Goal: Transaction & Acquisition: Purchase product/service

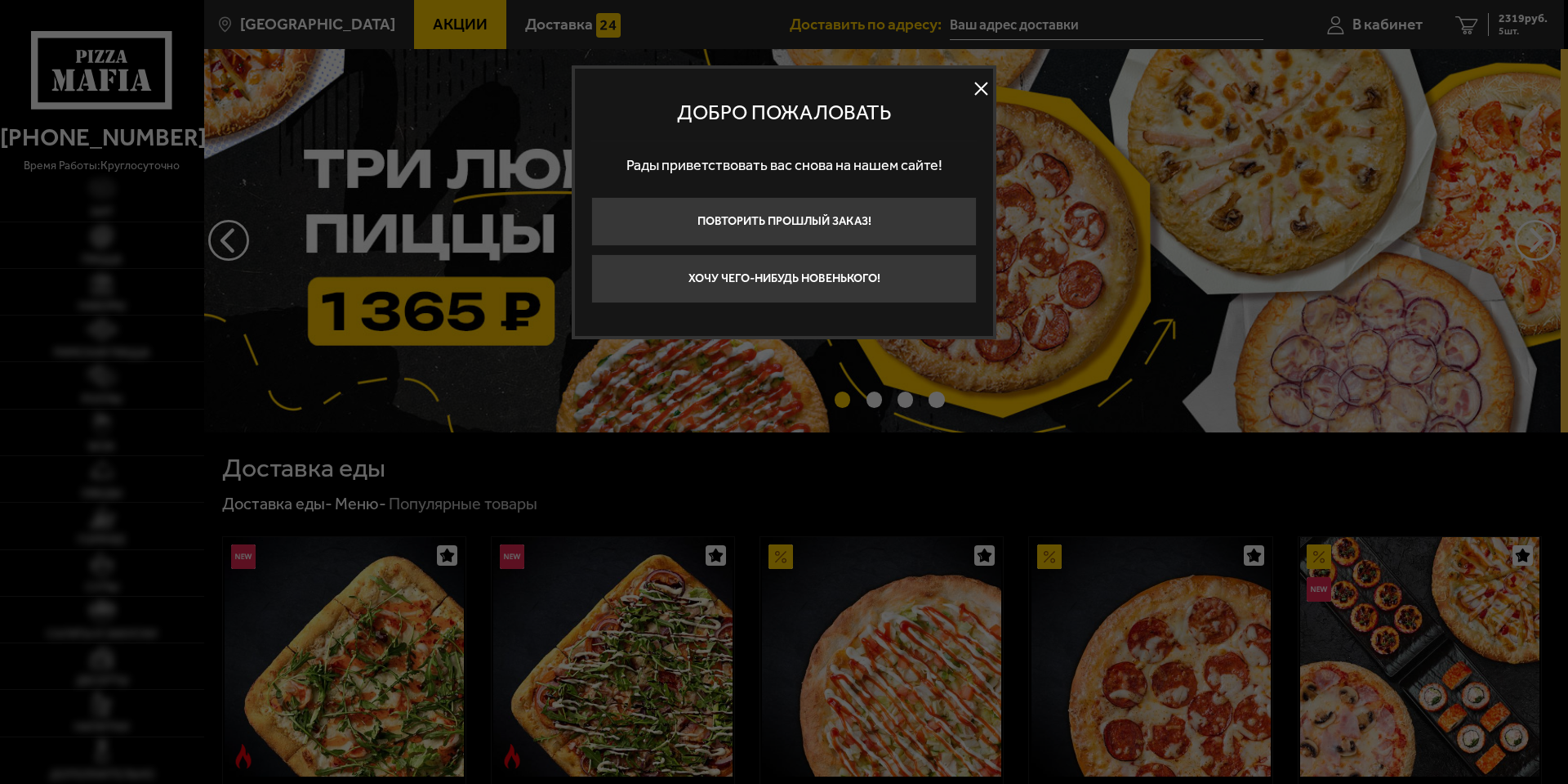
type input "[STREET_ADDRESS]"
click at [976, 94] on button at bounding box center [981, 89] width 25 height 25
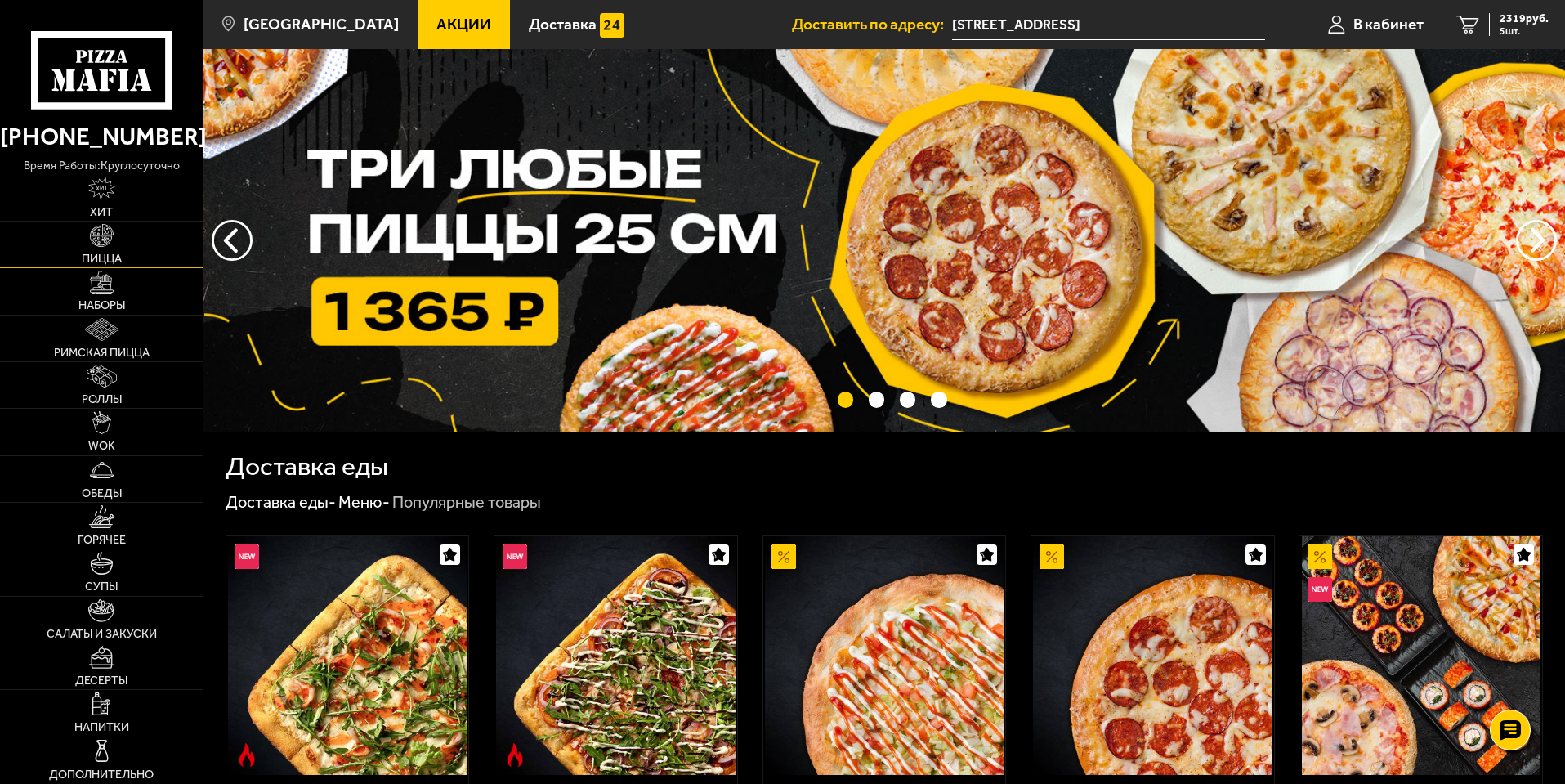
click at [115, 230] on link "Пицца" at bounding box center [101, 244] width 203 height 45
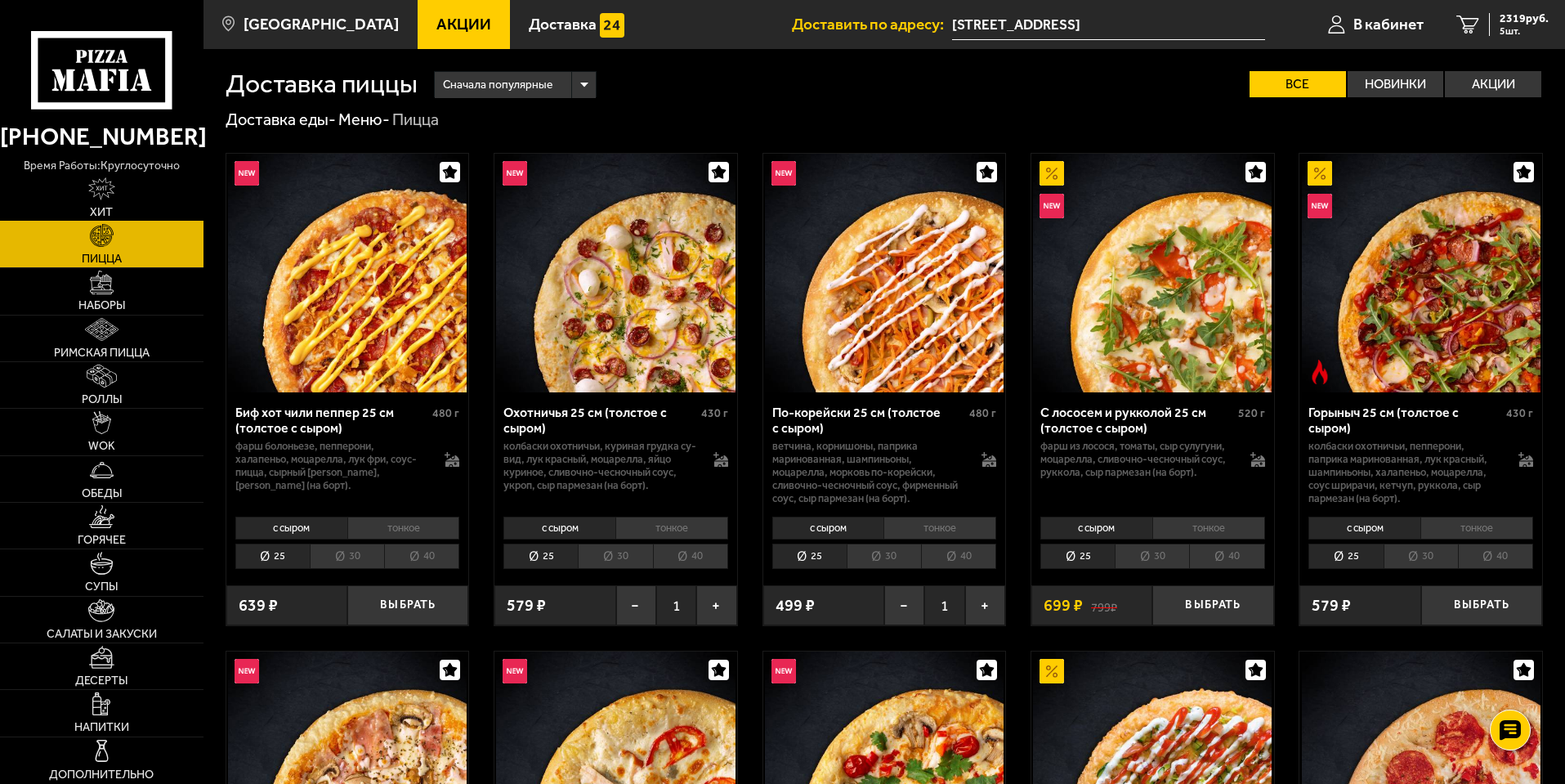
click at [125, 207] on link "Хит" at bounding box center [101, 197] width 203 height 45
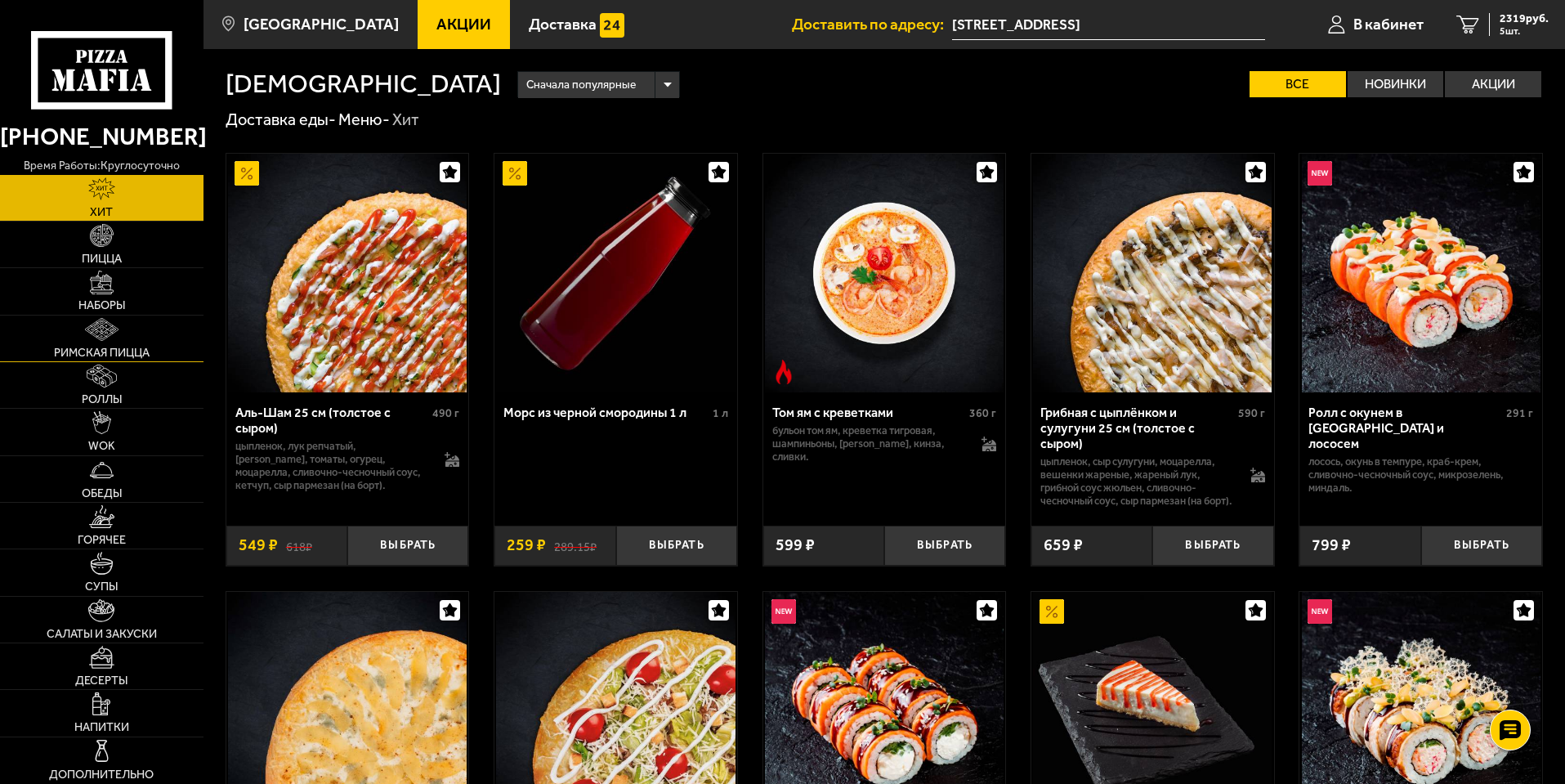
click at [149, 343] on link "Римская пицца" at bounding box center [101, 338] width 203 height 45
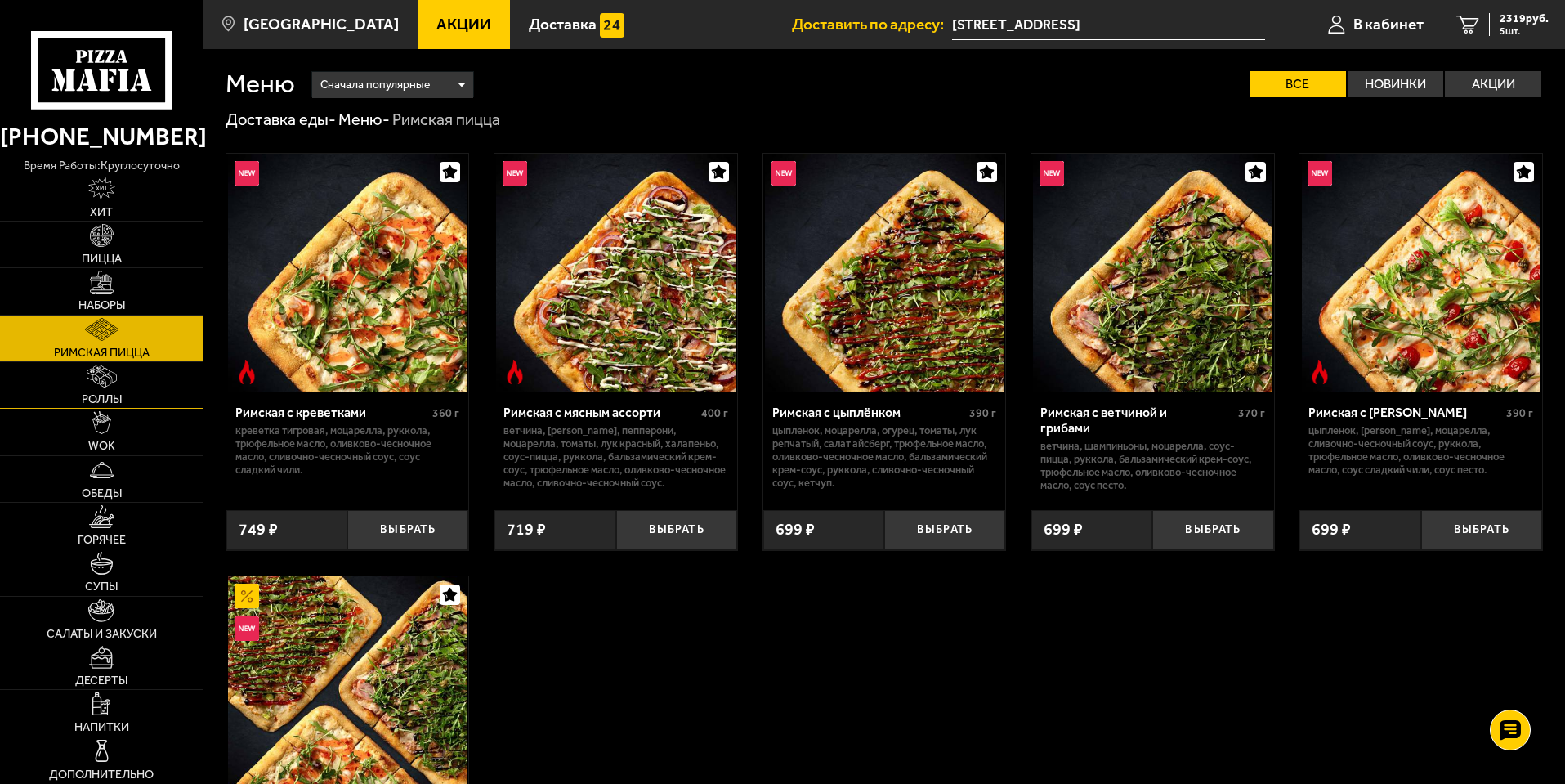
click at [155, 390] on link "Роллы" at bounding box center [101, 384] width 203 height 45
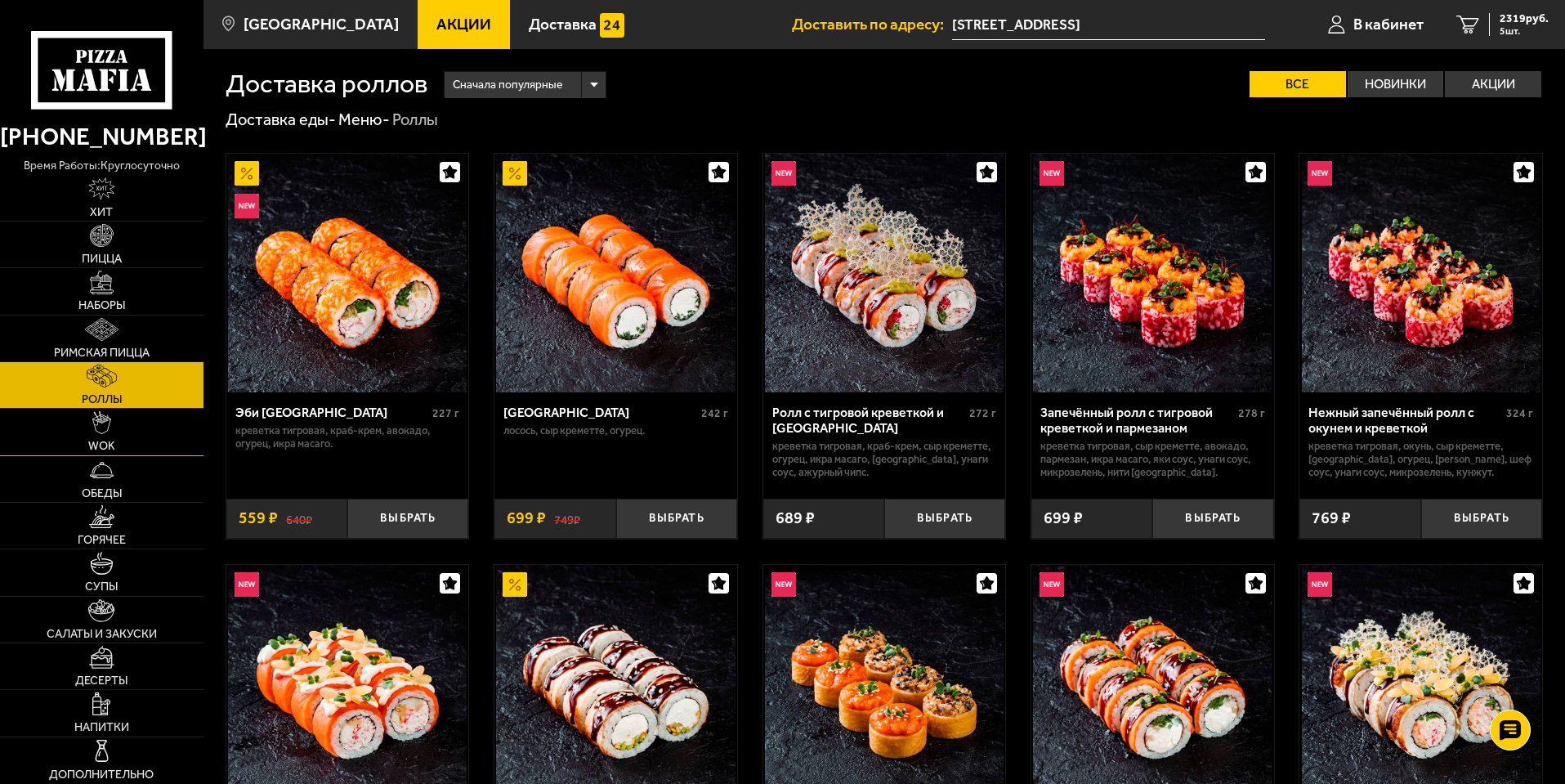
click at [161, 437] on link "WOK" at bounding box center [101, 431] width 203 height 45
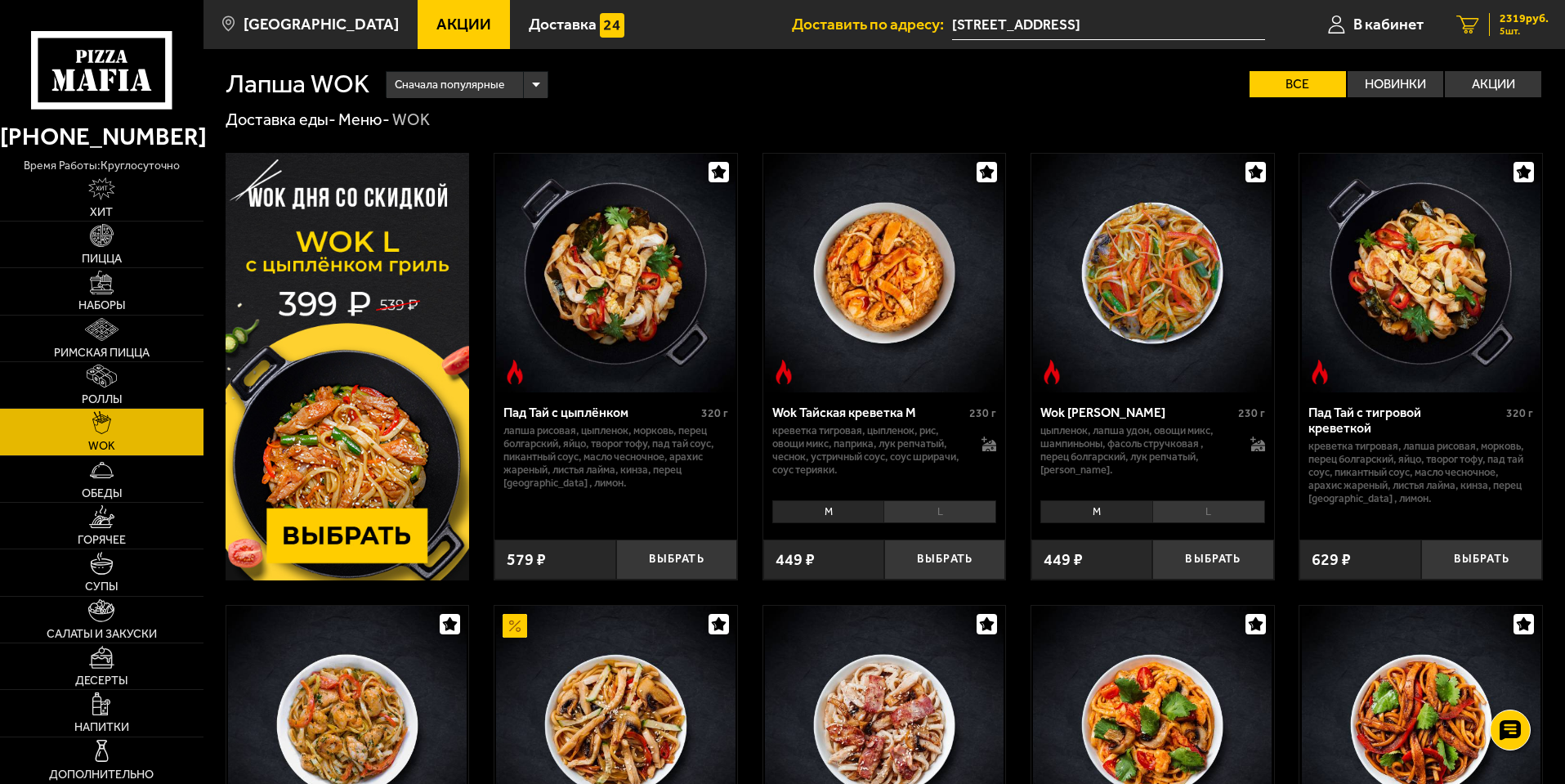
click at [1513, 24] on span "2319 руб." at bounding box center [1524, 18] width 49 height 11
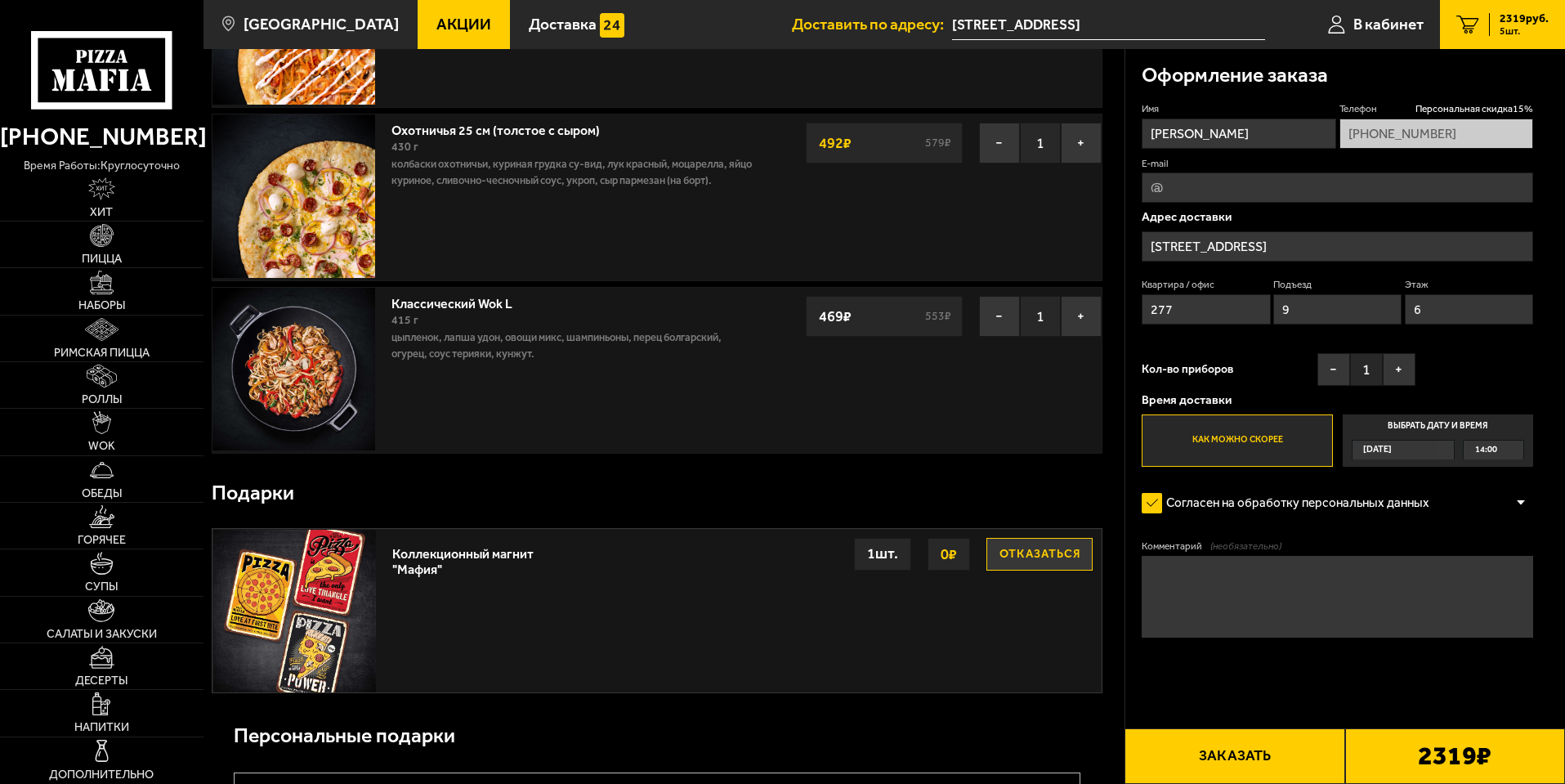
scroll to position [572, 0]
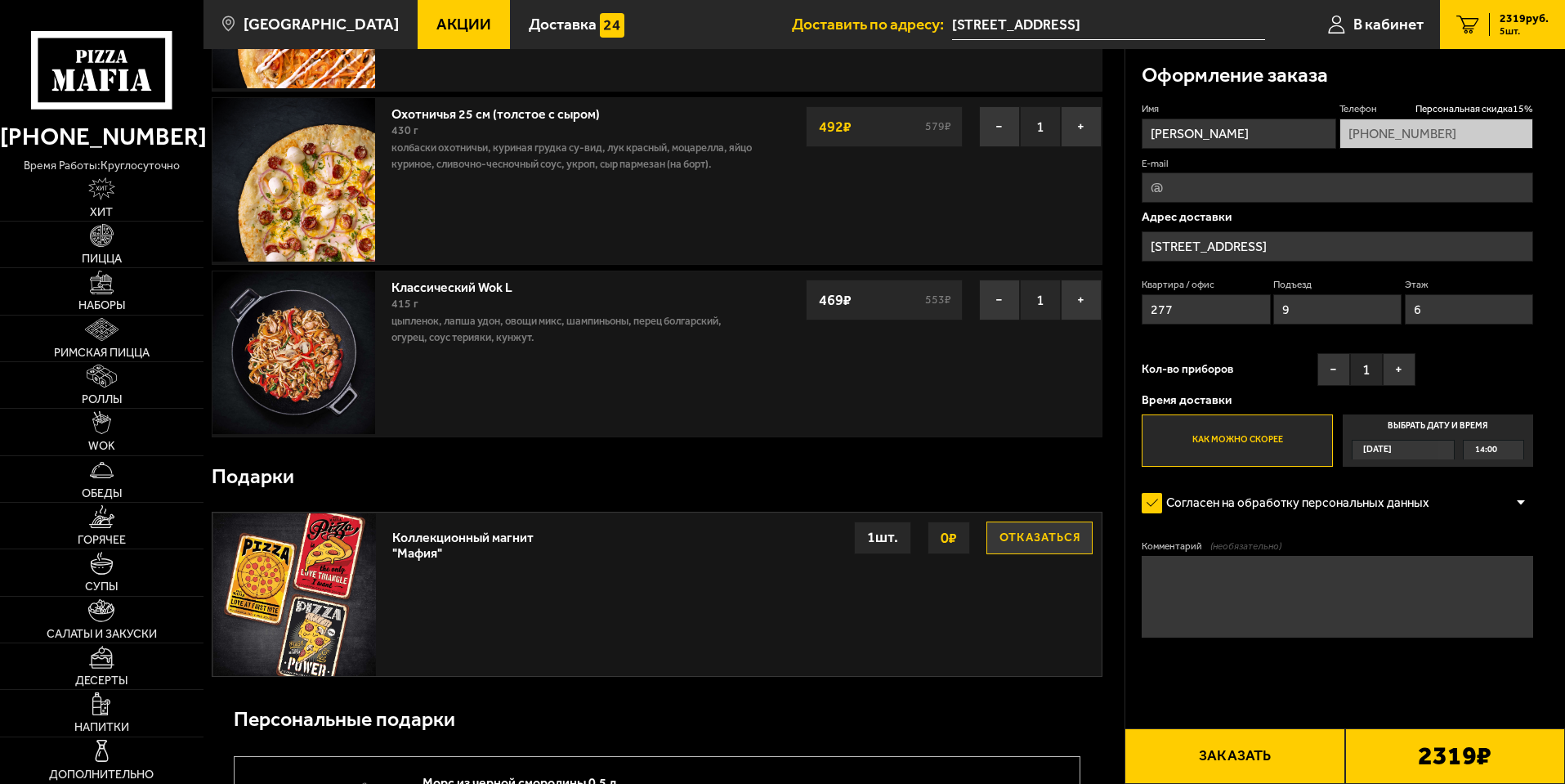
click at [1030, 540] on button "Отказаться" at bounding box center [1040, 538] width 106 height 33
click at [1034, 545] on button "Отказаться" at bounding box center [1040, 538] width 106 height 33
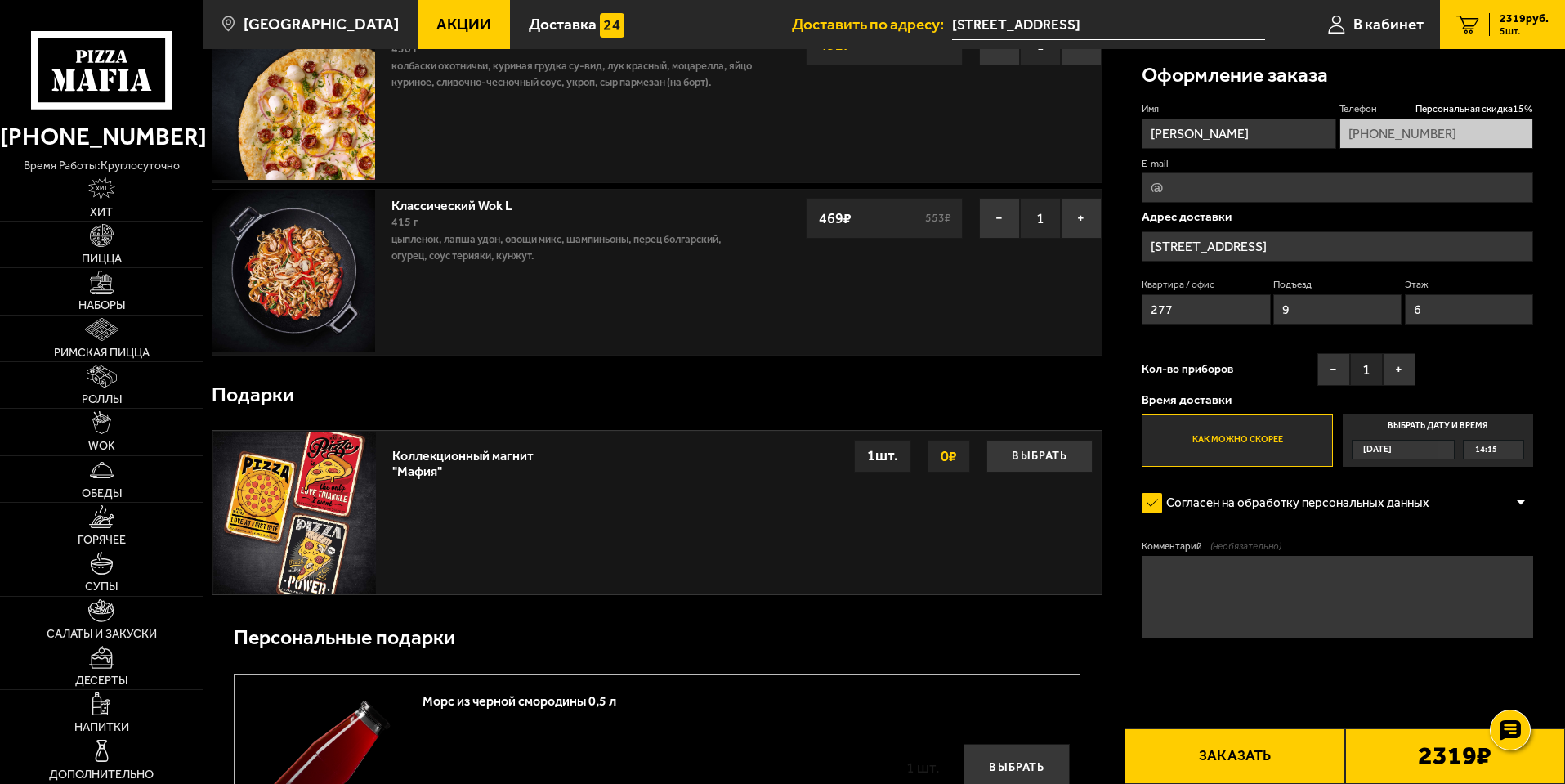
scroll to position [735, 0]
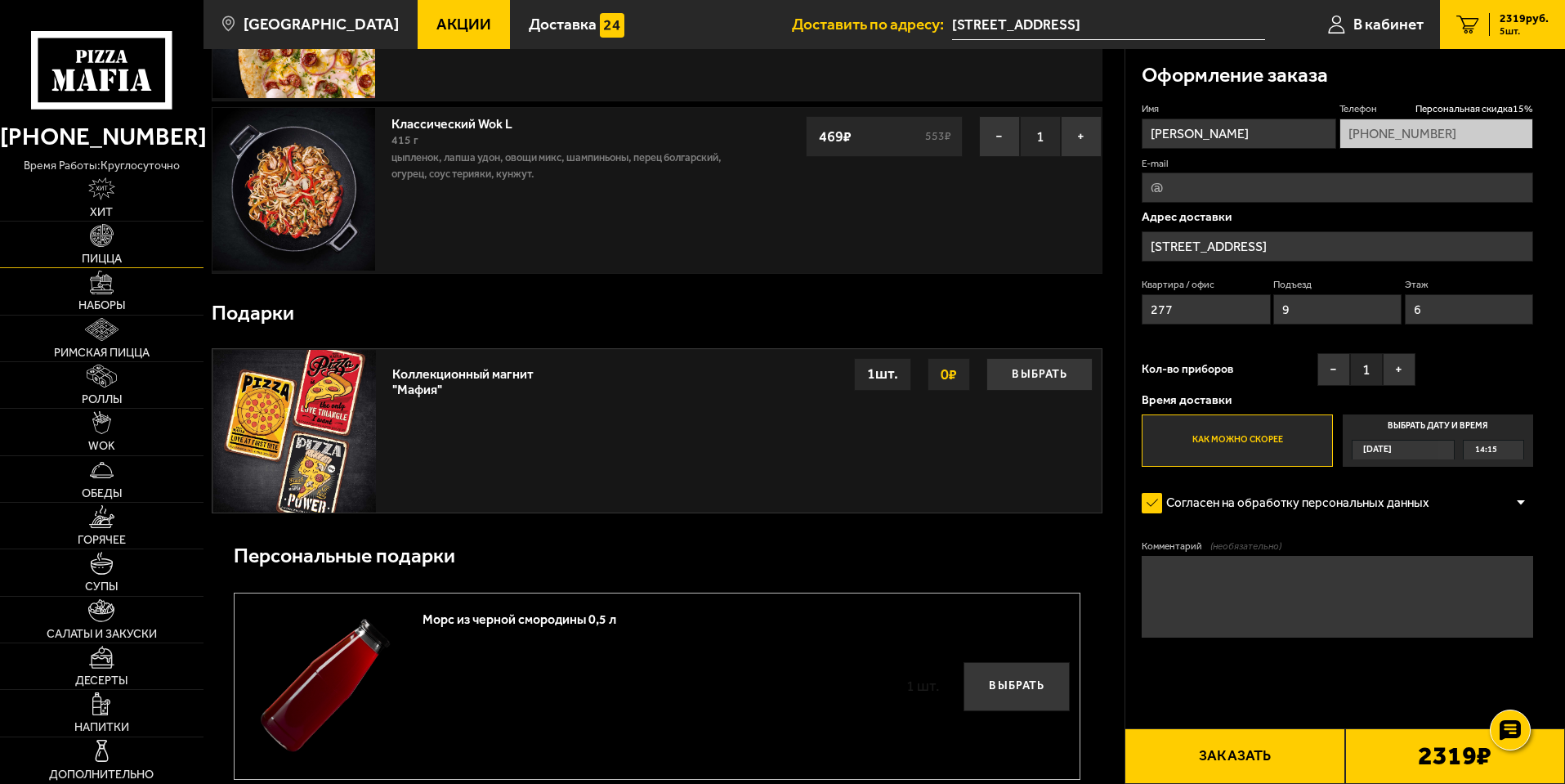
click at [141, 228] on link "Пицца" at bounding box center [101, 244] width 203 height 45
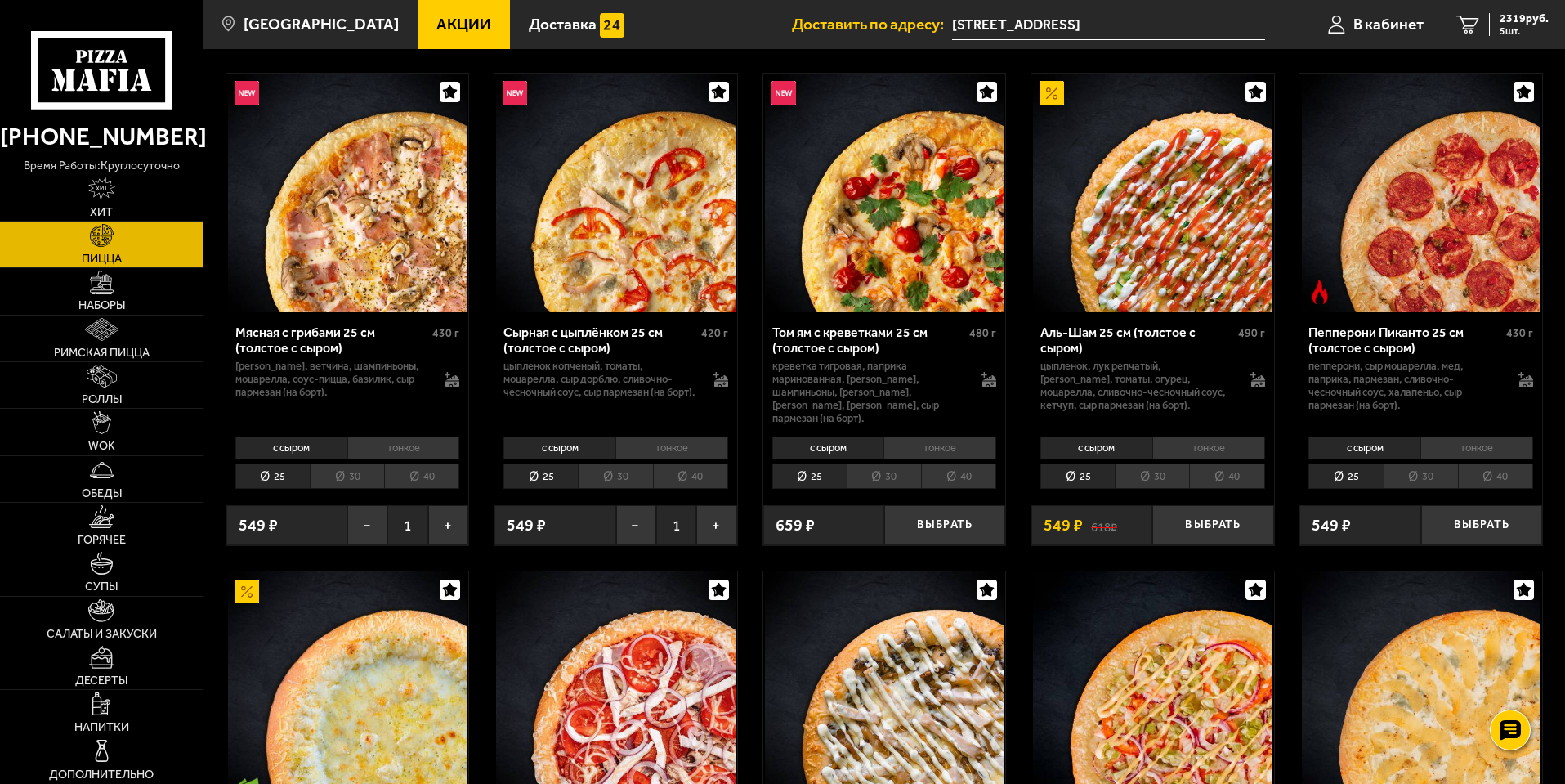
scroll to position [572, 0]
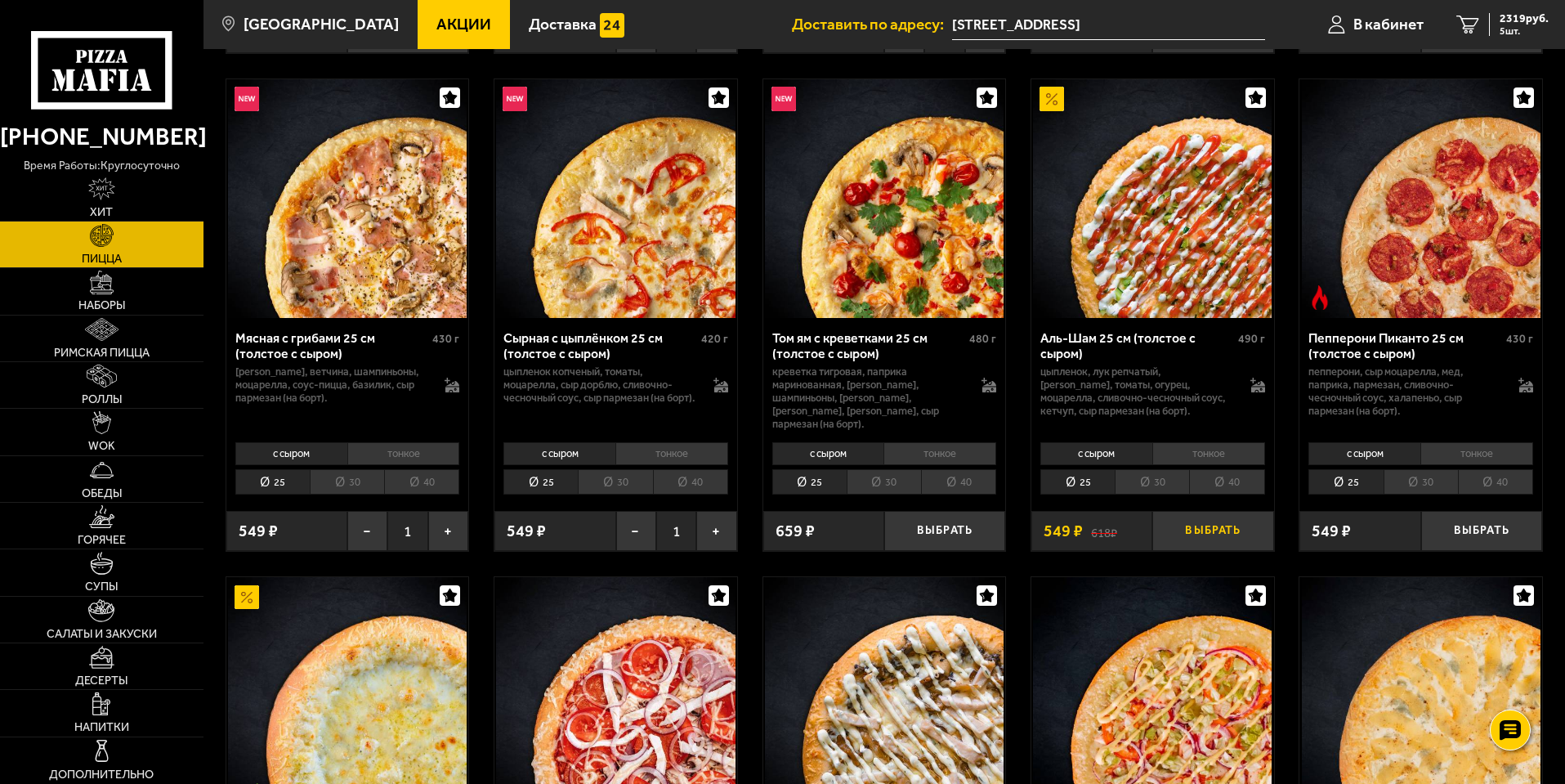
click at [1217, 516] on button "Выбрать" at bounding box center [1212, 530] width 121 height 40
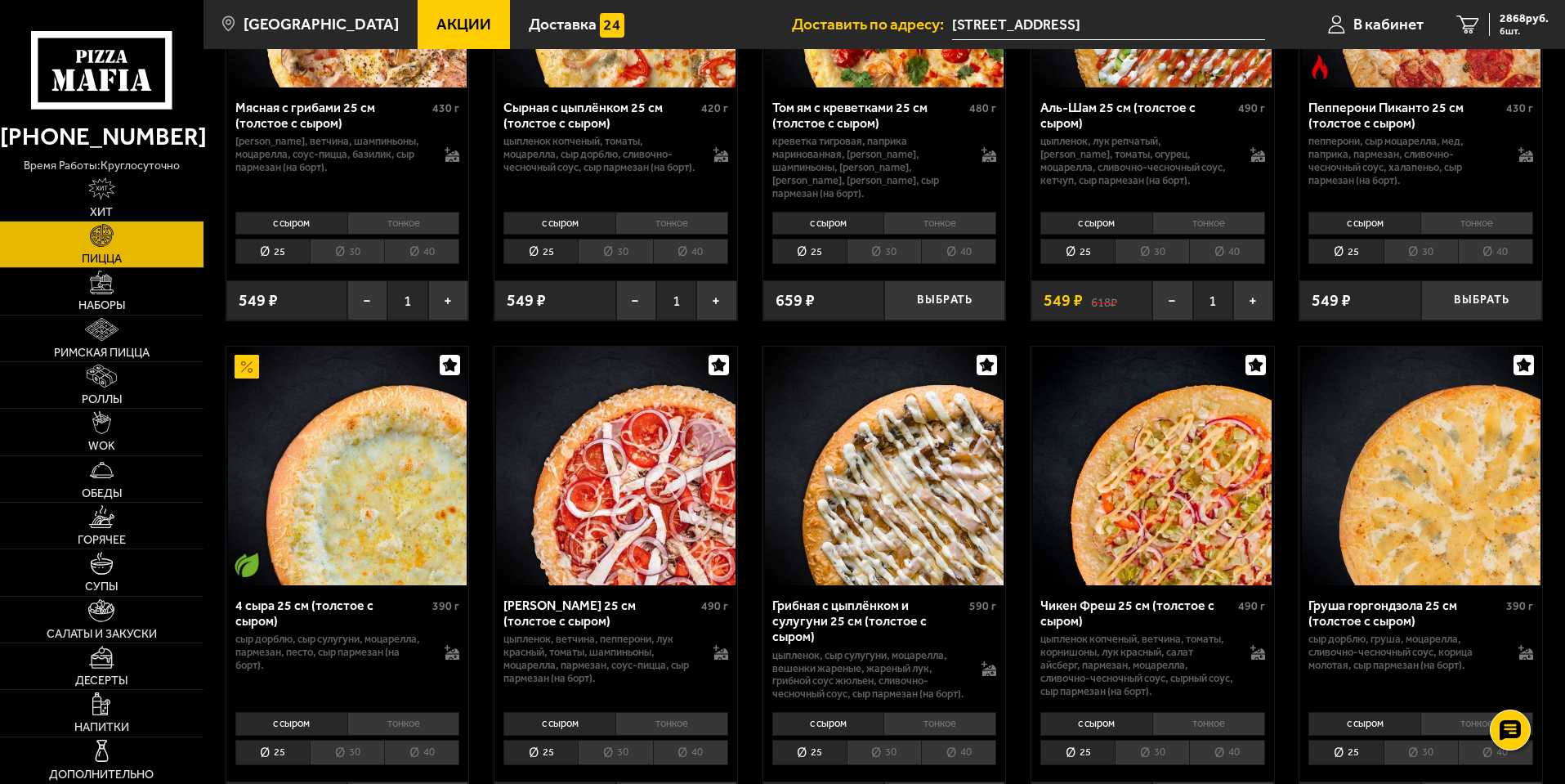
scroll to position [0, 0]
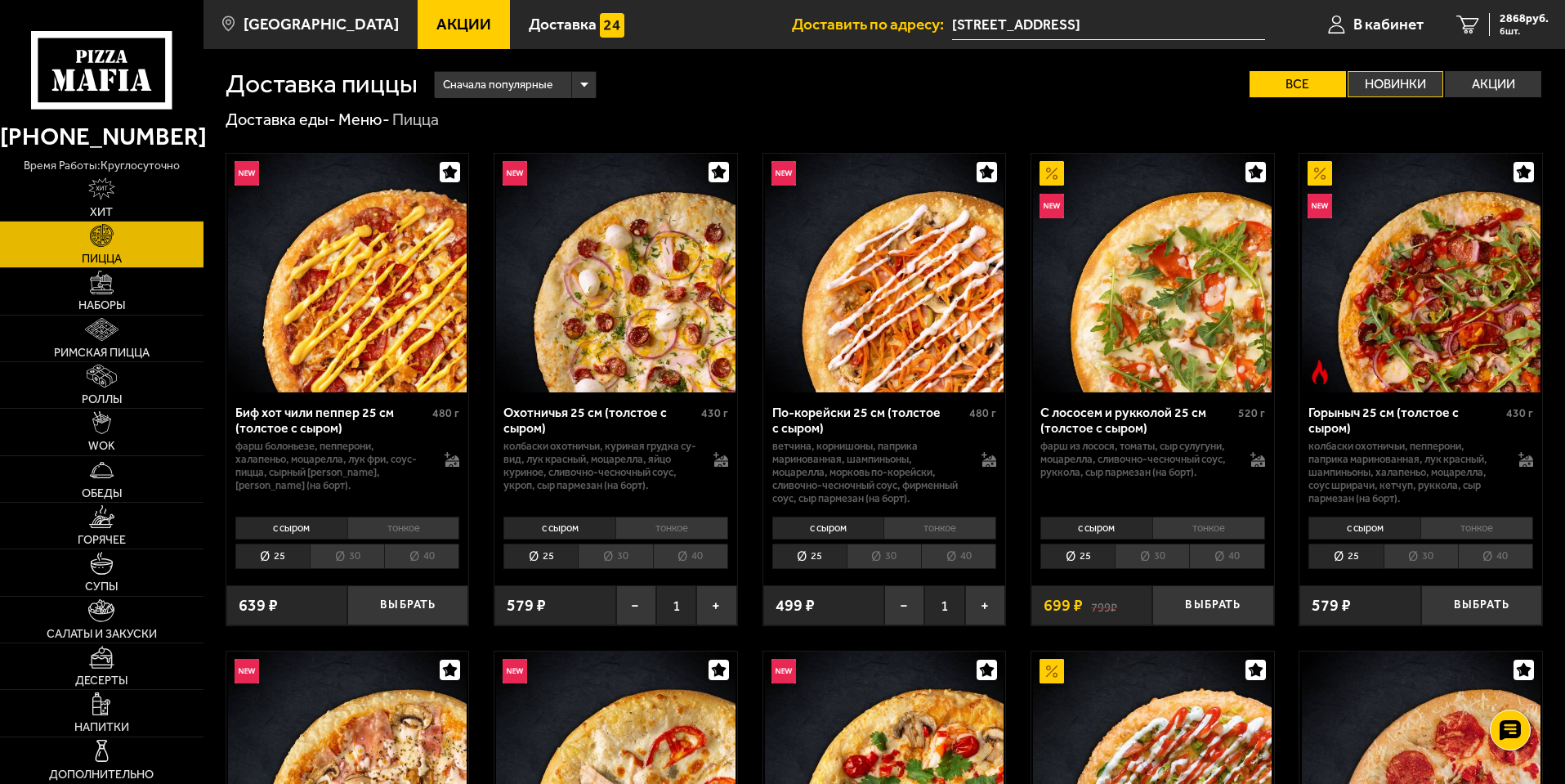
drag, startPoint x: 1405, startPoint y: 100, endPoint x: 1403, endPoint y: 85, distance: 15.1
click at [1402, 83] on label "Новинки" at bounding box center [1396, 84] width 96 height 26
click at [0, 0] on input "Новинки" at bounding box center [0, 0] width 0 height 0
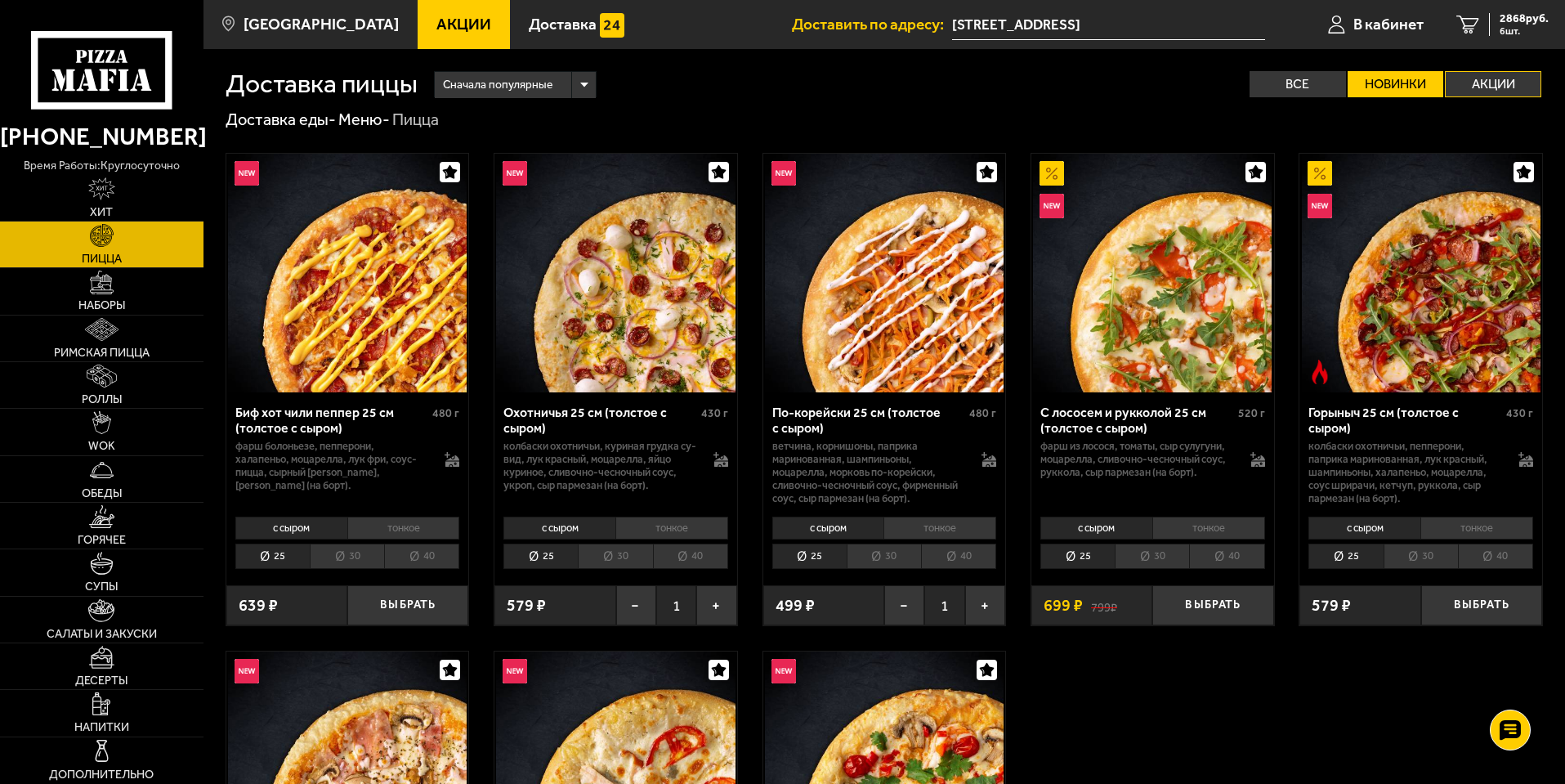
click at [1471, 87] on label "Акции" at bounding box center [1493, 84] width 96 height 26
click at [0, 0] on input "Акции" at bounding box center [0, 0] width 0 height 0
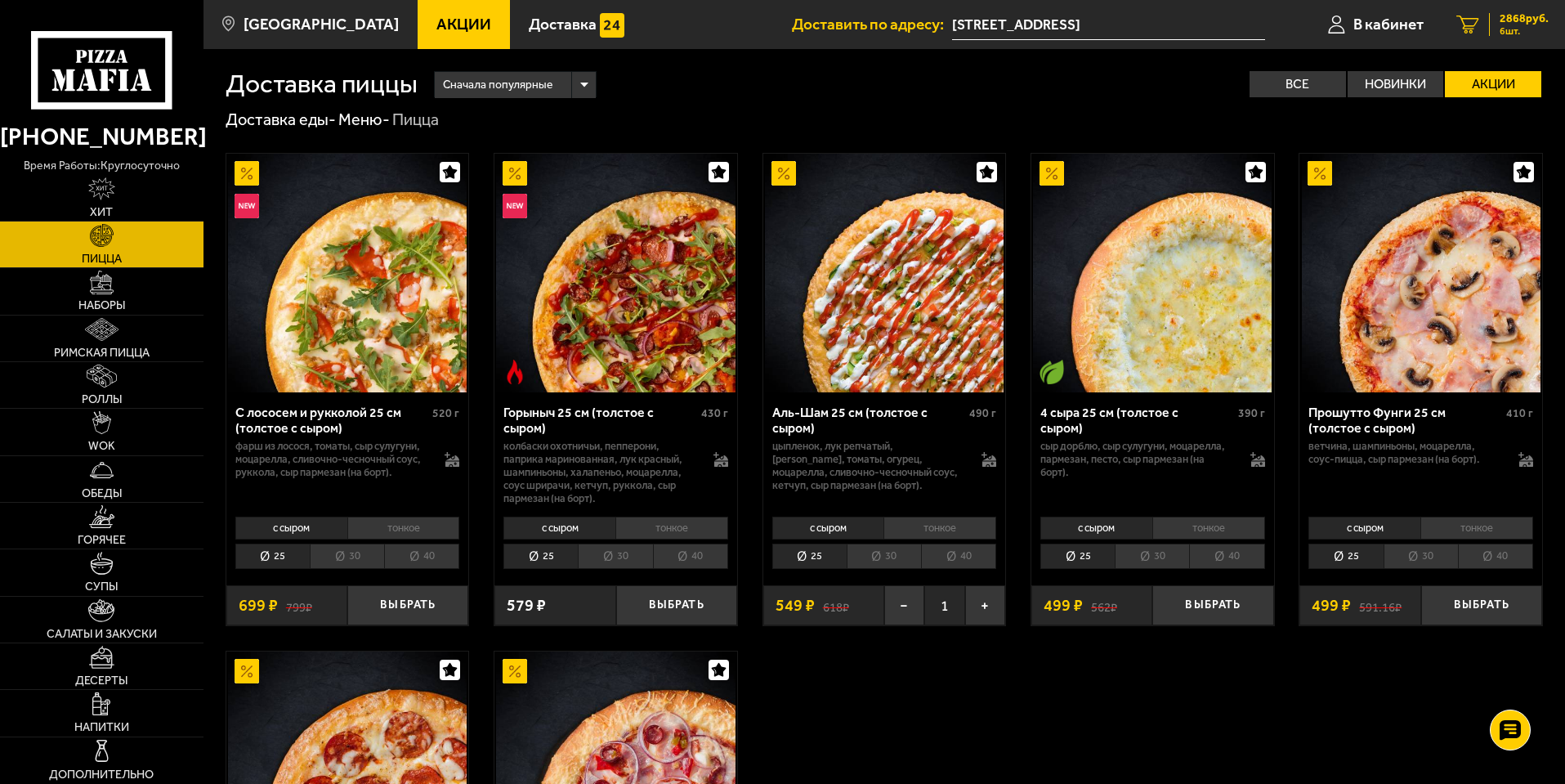
click at [1536, 25] on span "2868 руб." at bounding box center [1524, 18] width 49 height 11
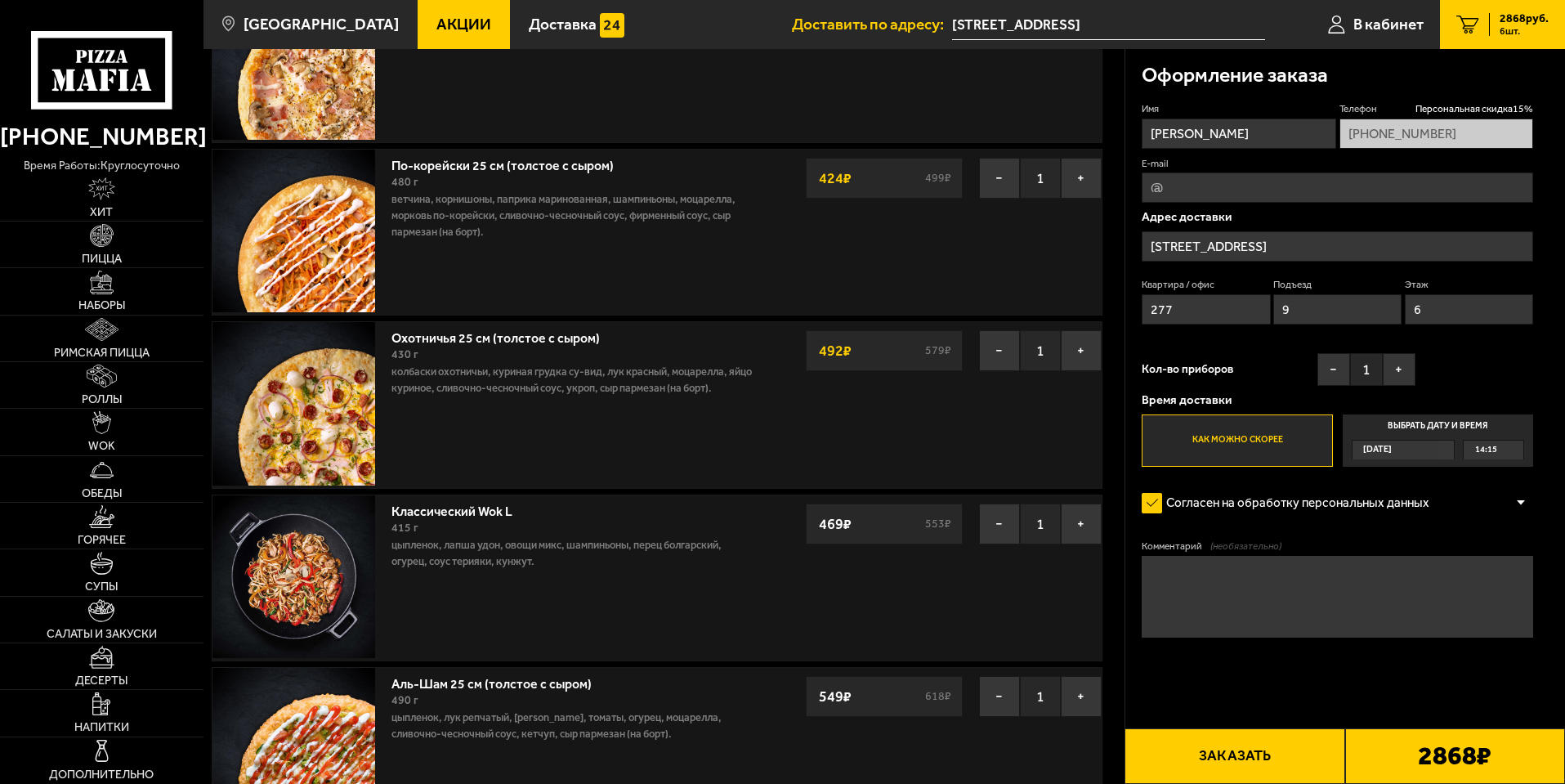
scroll to position [408, 0]
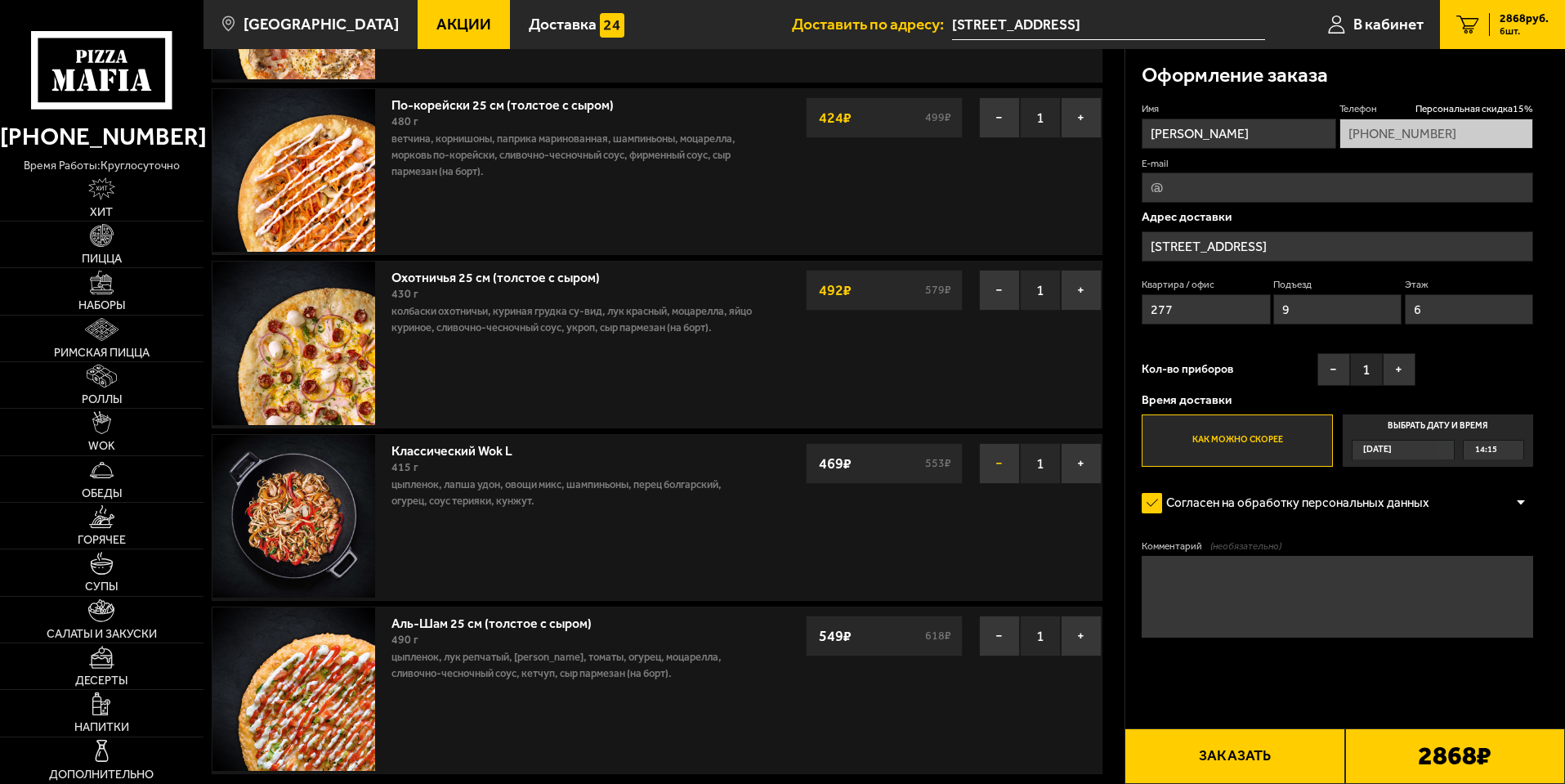
click at [998, 468] on button "−" at bounding box center [1000, 463] width 41 height 41
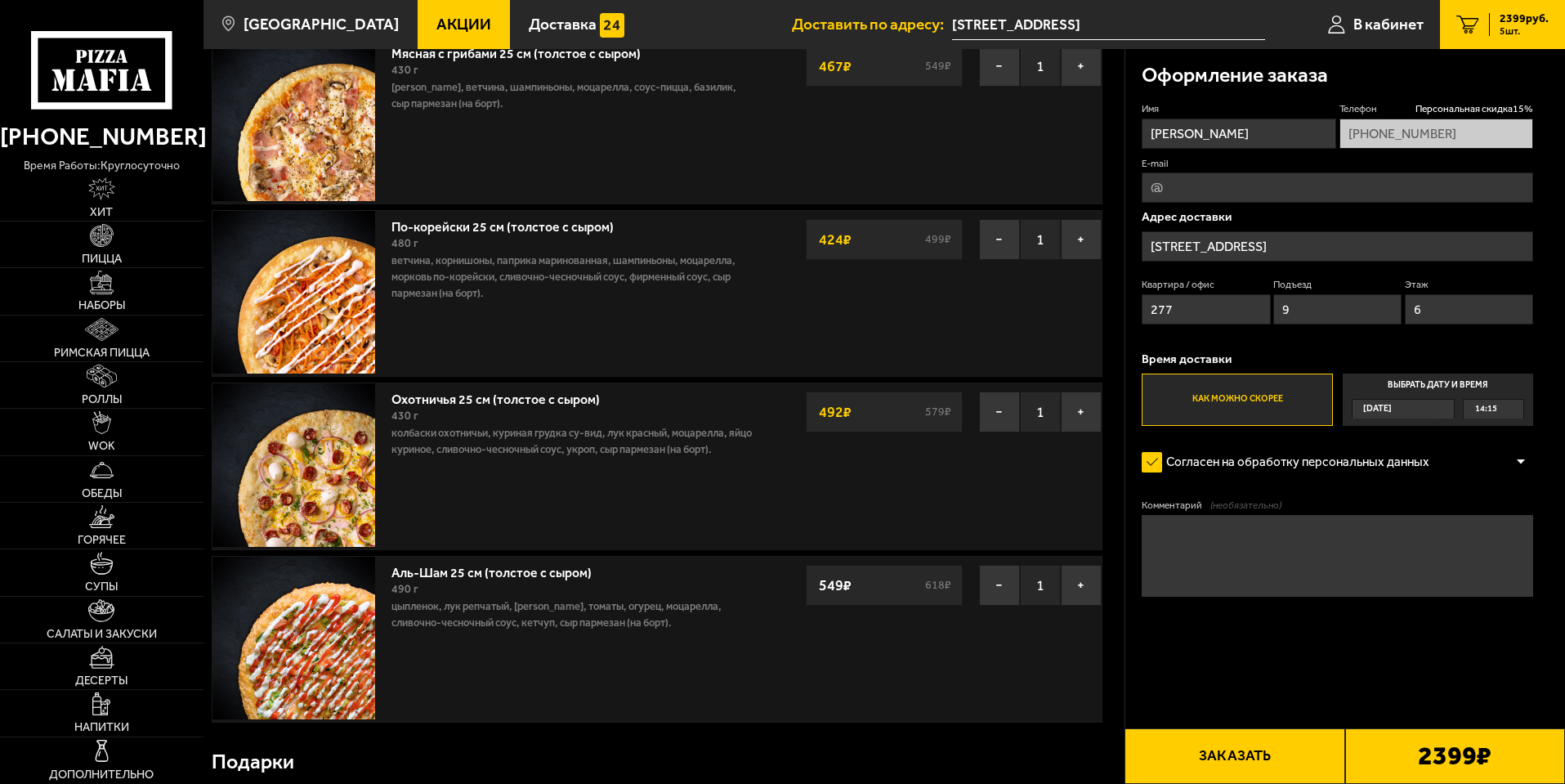
scroll to position [327, 0]
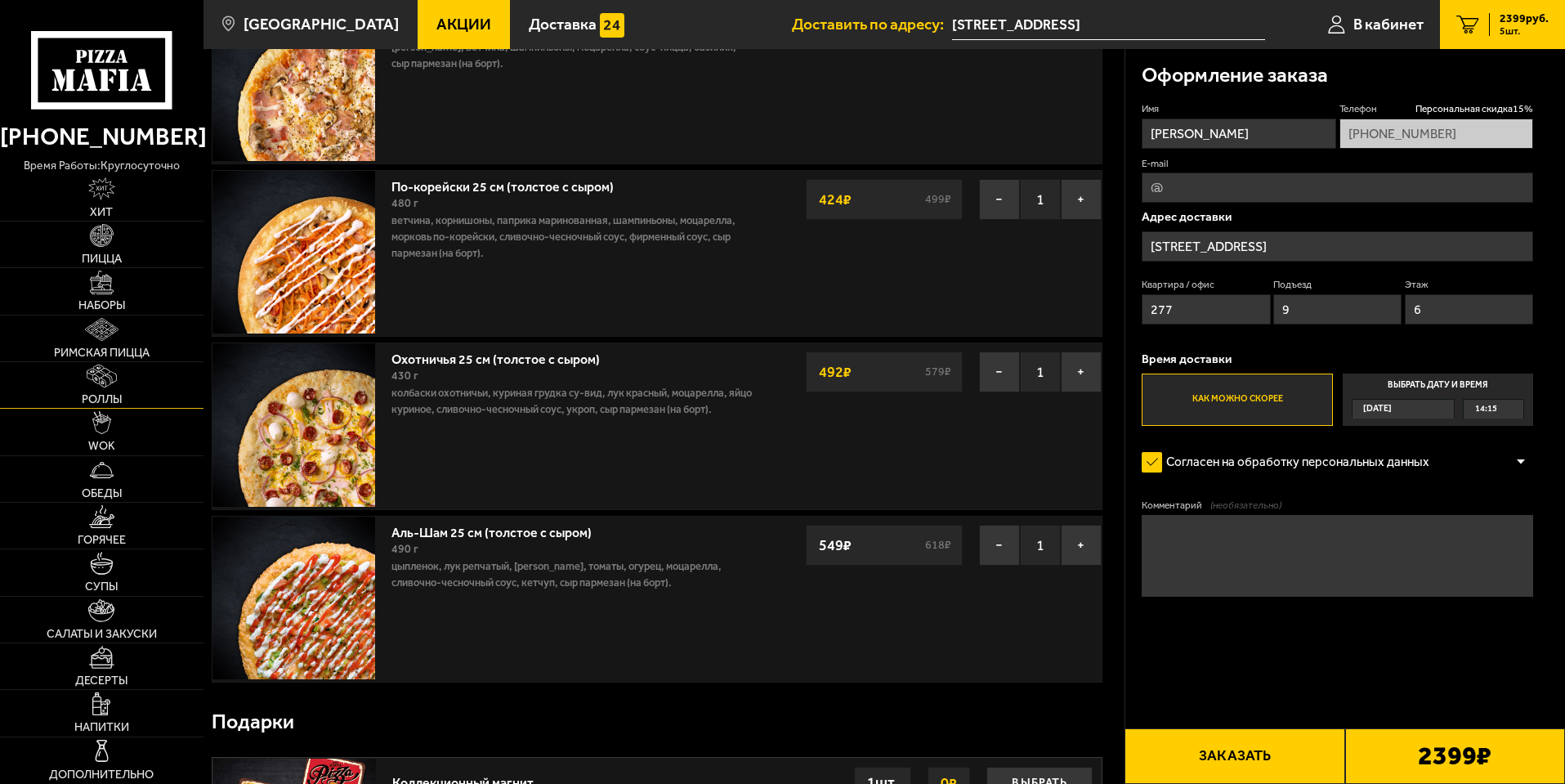
click at [102, 402] on span "Роллы" at bounding box center [101, 399] width 40 height 11
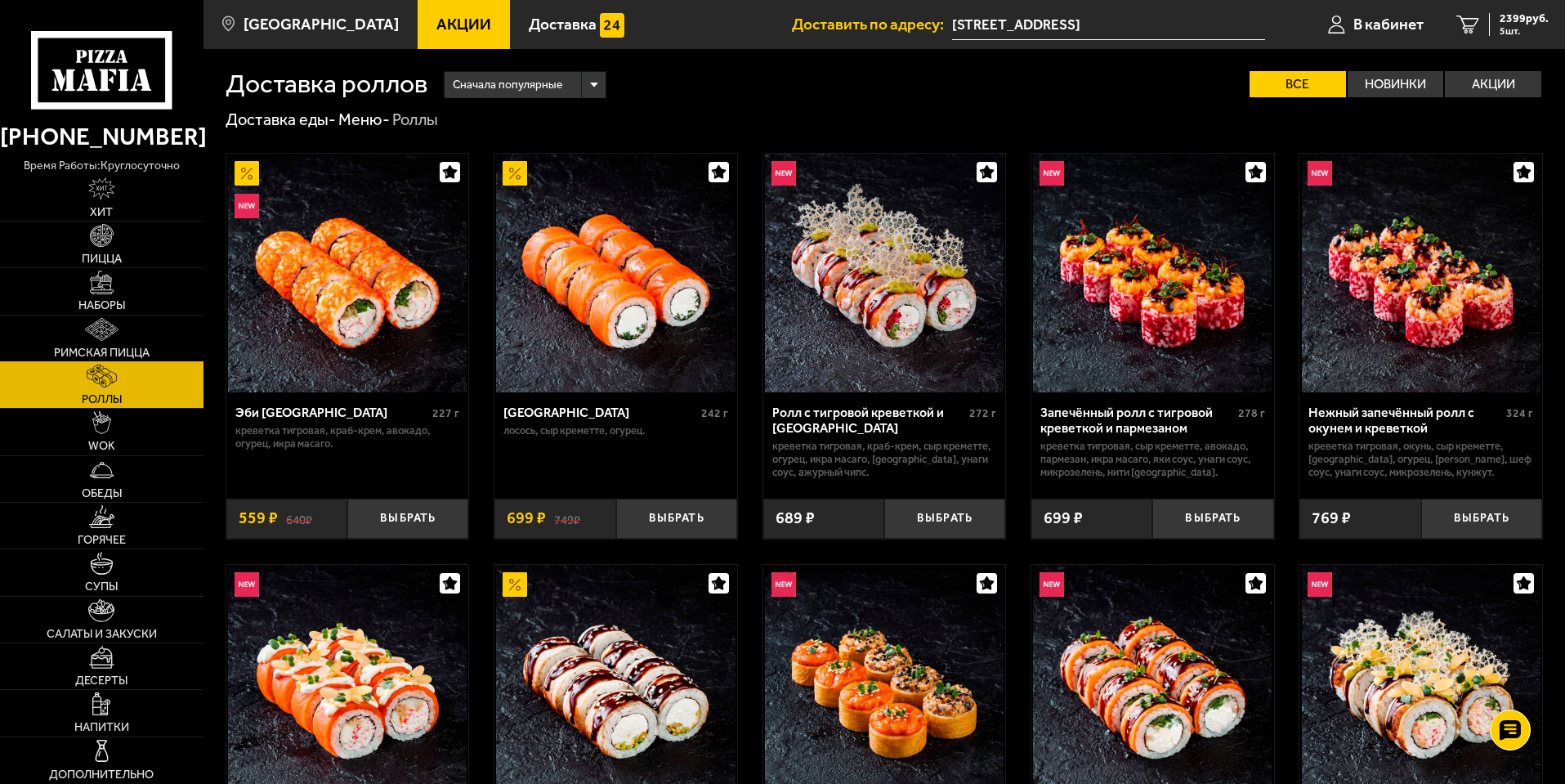
click at [106, 348] on span "Римская пицца" at bounding box center [101, 353] width 95 height 11
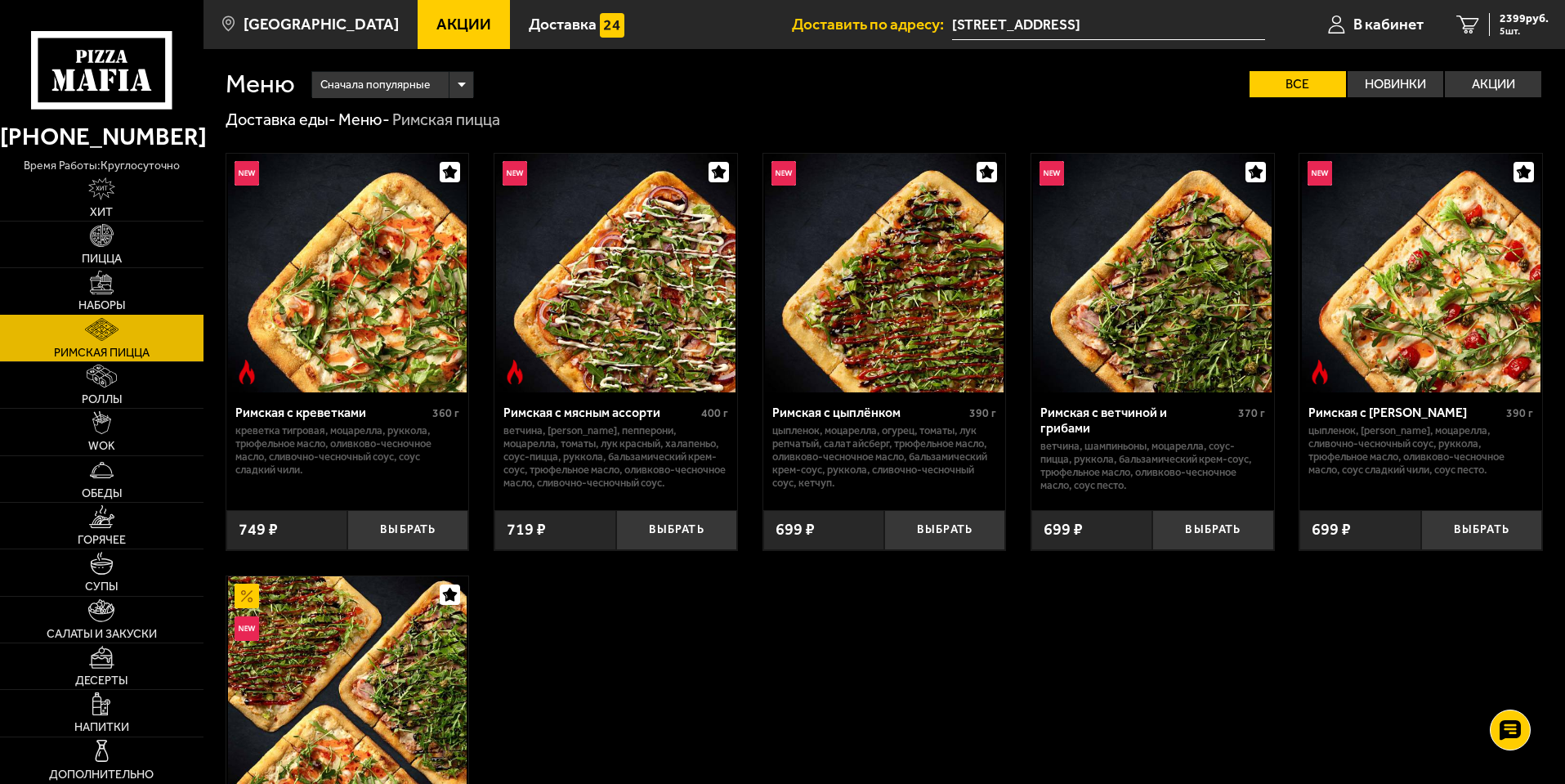
click at [110, 310] on span "Наборы" at bounding box center [101, 305] width 46 height 11
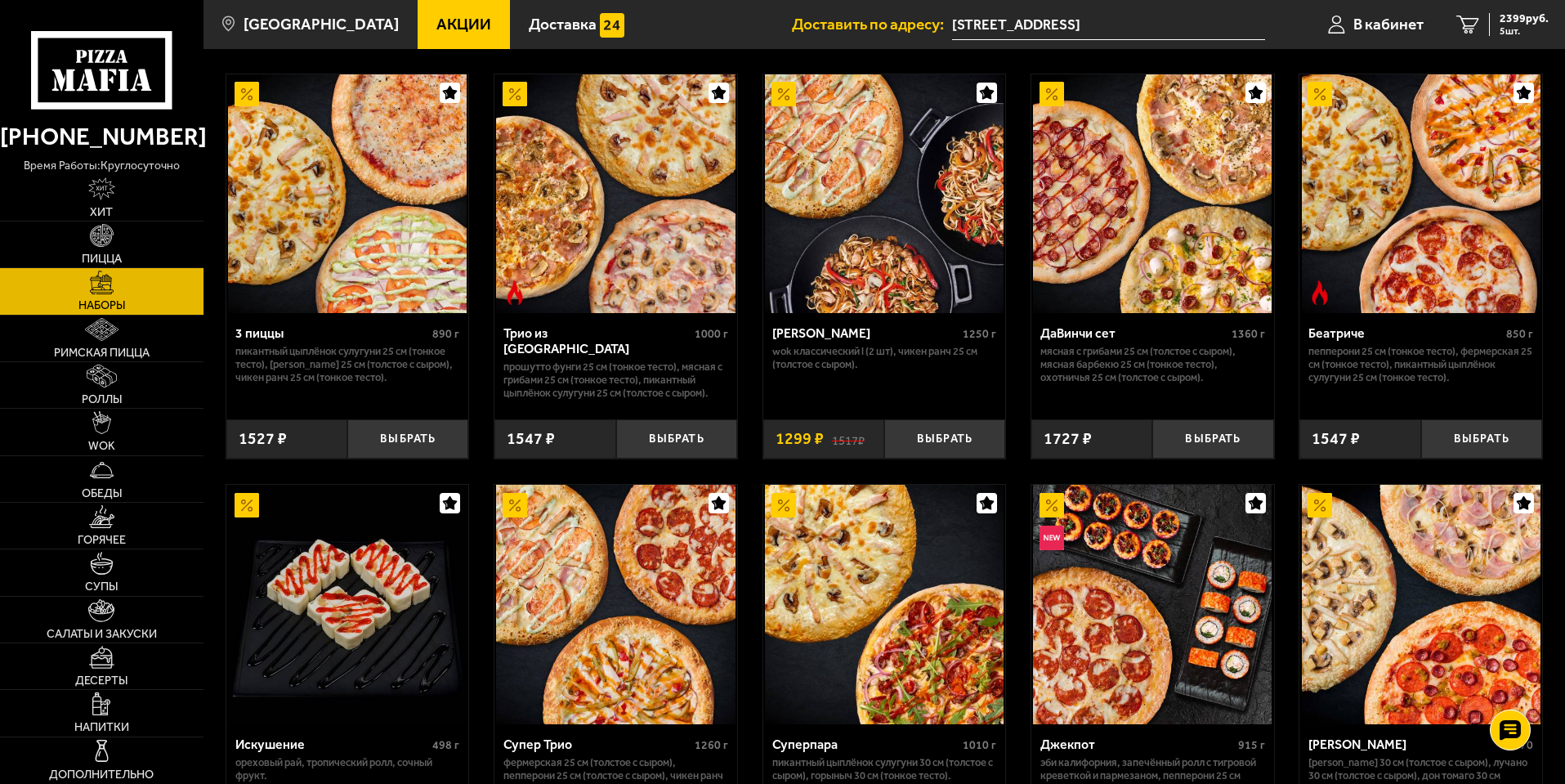
scroll to position [899, 0]
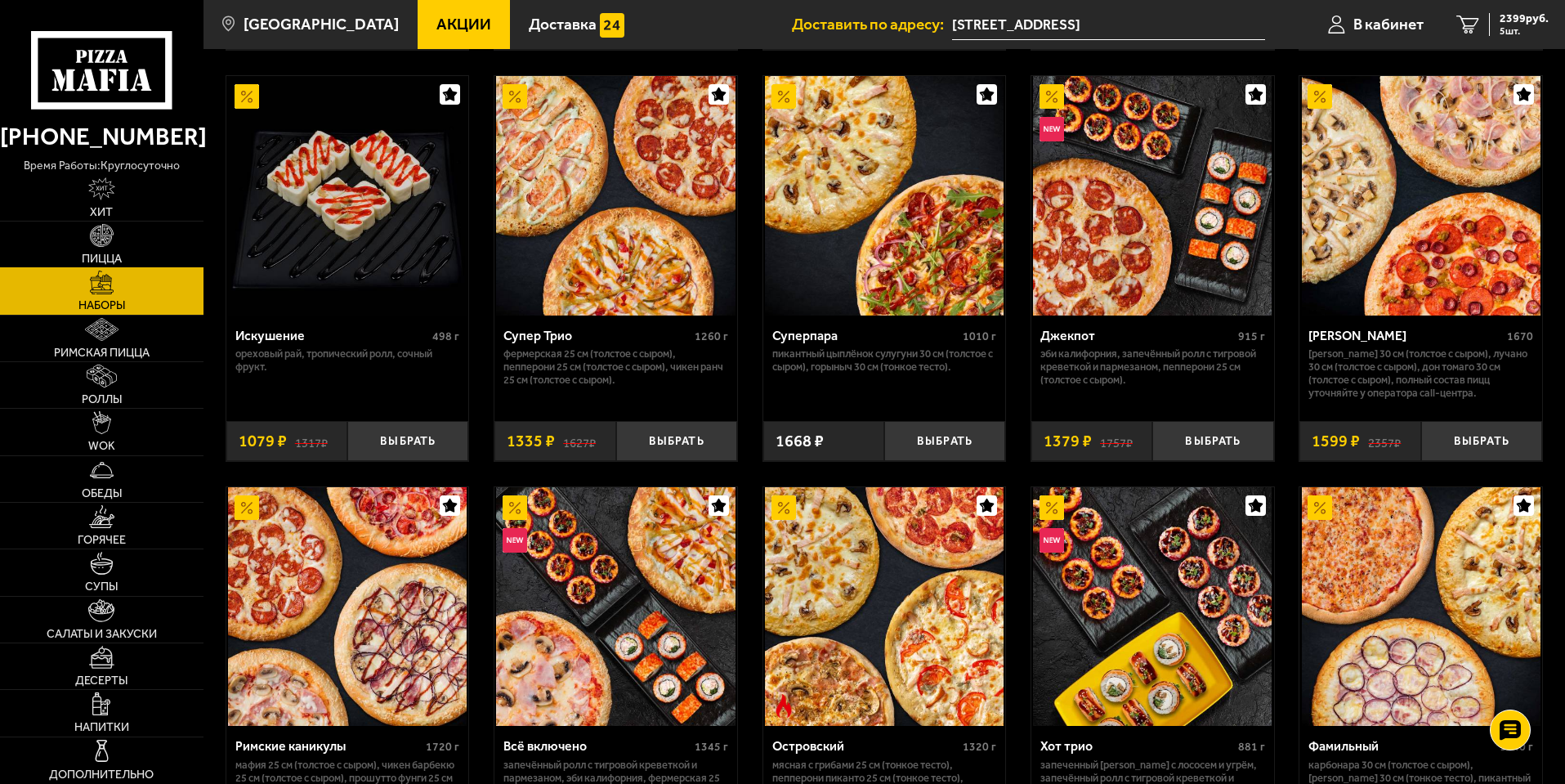
click at [106, 250] on link "Пицца" at bounding box center [101, 244] width 203 height 45
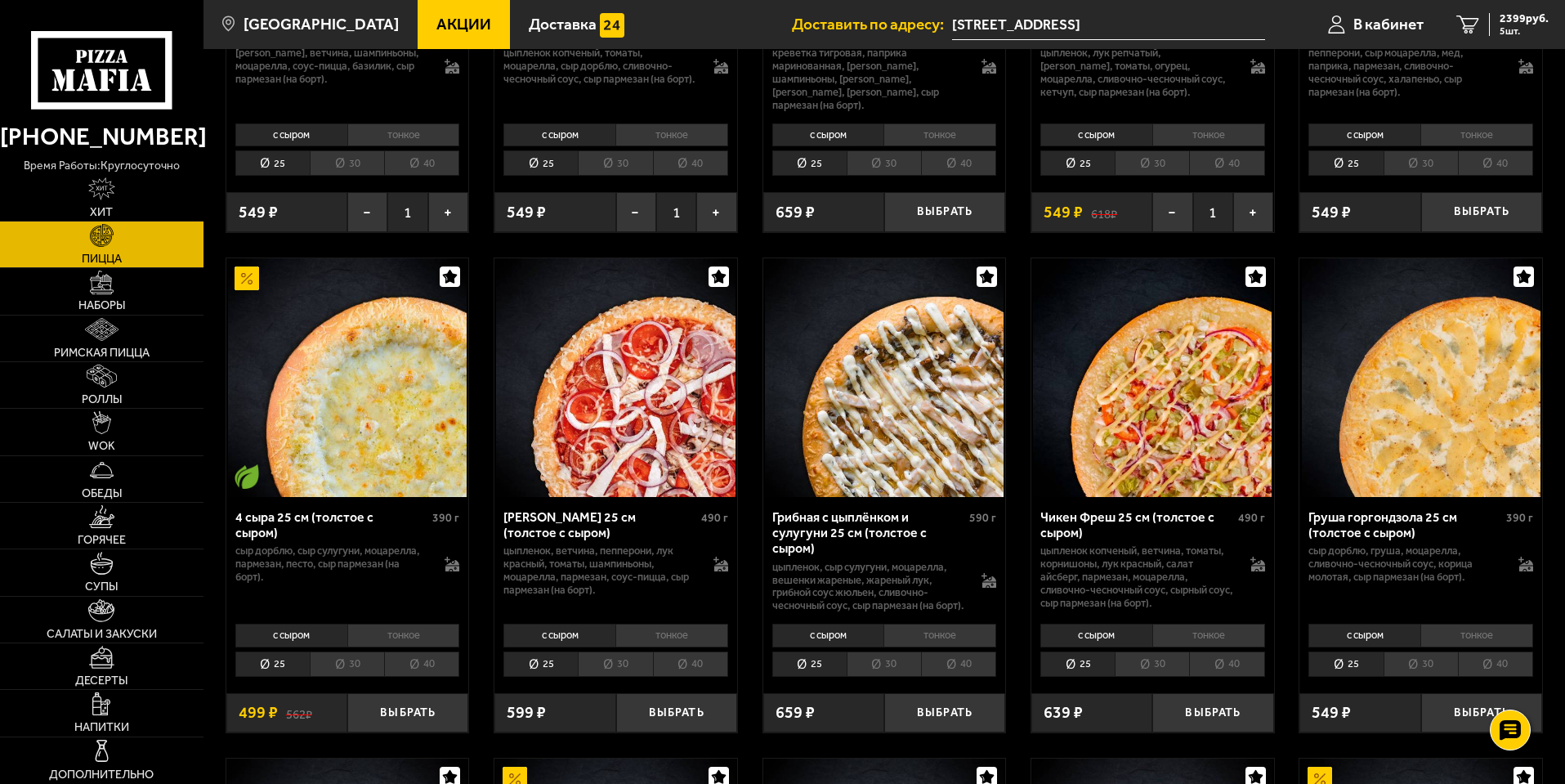
scroll to position [1063, 0]
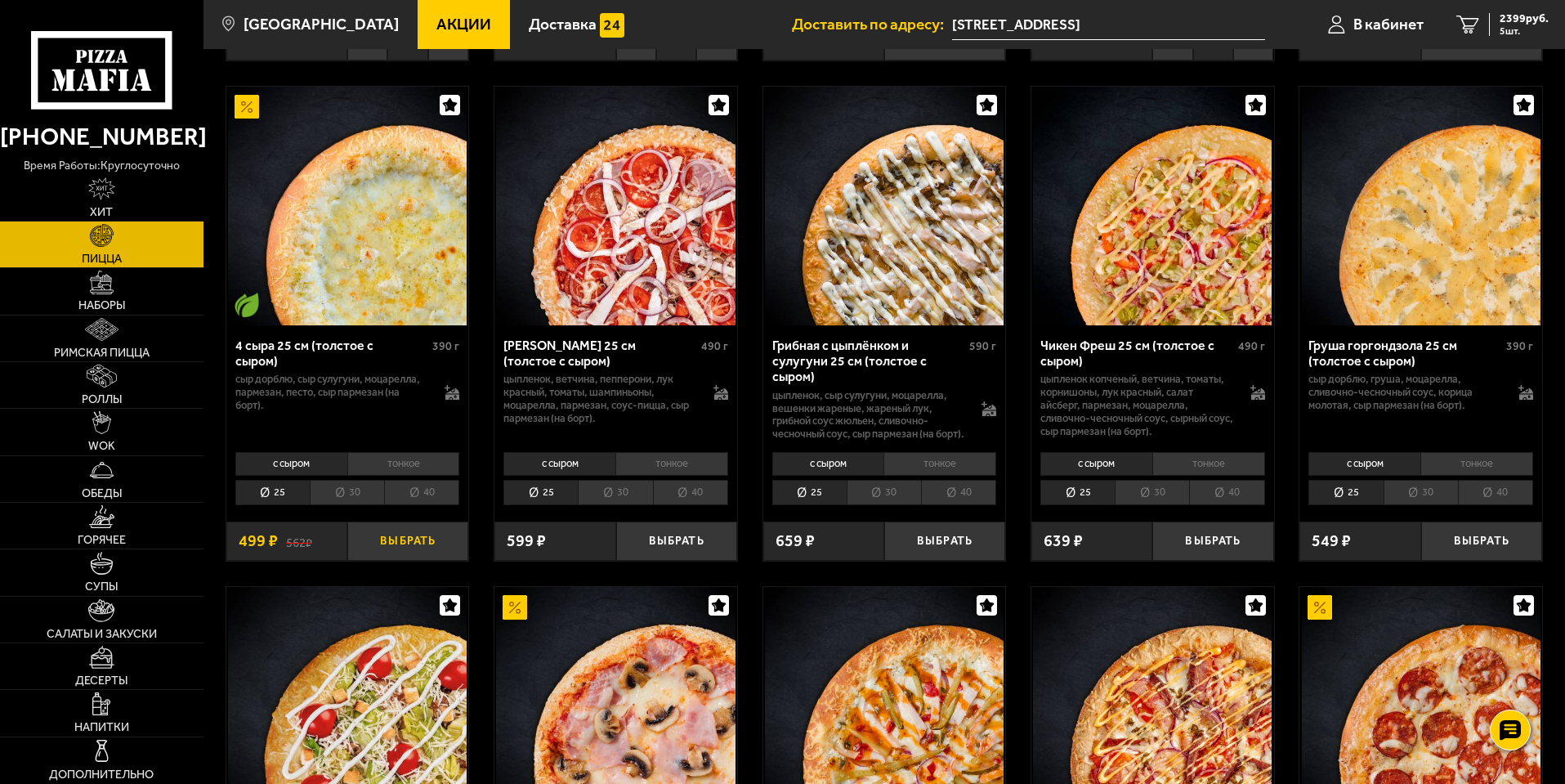
click at [378, 531] on button "Выбрать" at bounding box center [408, 541] width 121 height 40
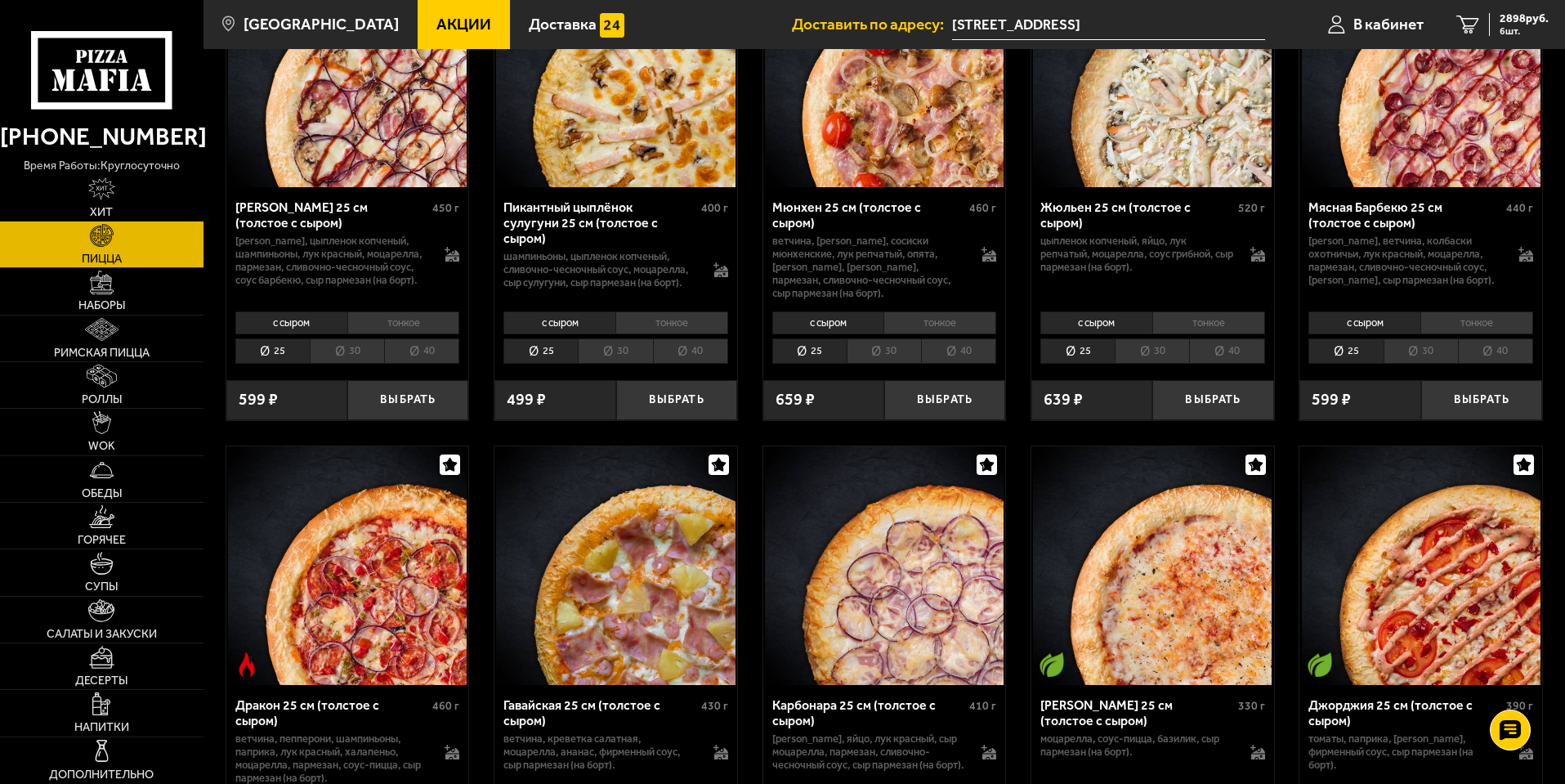
scroll to position [3105, 0]
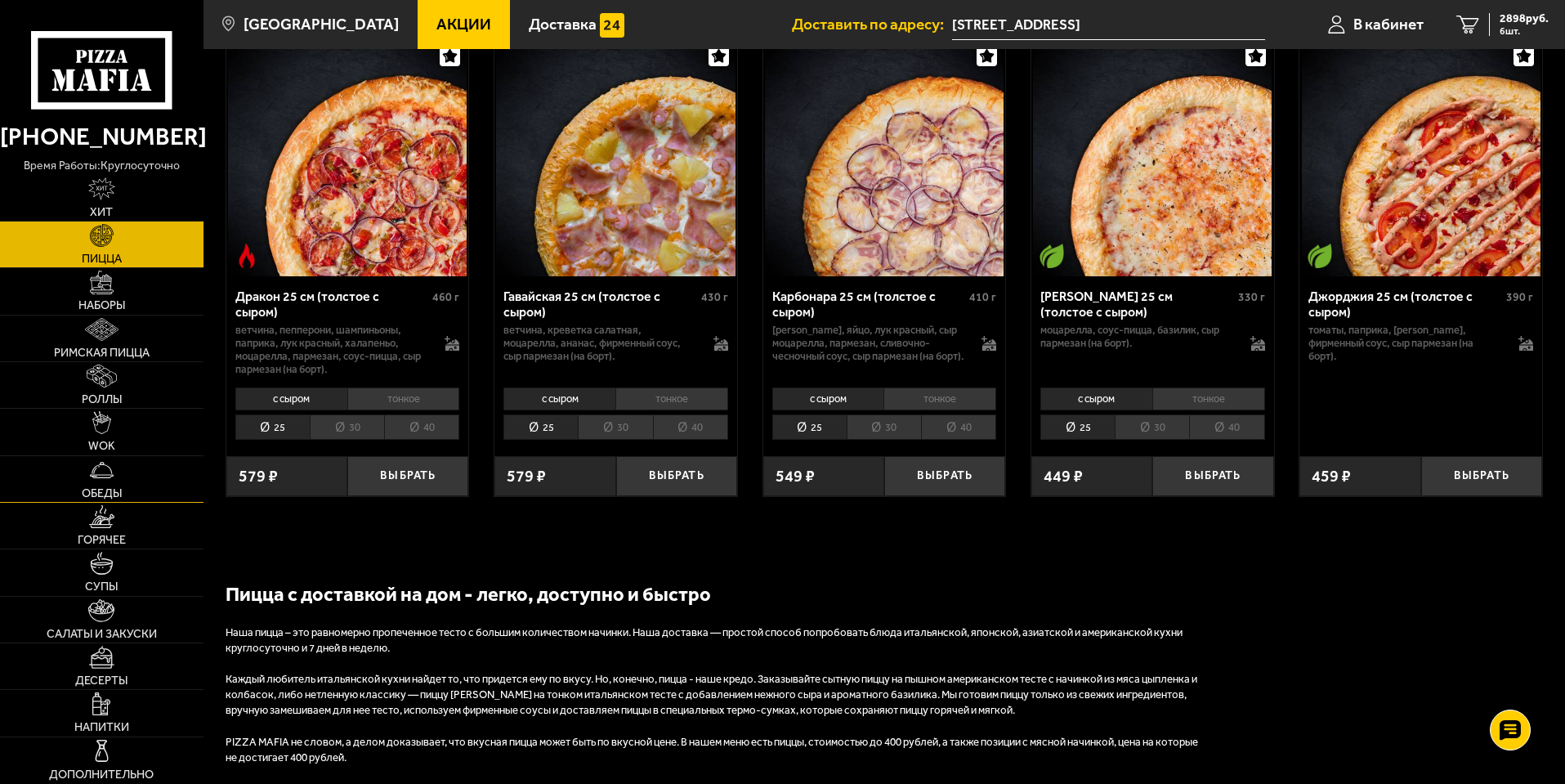
click at [118, 475] on link "Обеды" at bounding box center [101, 479] width 203 height 45
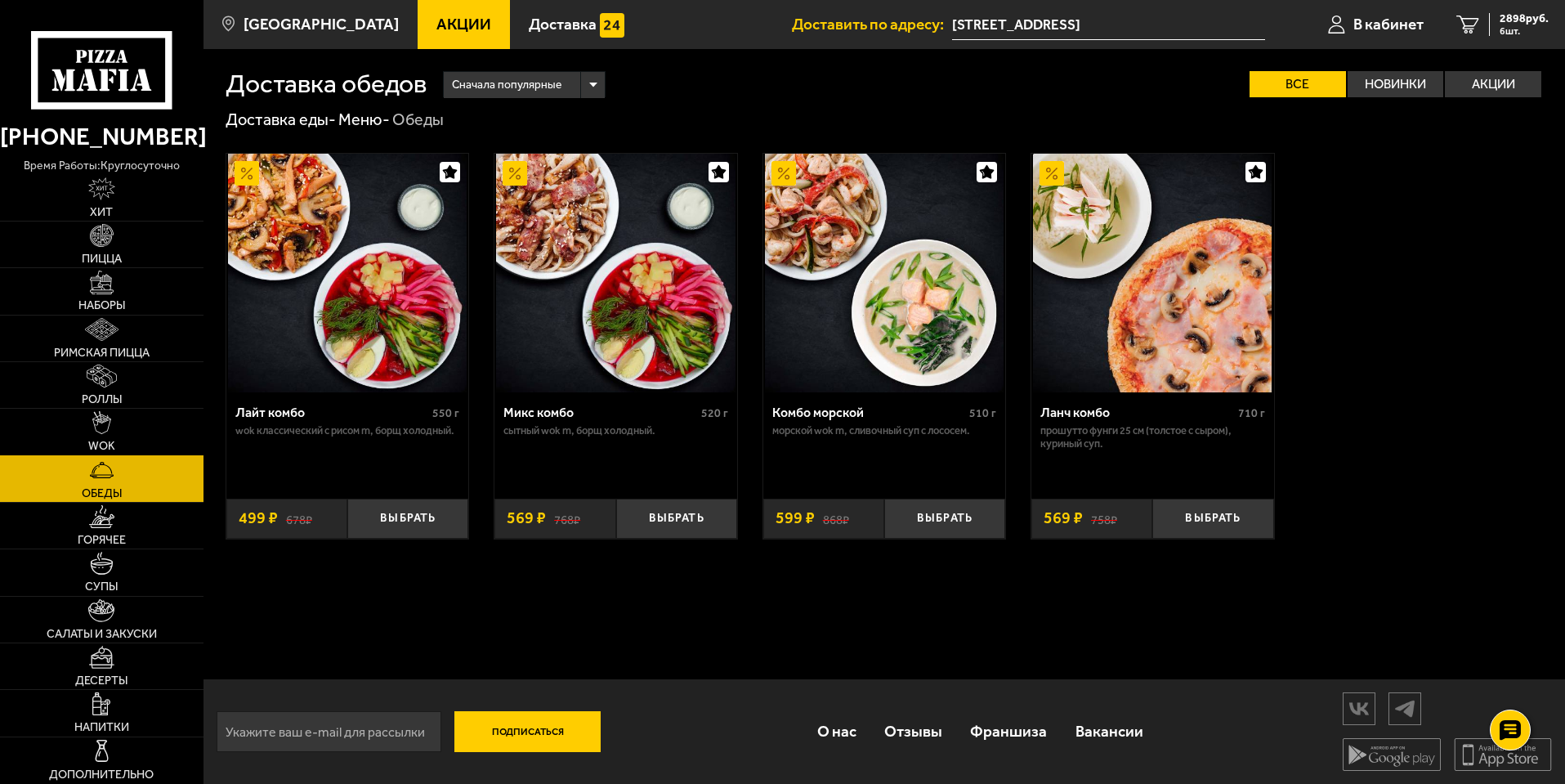
click at [112, 431] on link "WOK" at bounding box center [101, 431] width 203 height 45
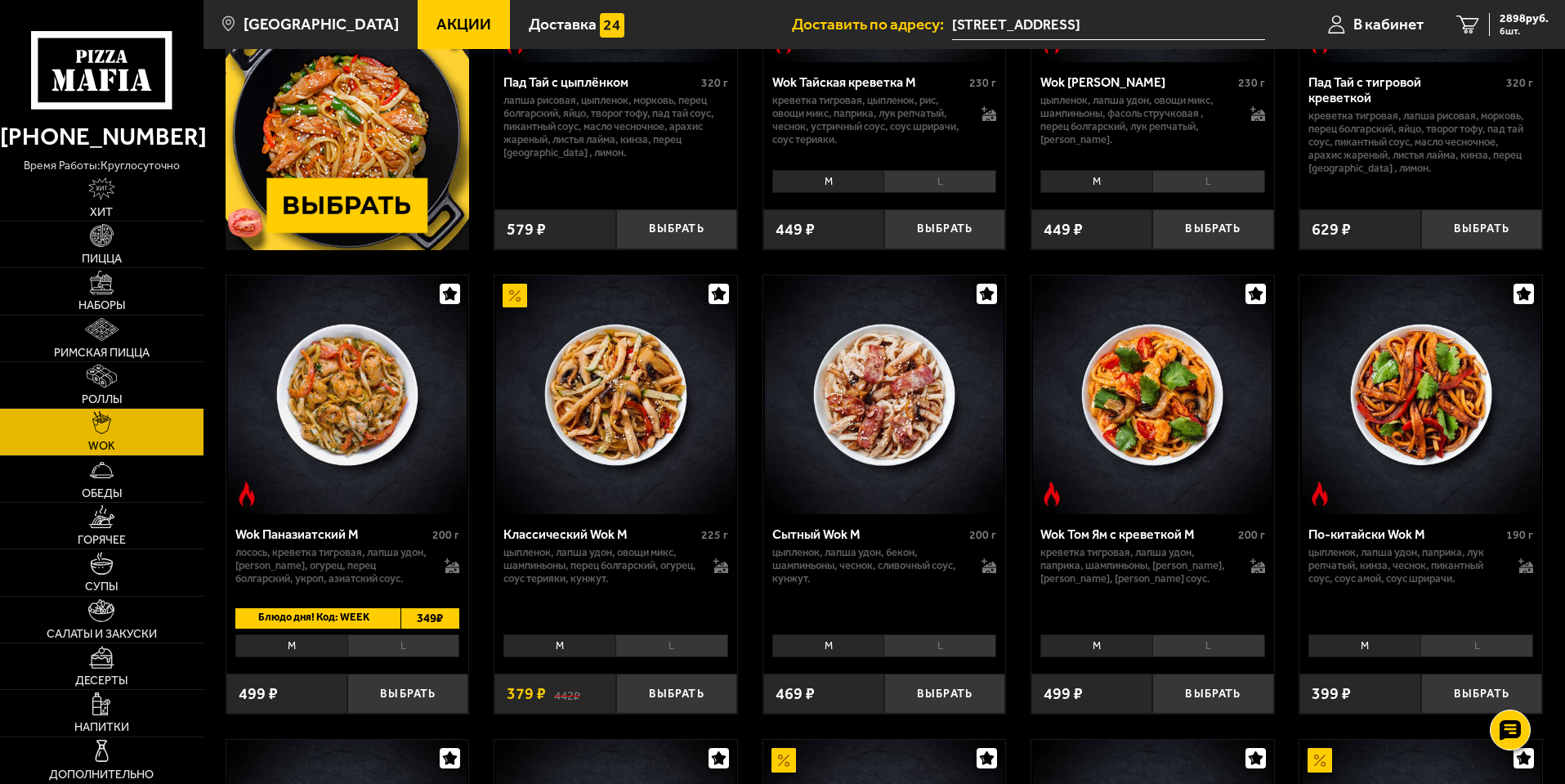
scroll to position [408, 0]
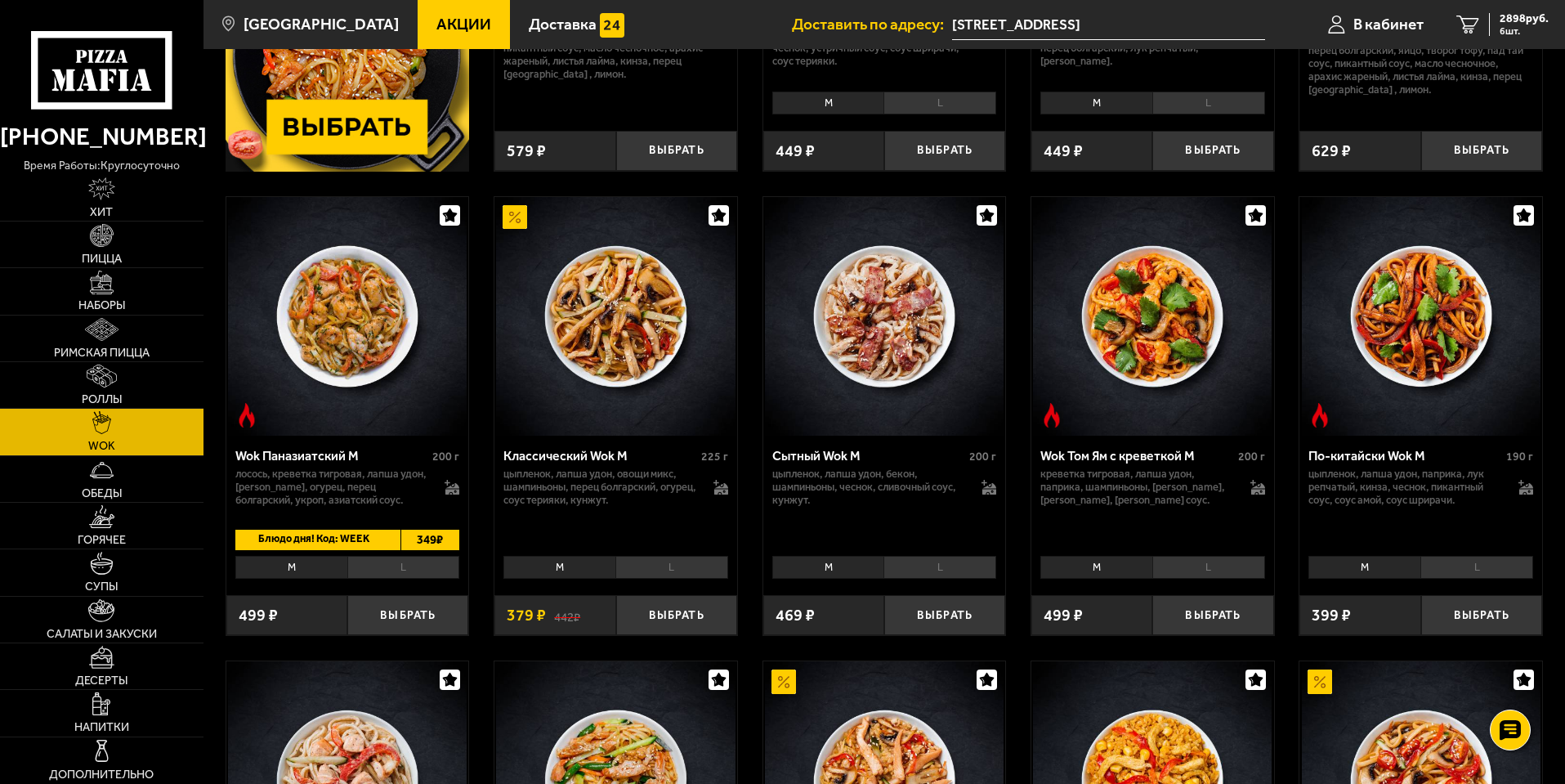
click at [677, 579] on li "L" at bounding box center [671, 567] width 112 height 23
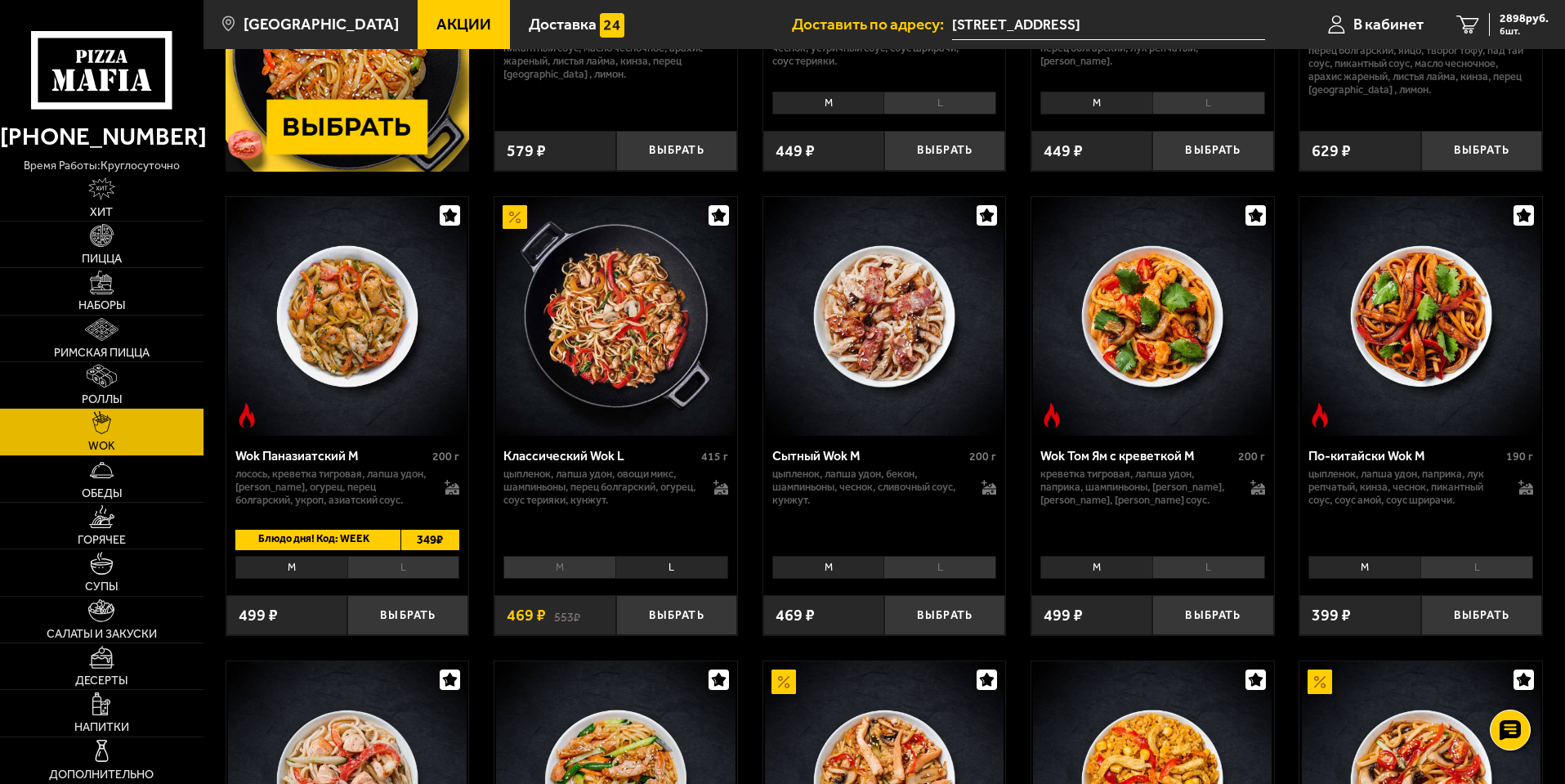
click at [932, 578] on li "L" at bounding box center [940, 567] width 112 height 23
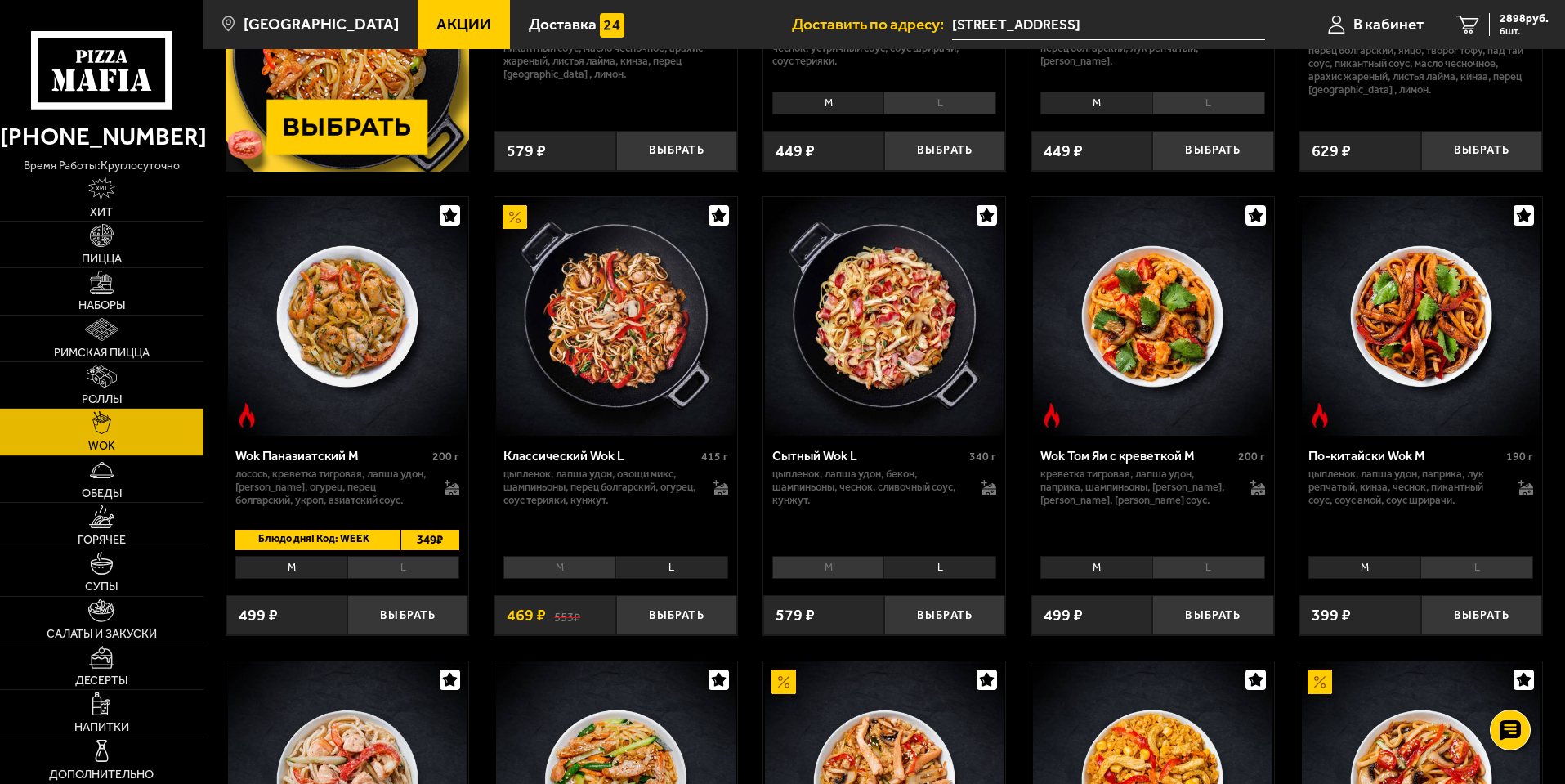
click at [843, 579] on li "M" at bounding box center [828, 567] width 112 height 23
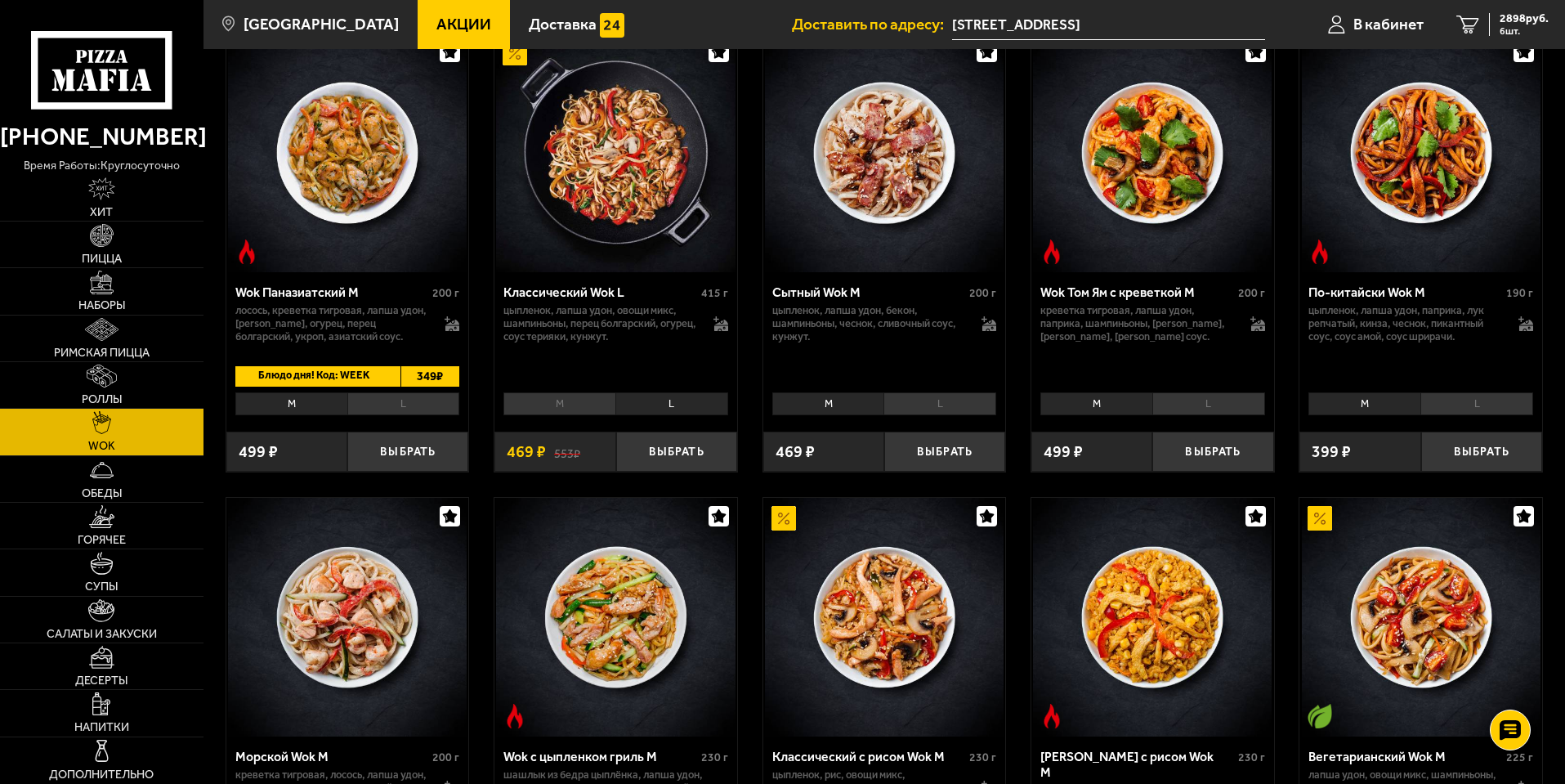
scroll to position [491, 0]
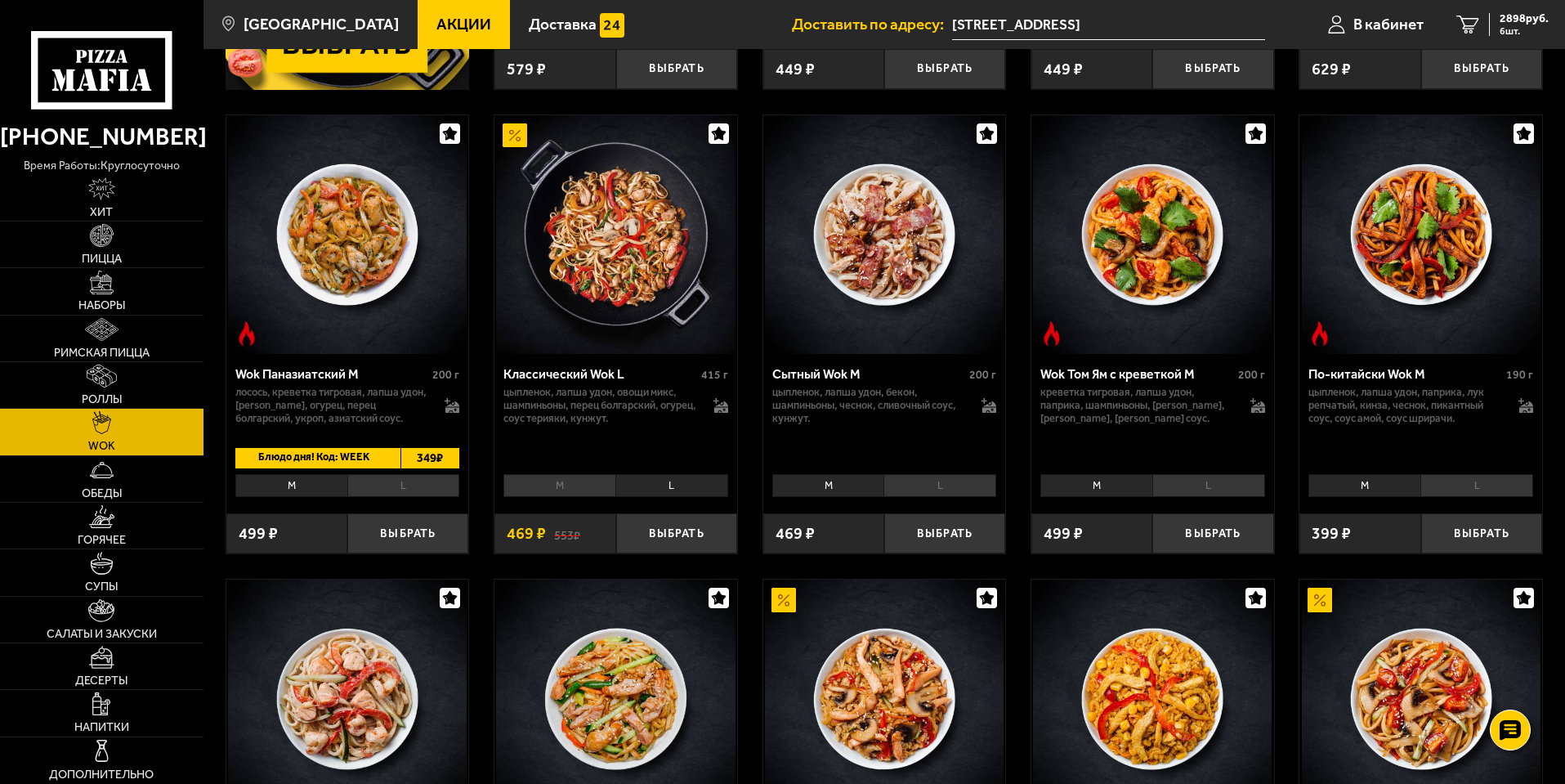
click at [419, 493] on li "L" at bounding box center [403, 485] width 112 height 23
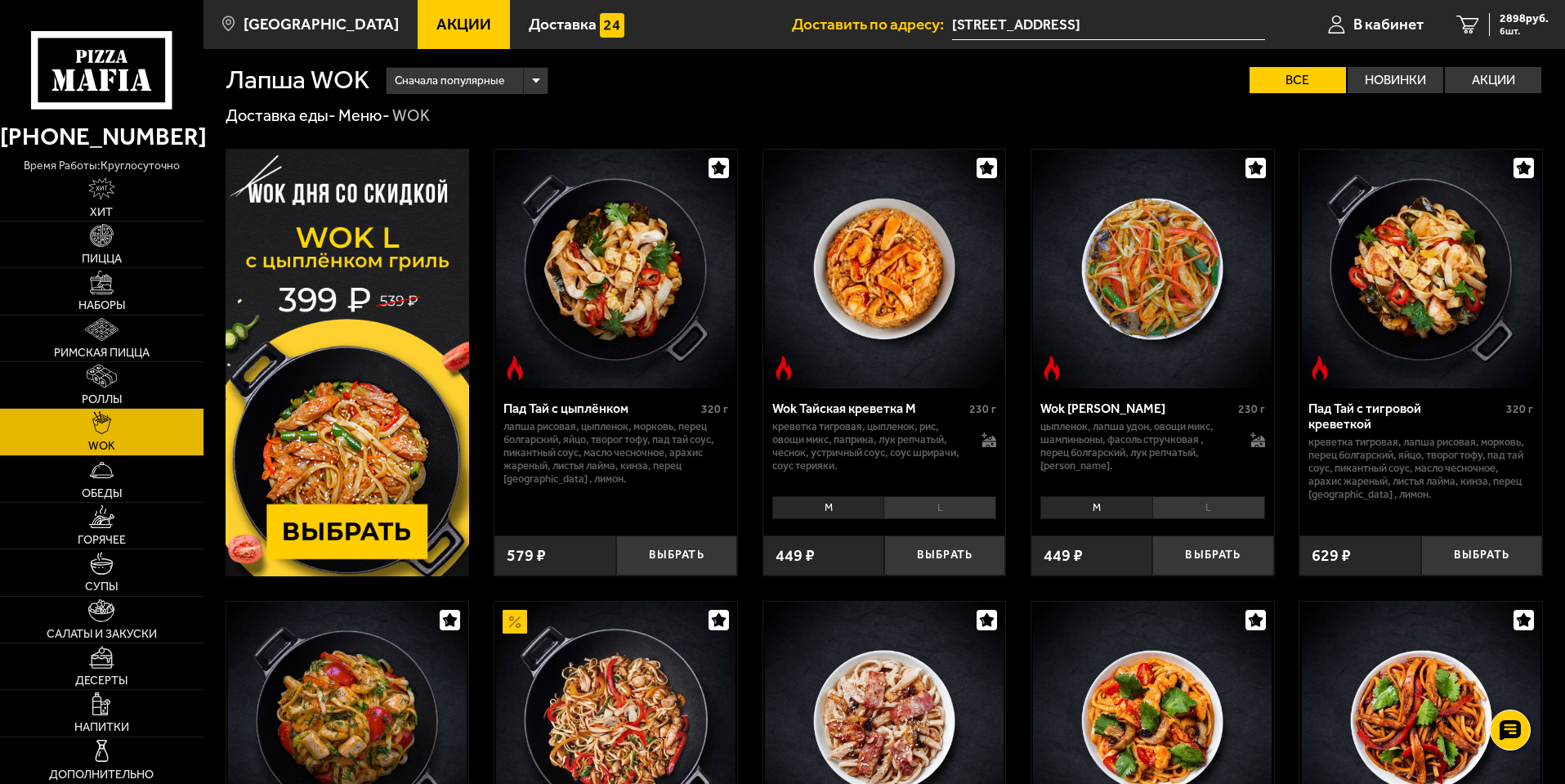
scroll to position [0, 0]
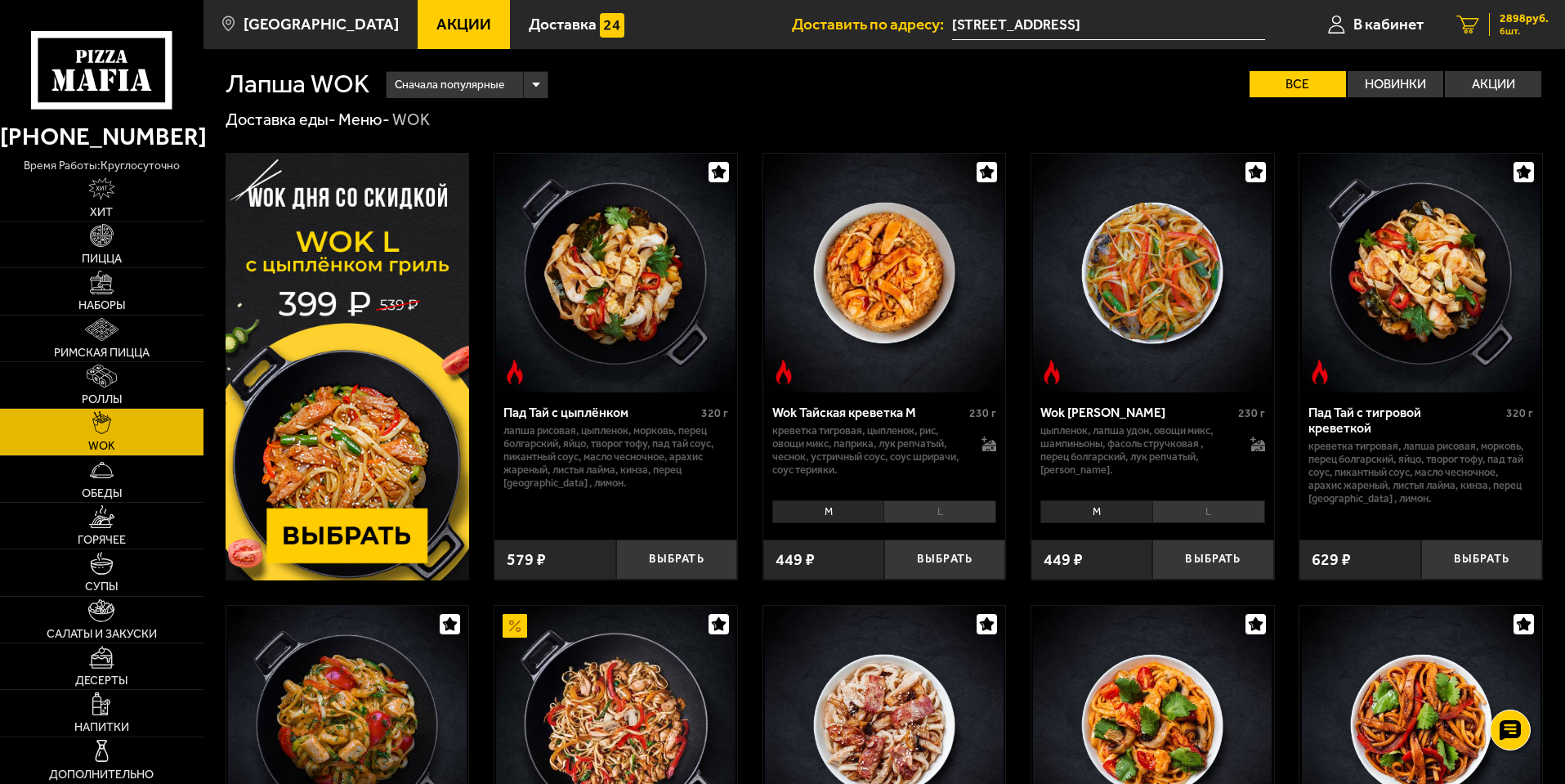
click at [1479, 26] on link "6 2898 руб. 6 шт." at bounding box center [1503, 24] width 125 height 49
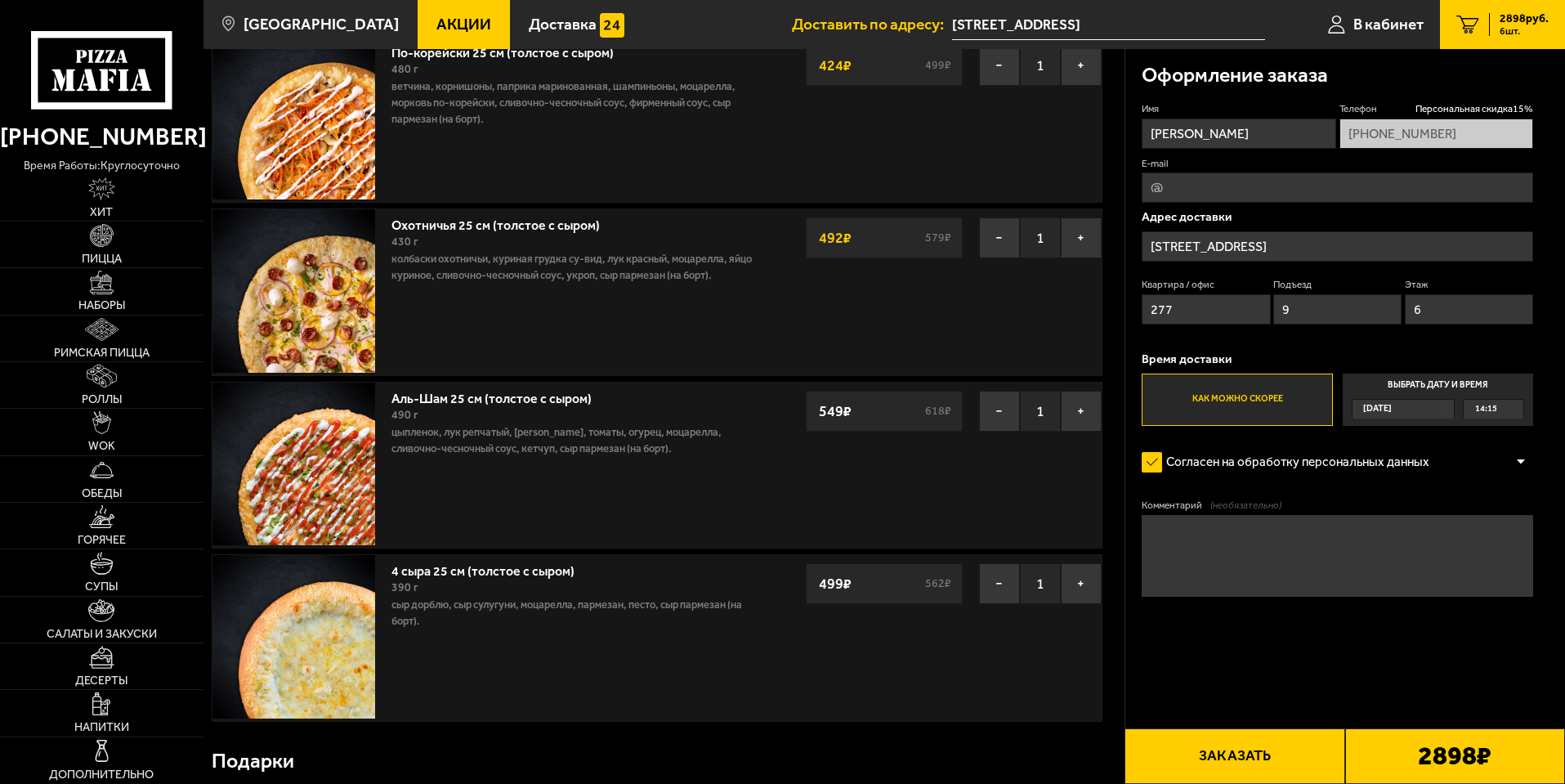
scroll to position [491, 0]
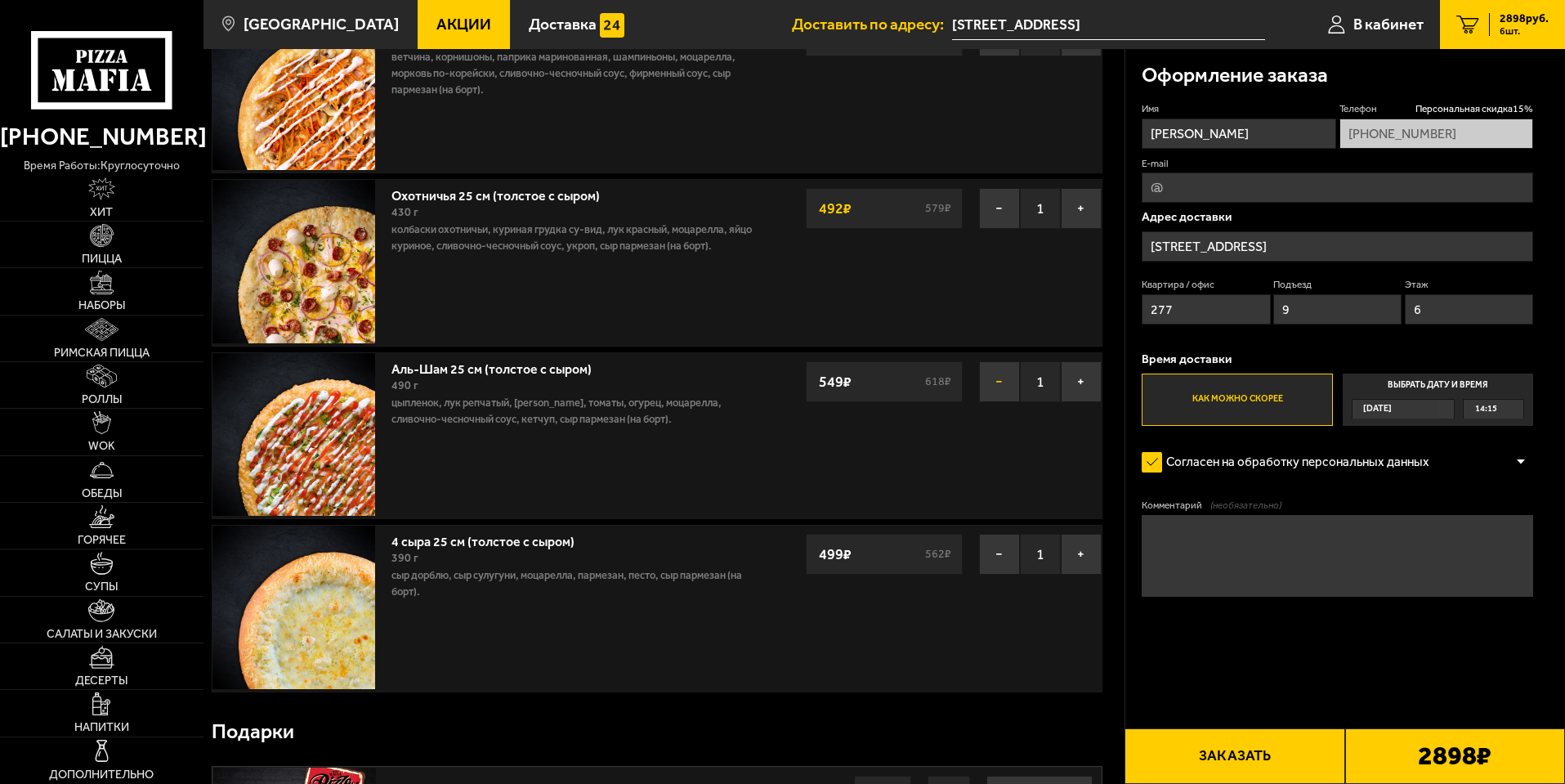
click at [993, 387] on button "−" at bounding box center [1000, 382] width 41 height 41
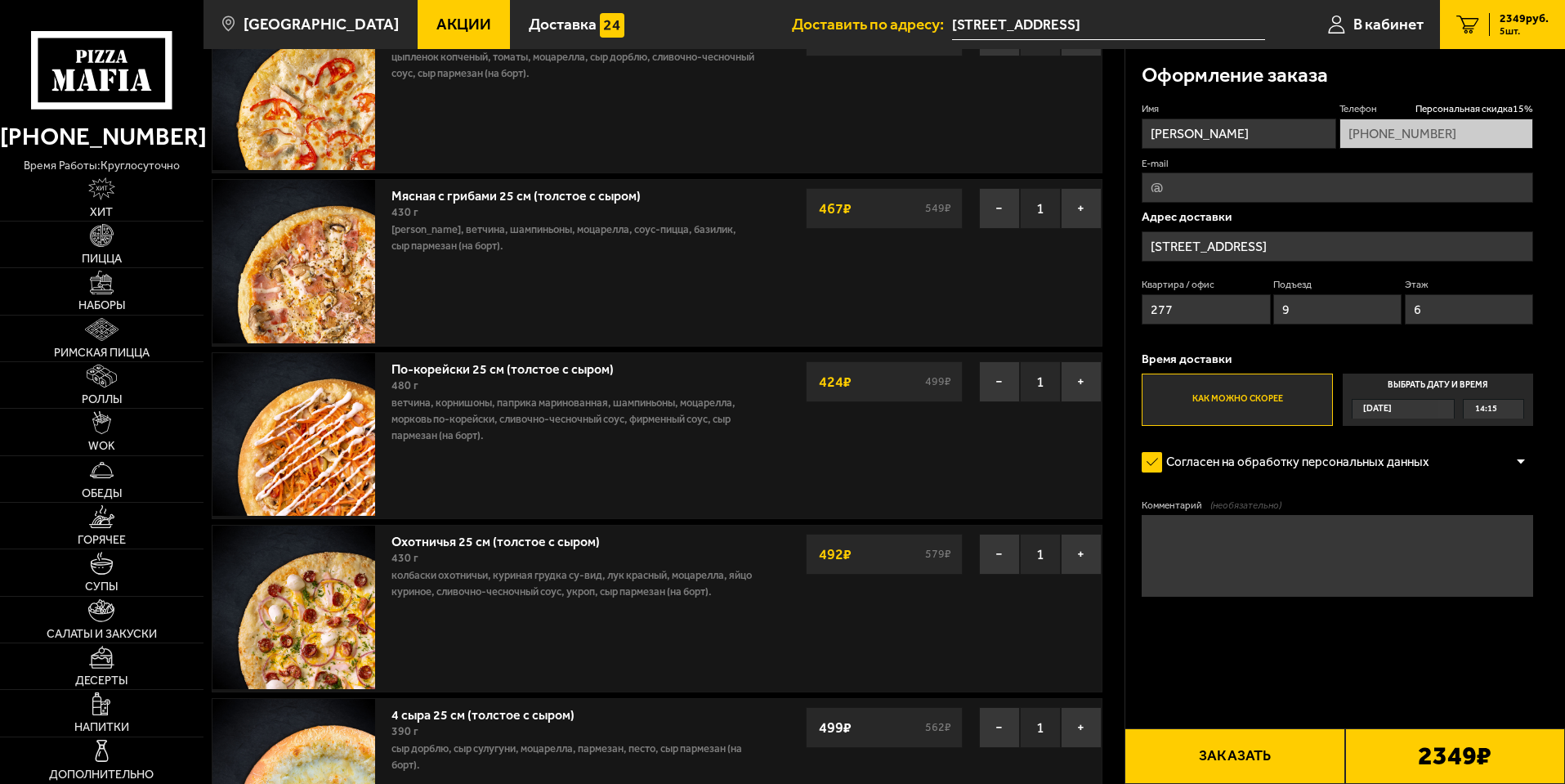
scroll to position [327, 0]
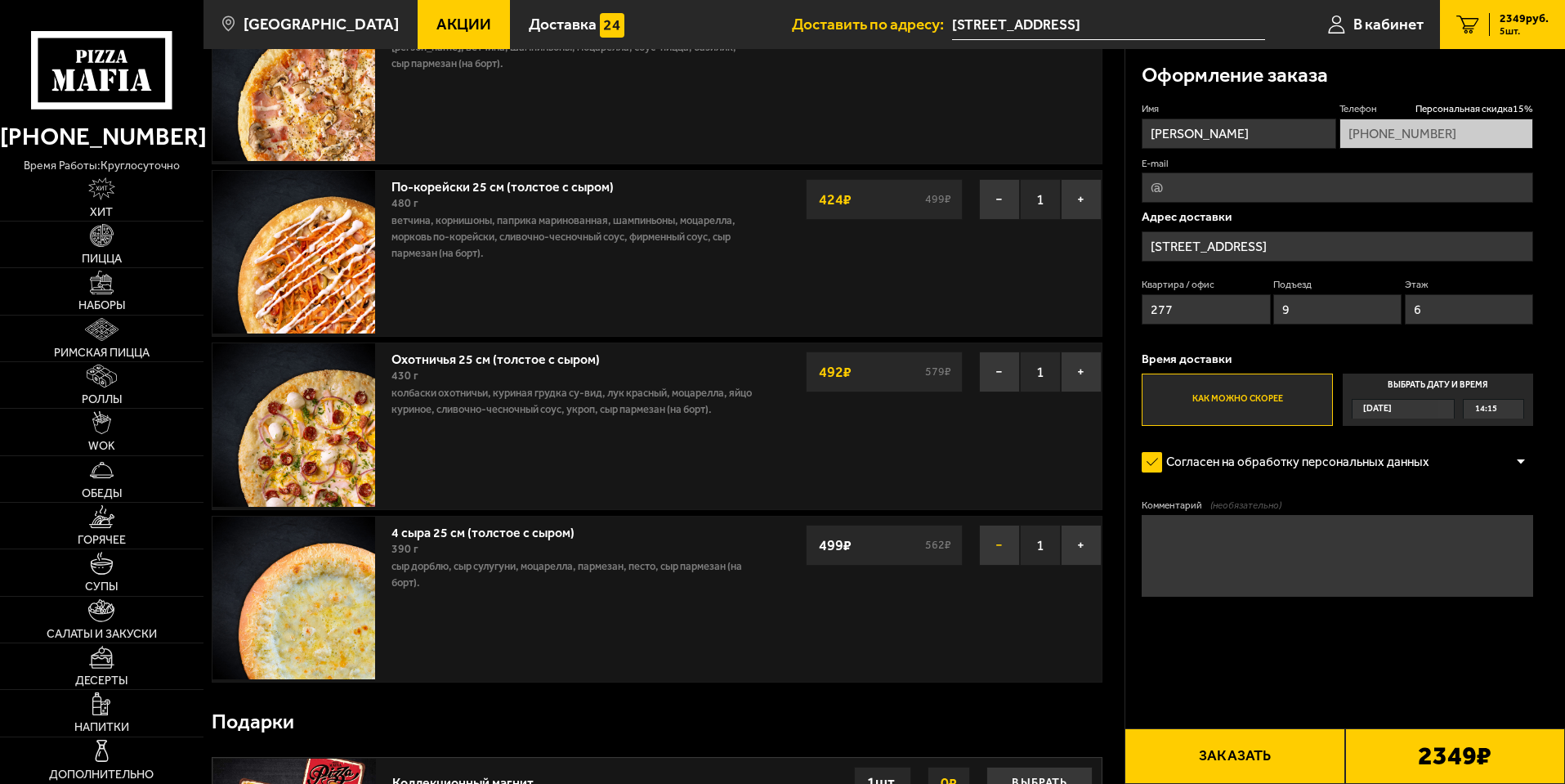
click at [991, 542] on button "−" at bounding box center [1000, 546] width 41 height 41
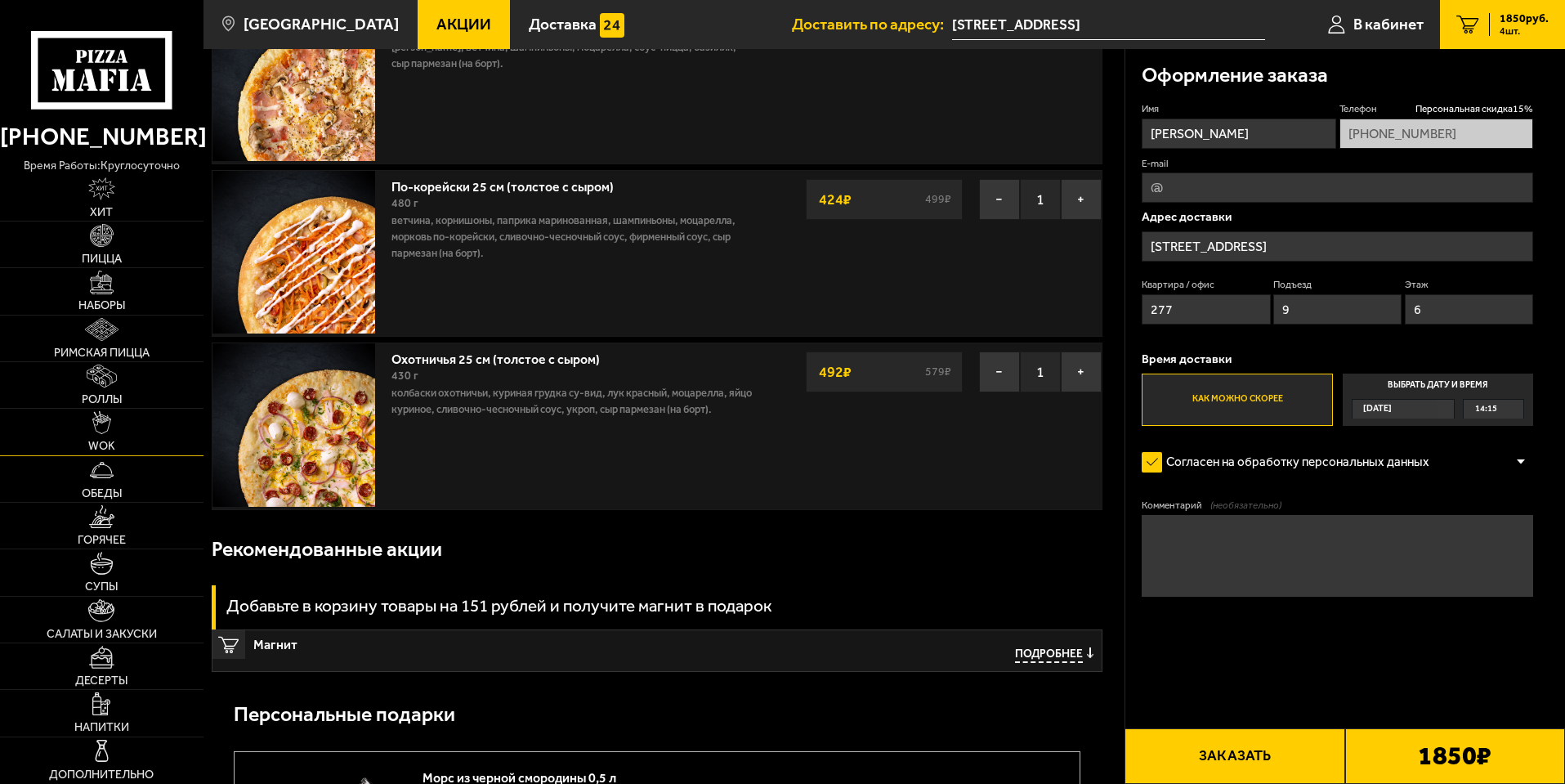
click at [135, 415] on link "WOK" at bounding box center [101, 431] width 203 height 45
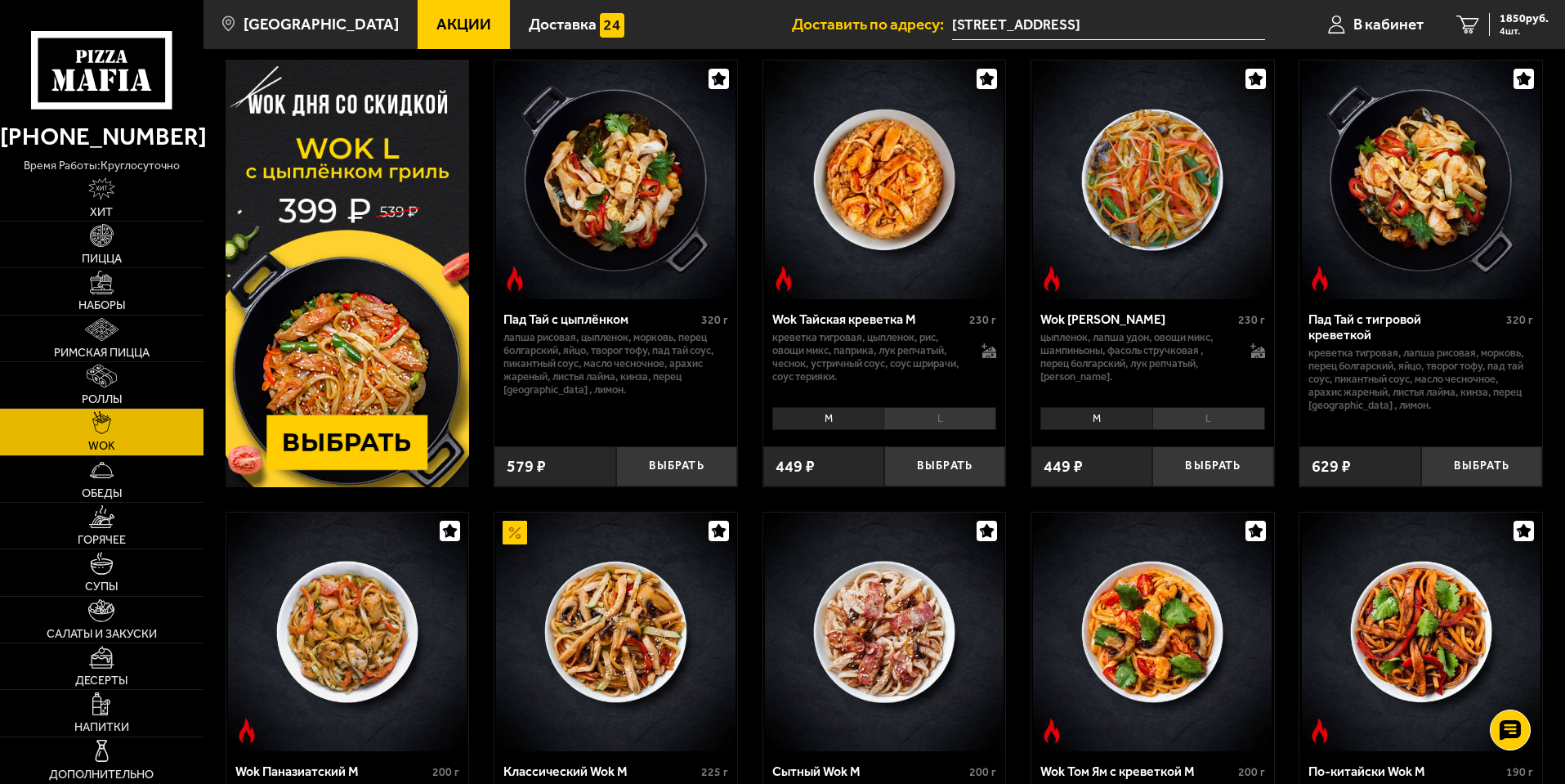
scroll to position [408, 0]
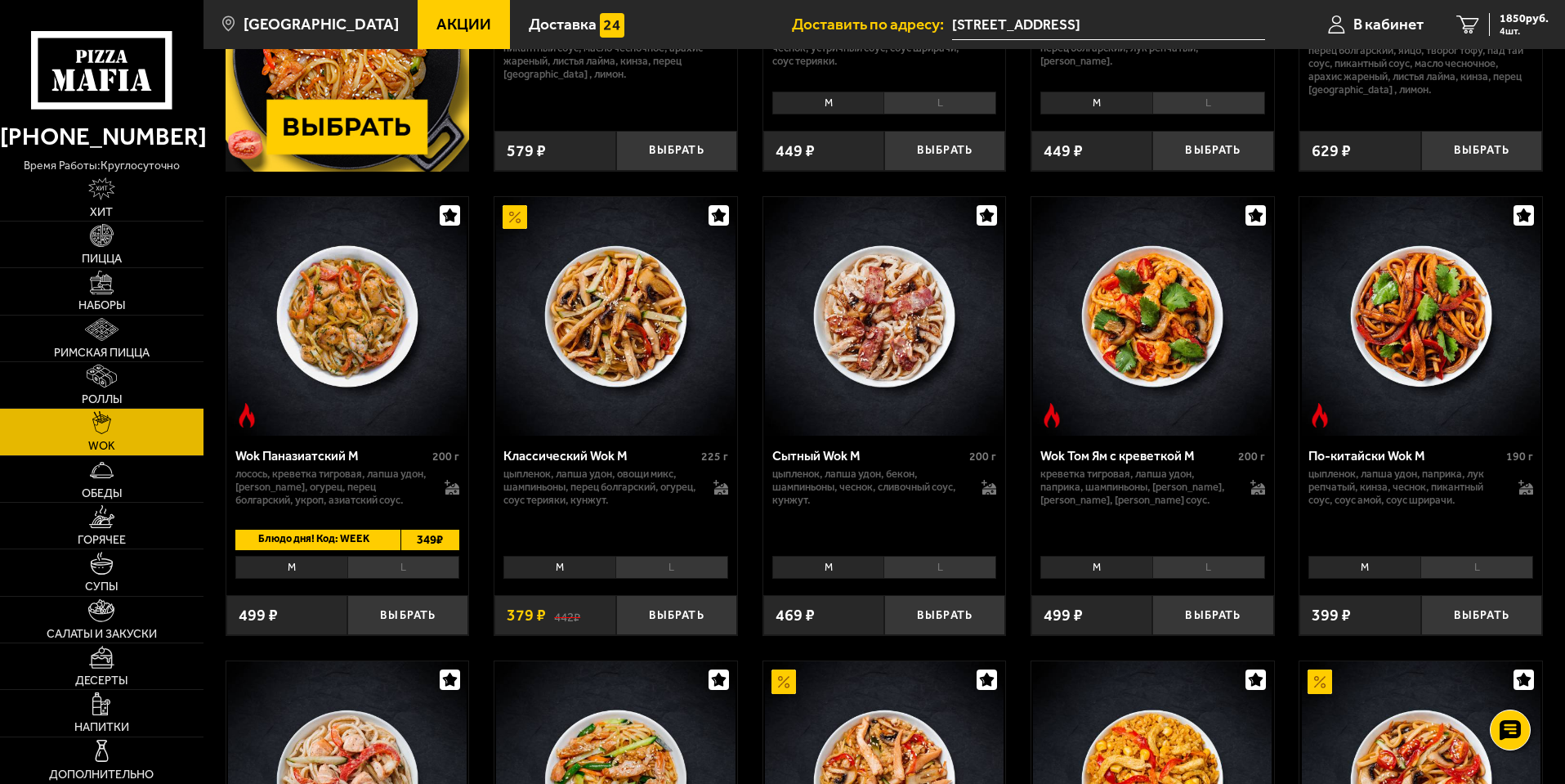
click at [683, 576] on li "L" at bounding box center [671, 567] width 112 height 23
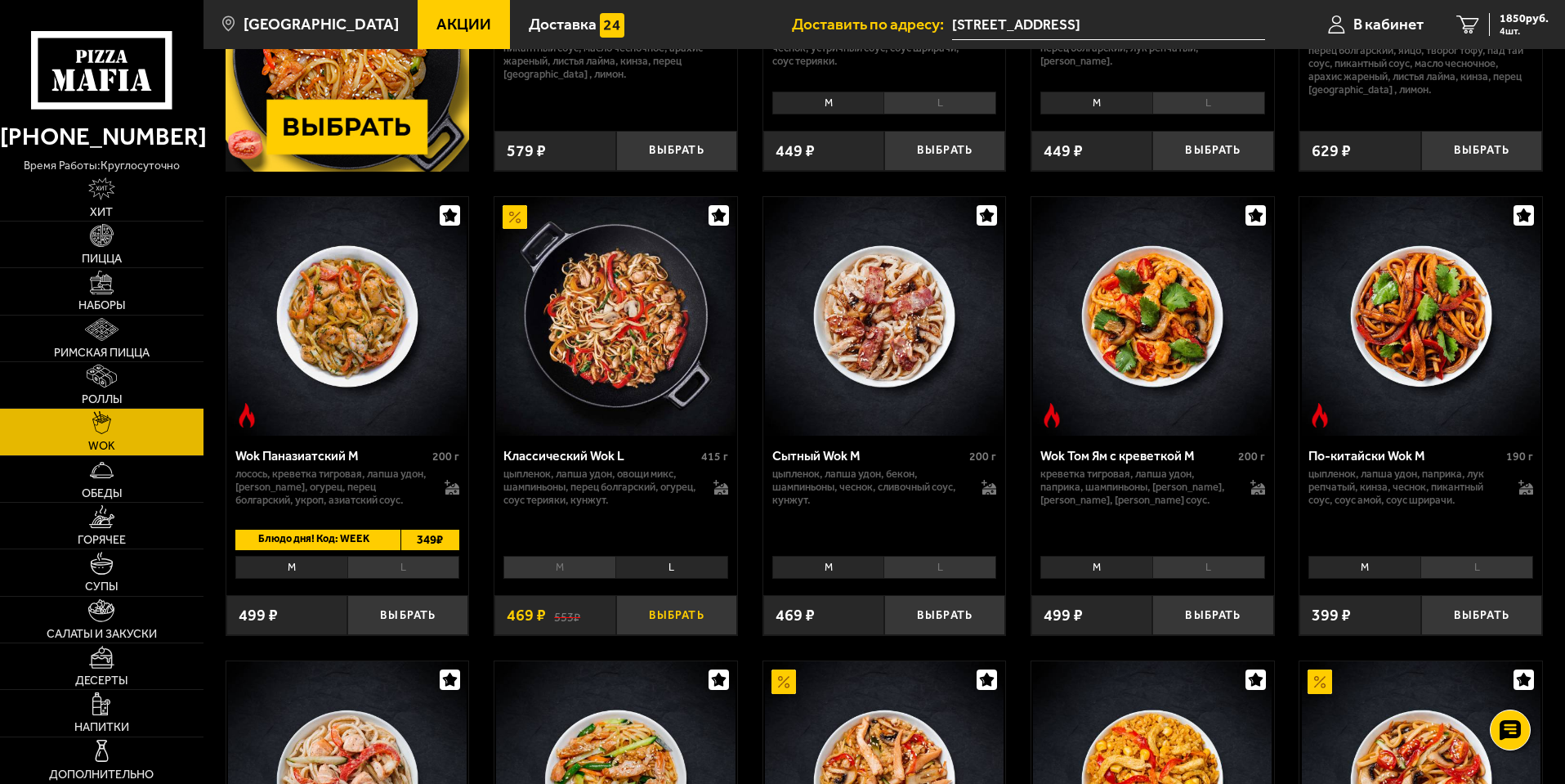
click at [664, 630] on button "Выбрать" at bounding box center [676, 615] width 121 height 40
click at [1466, 24] on icon "5" at bounding box center [1468, 25] width 23 height 19
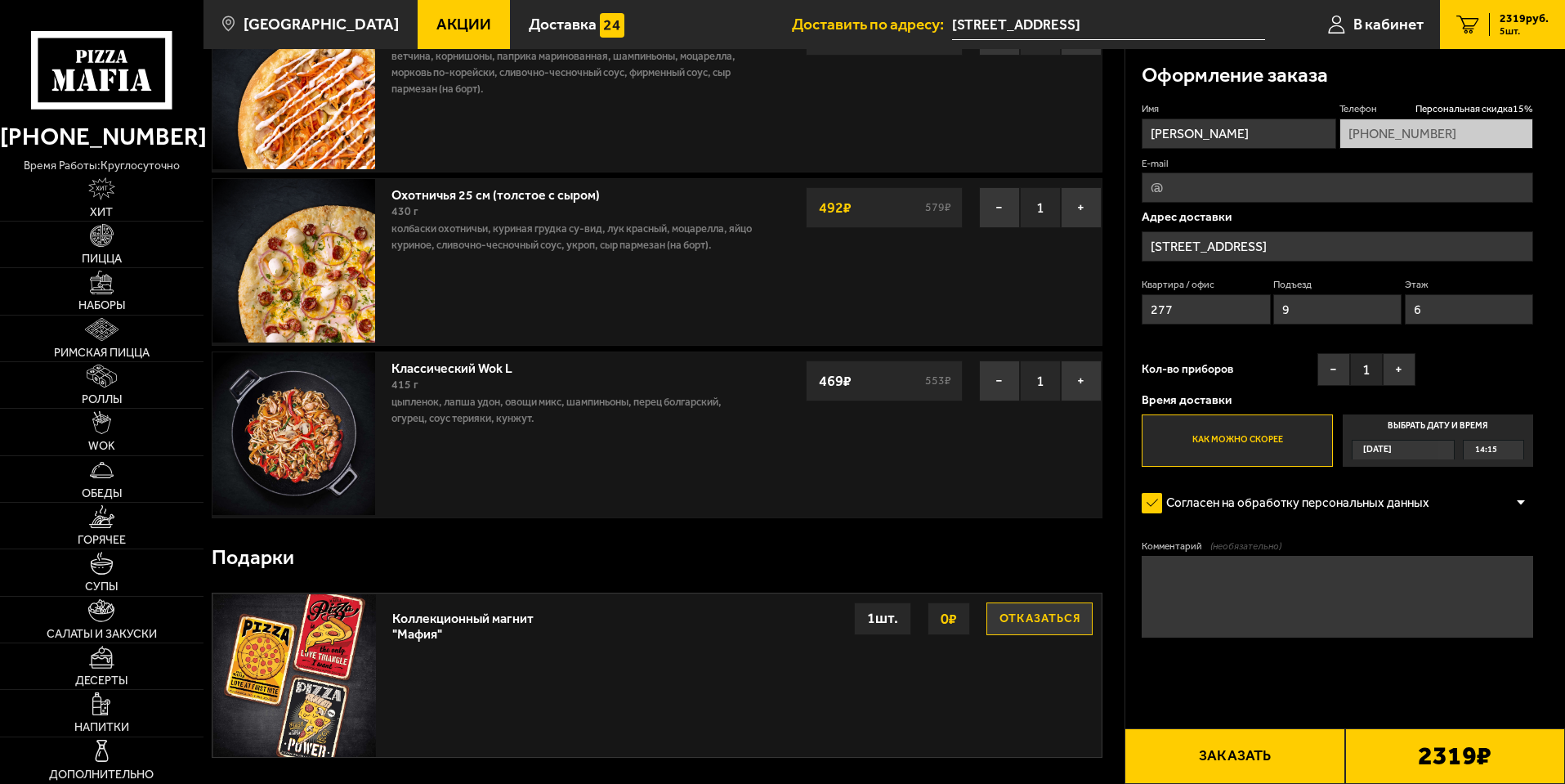
scroll to position [491, 0]
click at [1019, 617] on button "Отказаться" at bounding box center [1040, 619] width 106 height 33
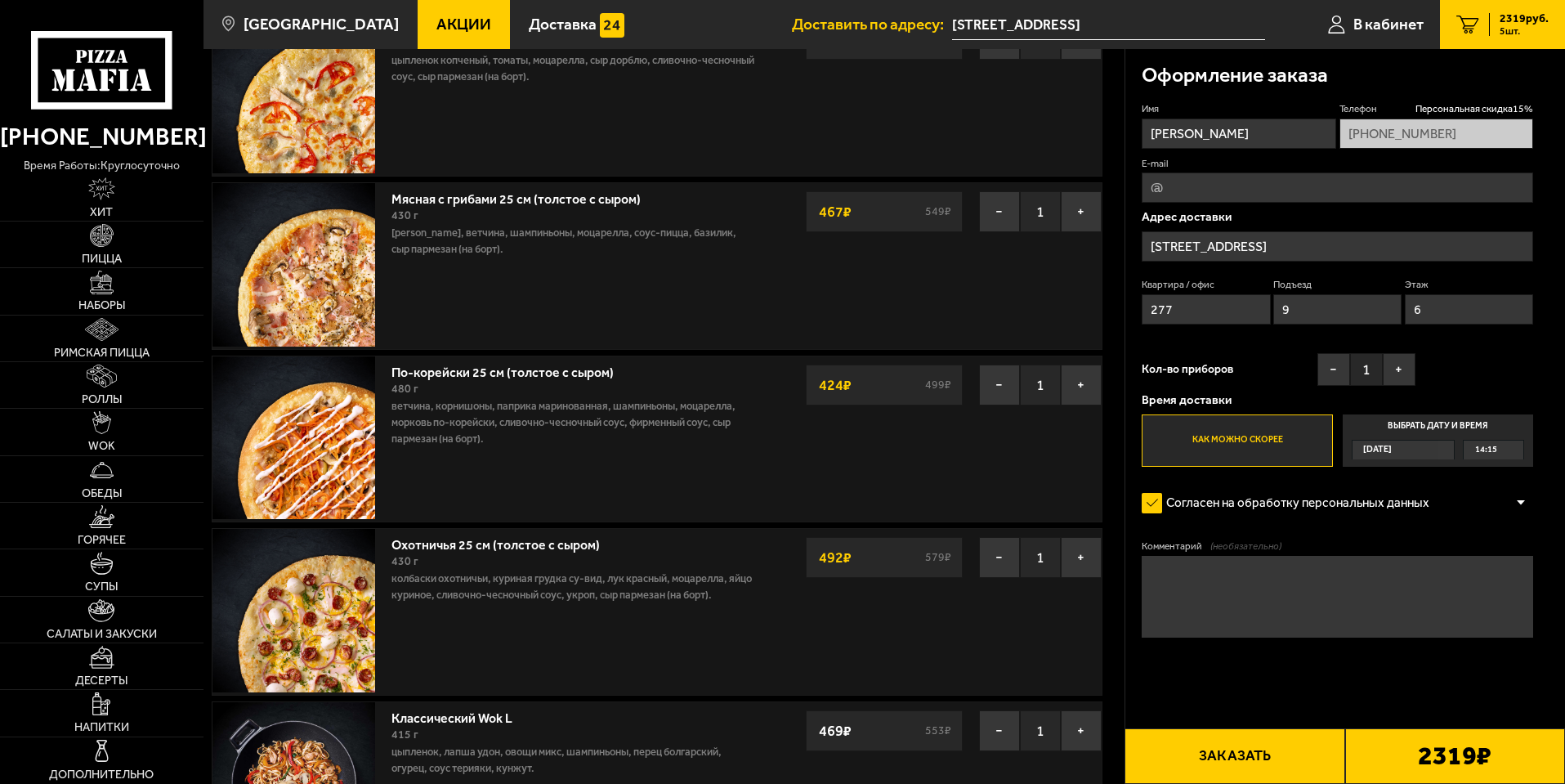
scroll to position [0, 0]
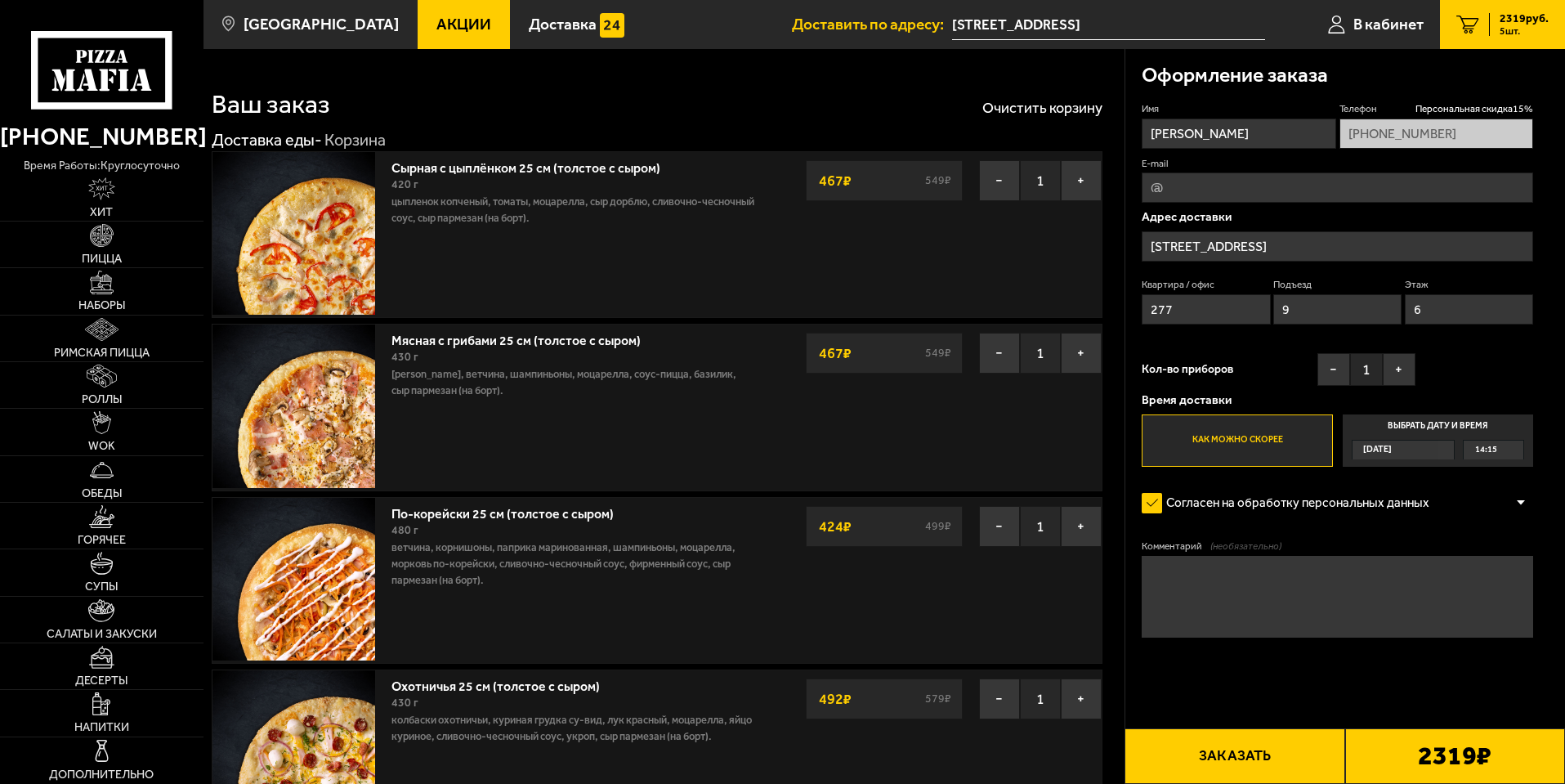
click at [1241, 759] on button "Заказать" at bounding box center [1235, 756] width 220 height 56
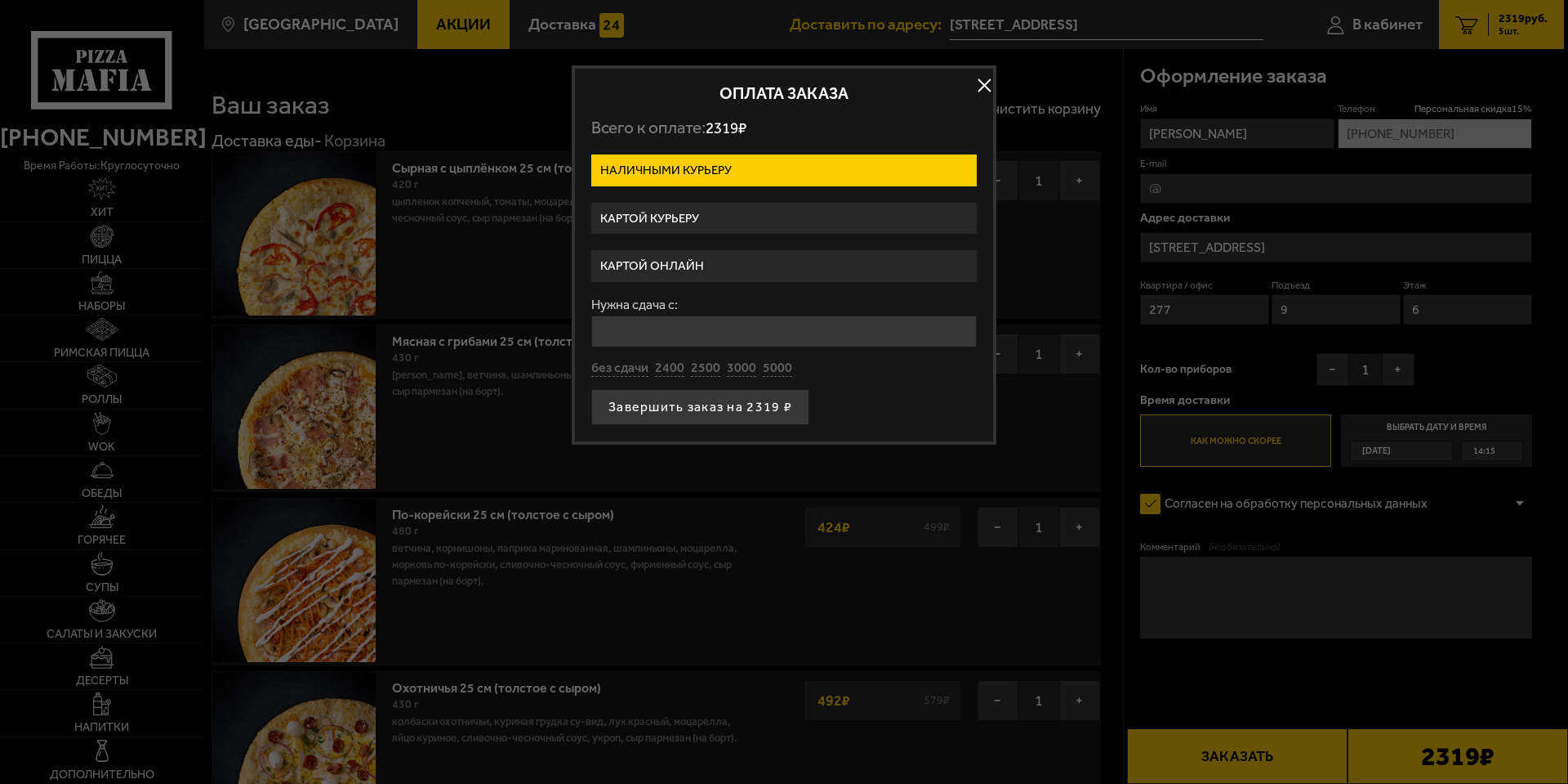
click at [685, 220] on label "Картой курьеру" at bounding box center [784, 218] width 386 height 32
click at [0, 0] on input "Картой курьеру" at bounding box center [0, 0] width 0 height 0
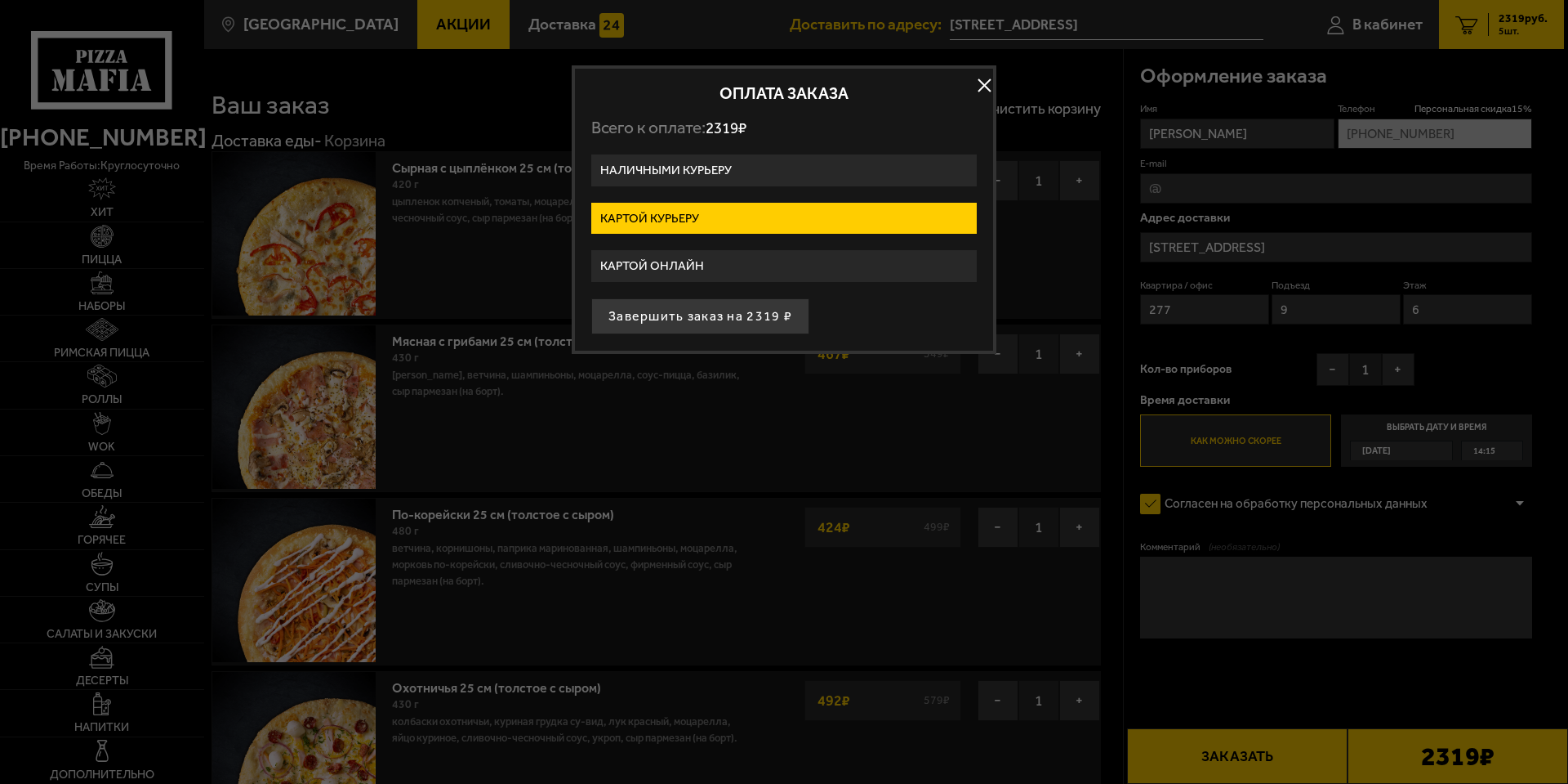
click at [980, 79] on button "button" at bounding box center [984, 86] width 25 height 25
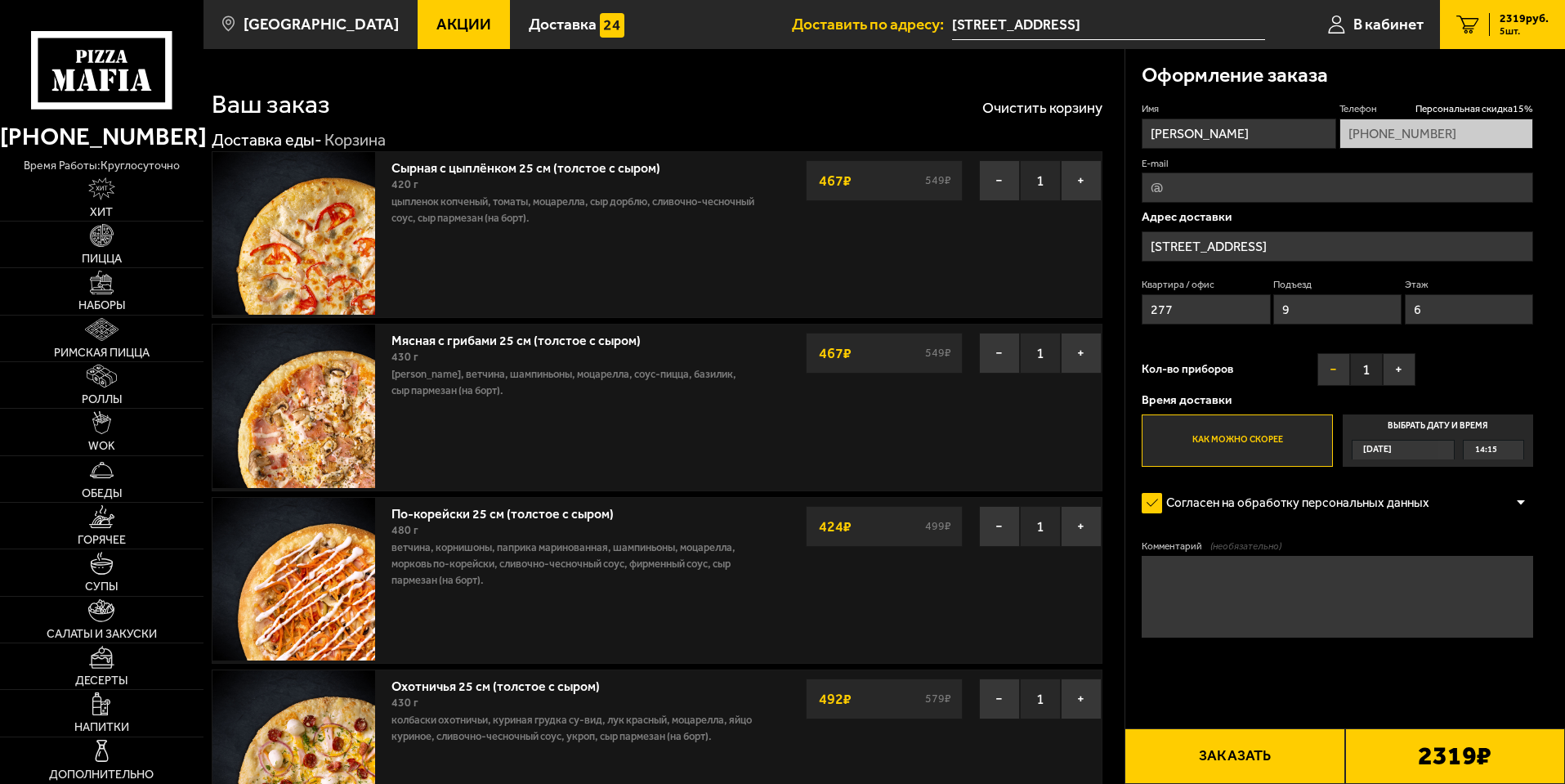
click at [1321, 379] on button "−" at bounding box center [1334, 370] width 33 height 33
click at [1243, 747] on button "Заказать" at bounding box center [1235, 756] width 220 height 56
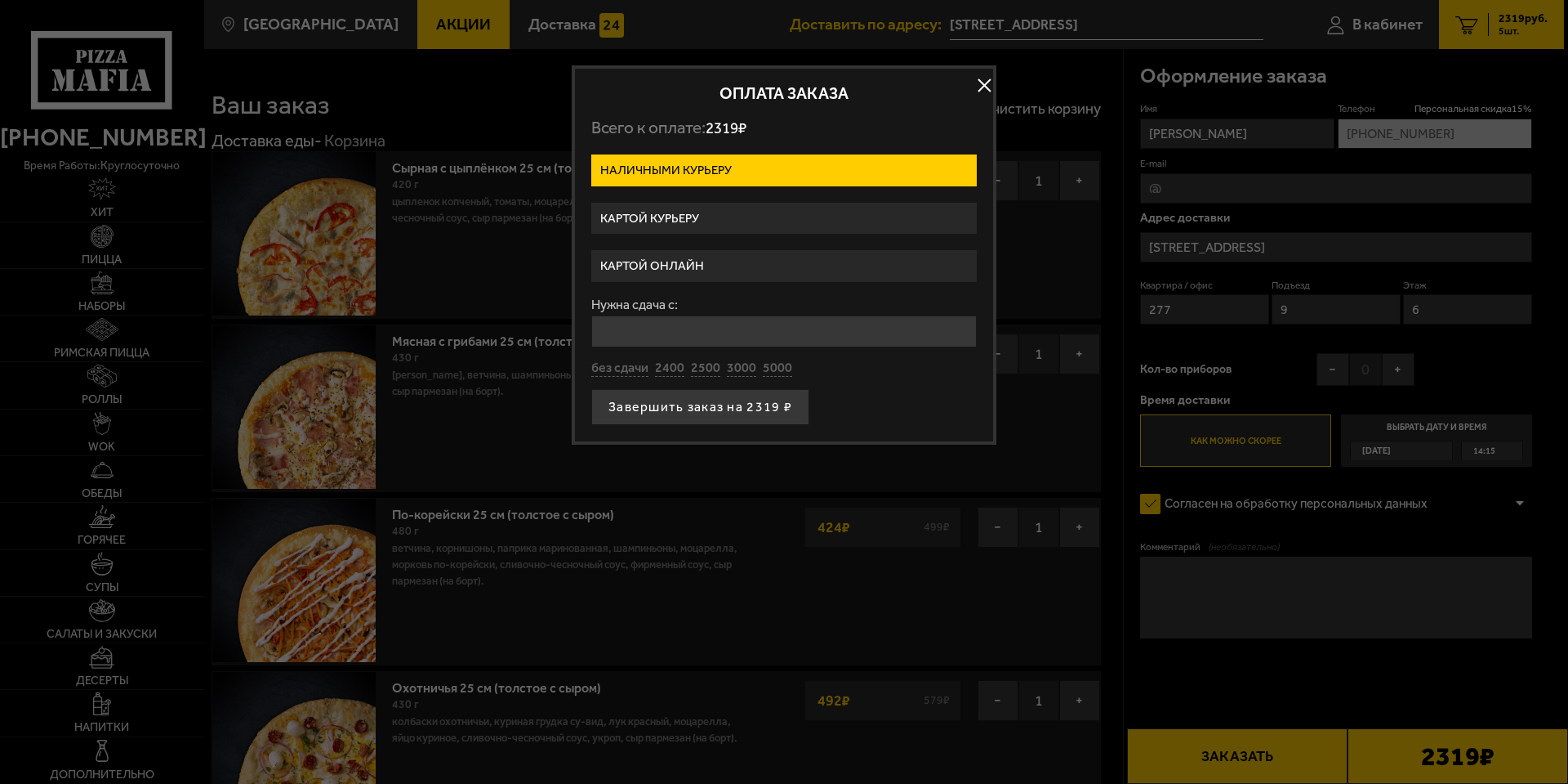
click at [819, 226] on label "Картой курьеру" at bounding box center [784, 218] width 386 height 32
click at [0, 0] on input "Картой курьеру" at bounding box center [0, 0] width 0 height 0
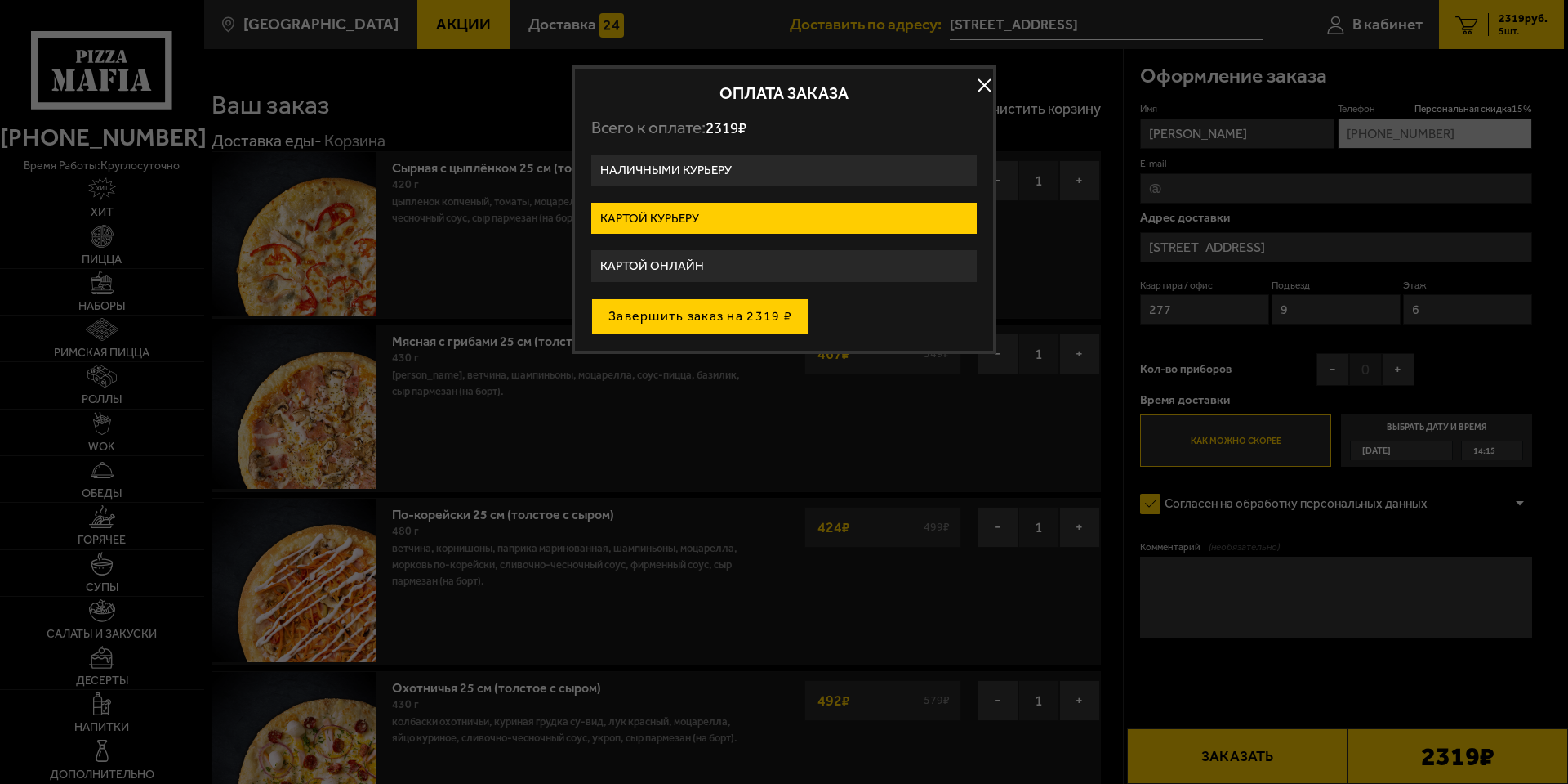
click at [754, 317] on button "Завершить заказ на 2319 ₽" at bounding box center [700, 317] width 218 height 36
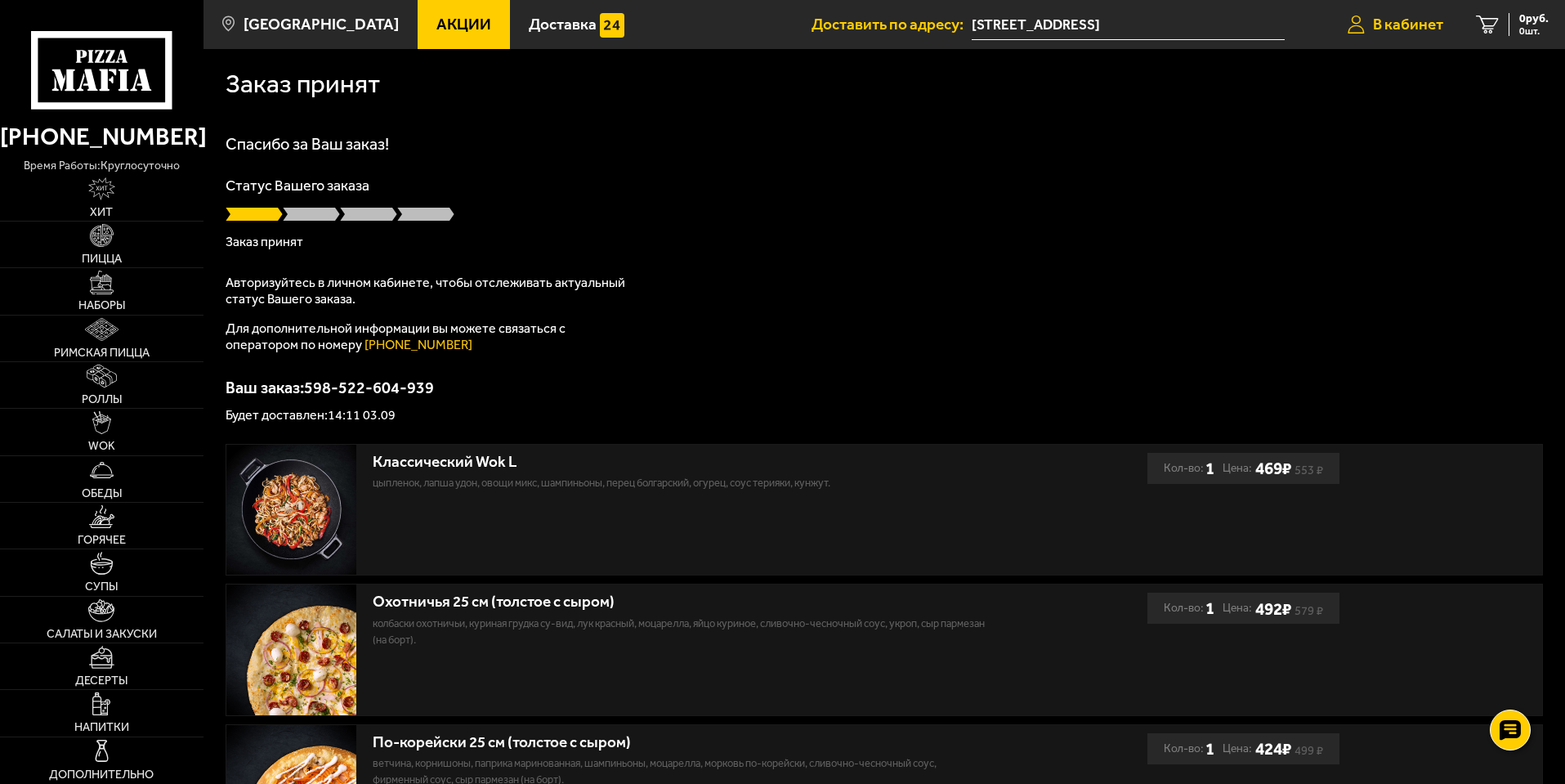
click at [1374, 23] on span "В кабинет" at bounding box center [1409, 24] width 70 height 15
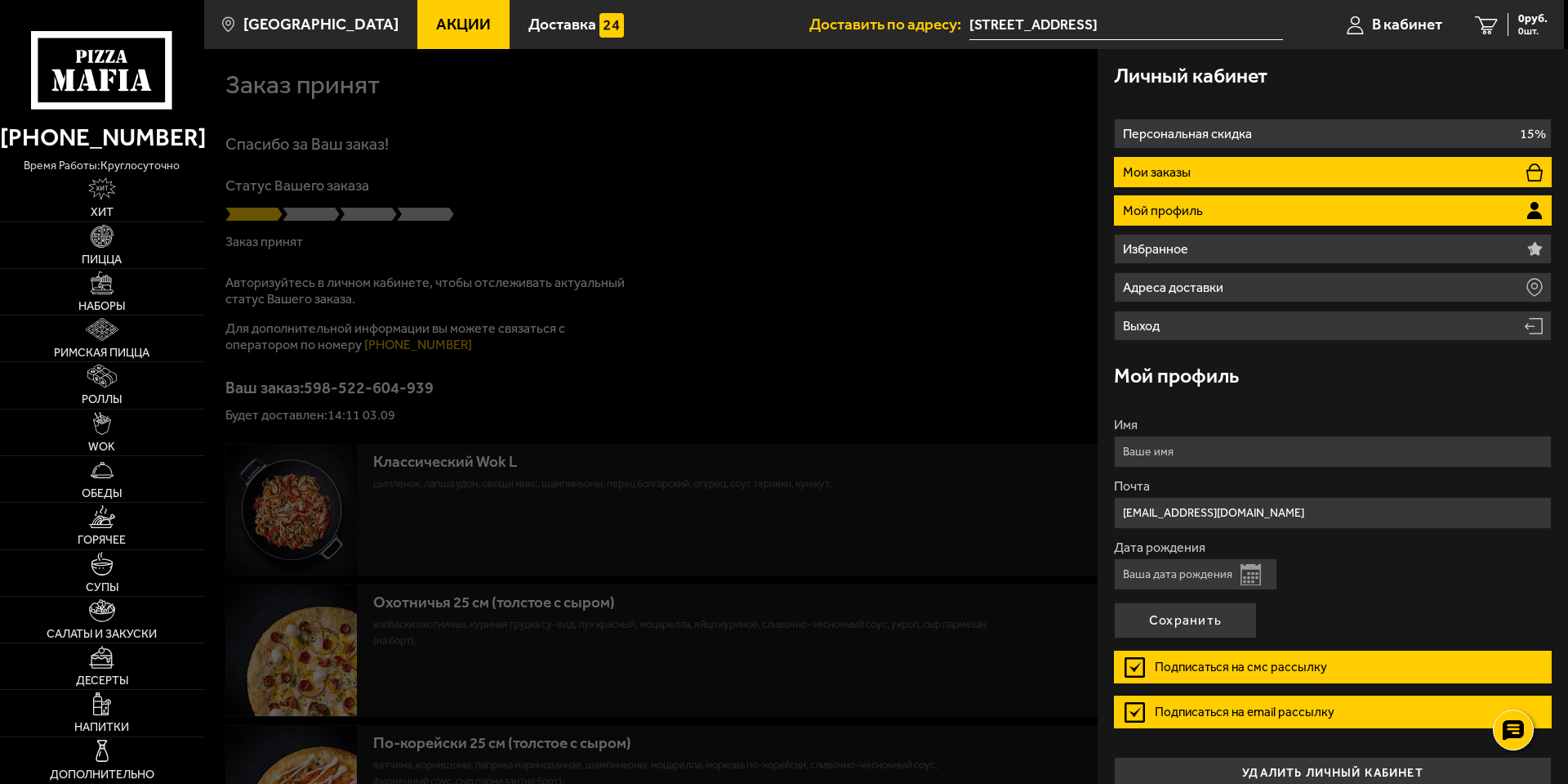
click at [1195, 175] on li "Мои заказы" at bounding box center [1332, 172] width 438 height 30
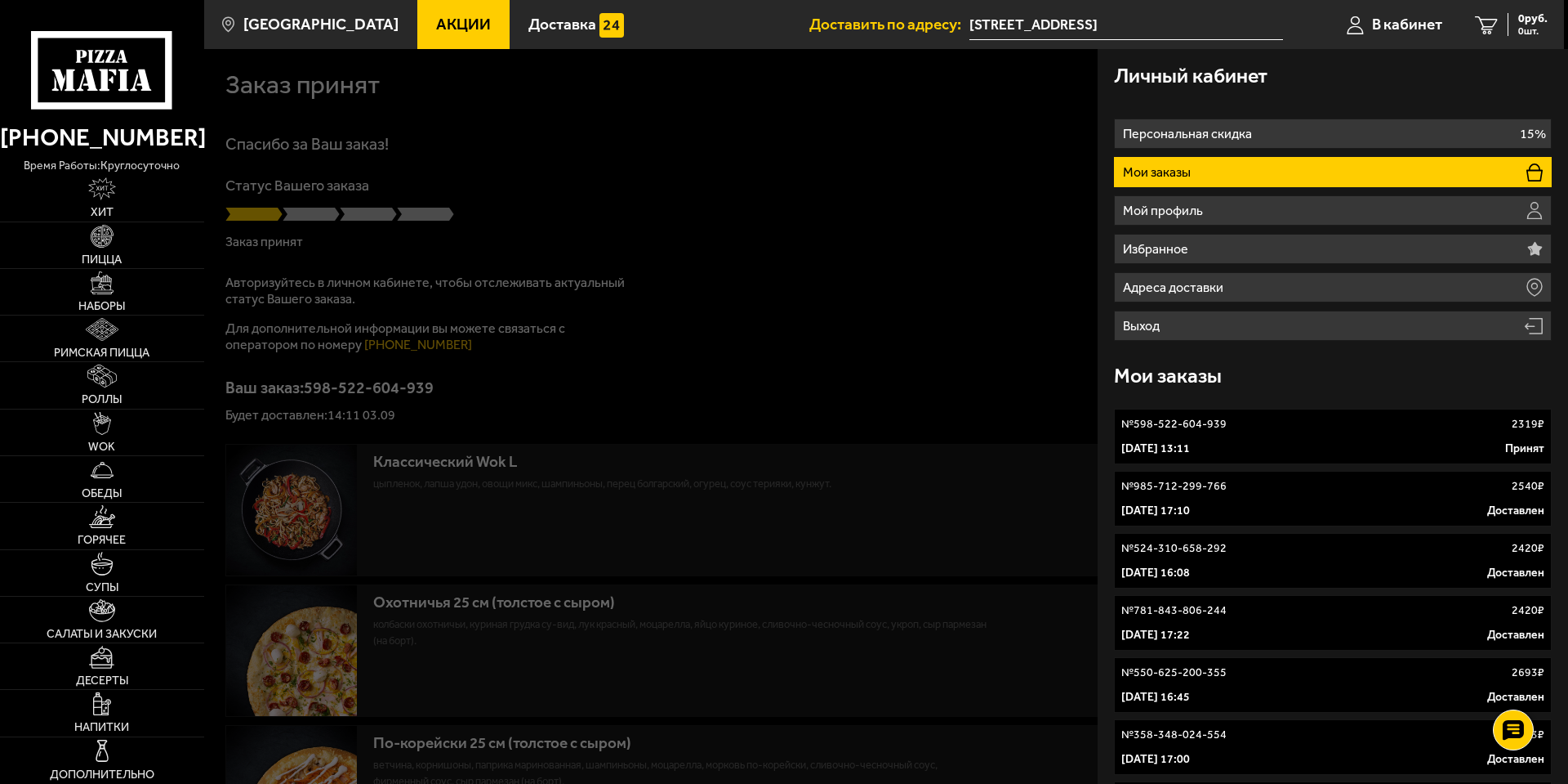
click at [875, 197] on div at bounding box center [988, 441] width 1568 height 784
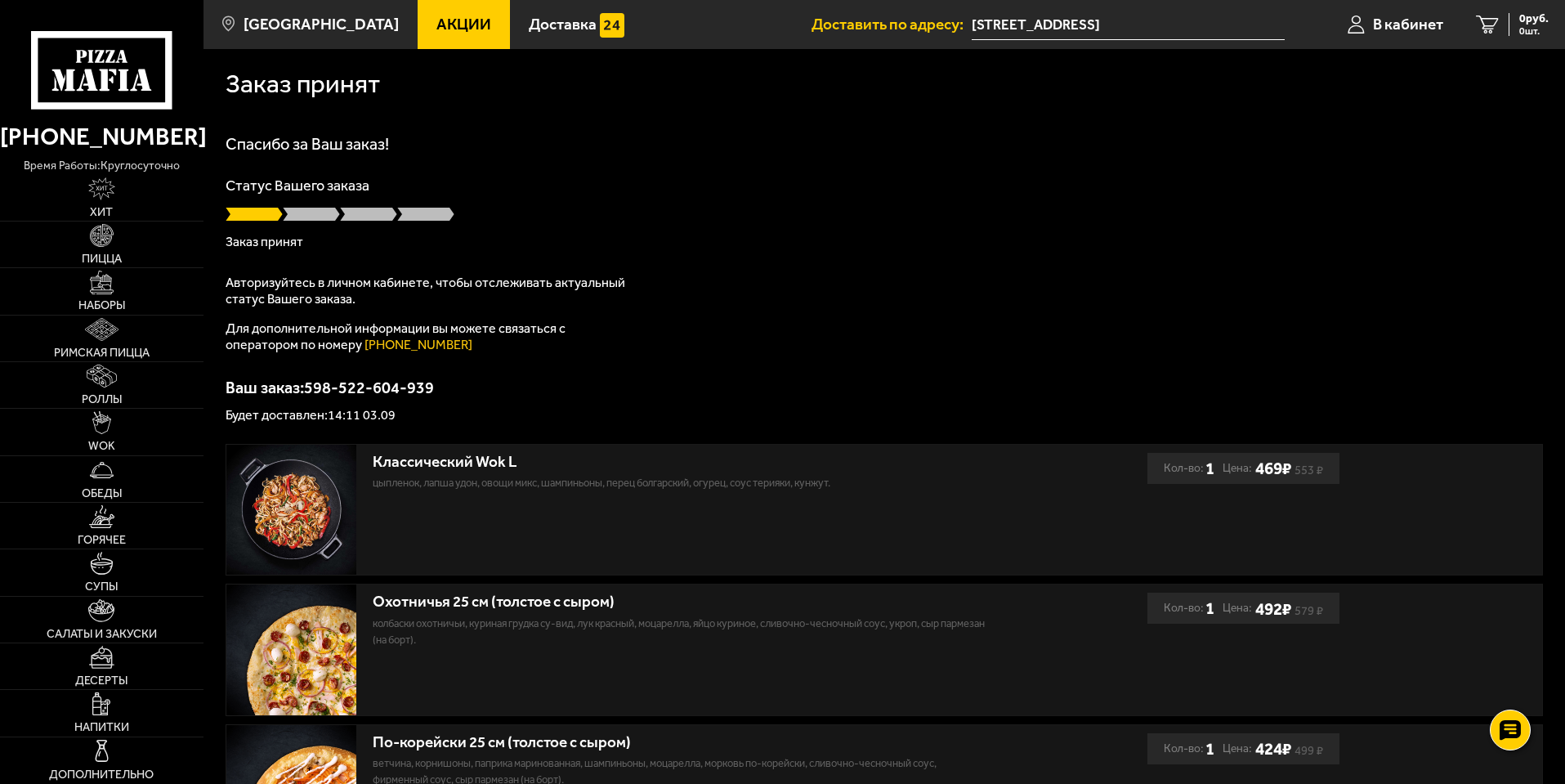
click at [1483, 783] on div "По-корейски 25 см (толстое с сыром) ветчина, корнишоны, паприка маринованная, ш…" at bounding box center [885, 790] width 1316 height 130
click at [830, 331] on div "Спасибо за Ваш заказ! Статус Вашего заказа Заказ принят Авторизуйтесь в личном …" at bounding box center [885, 278] width 1318 height 286
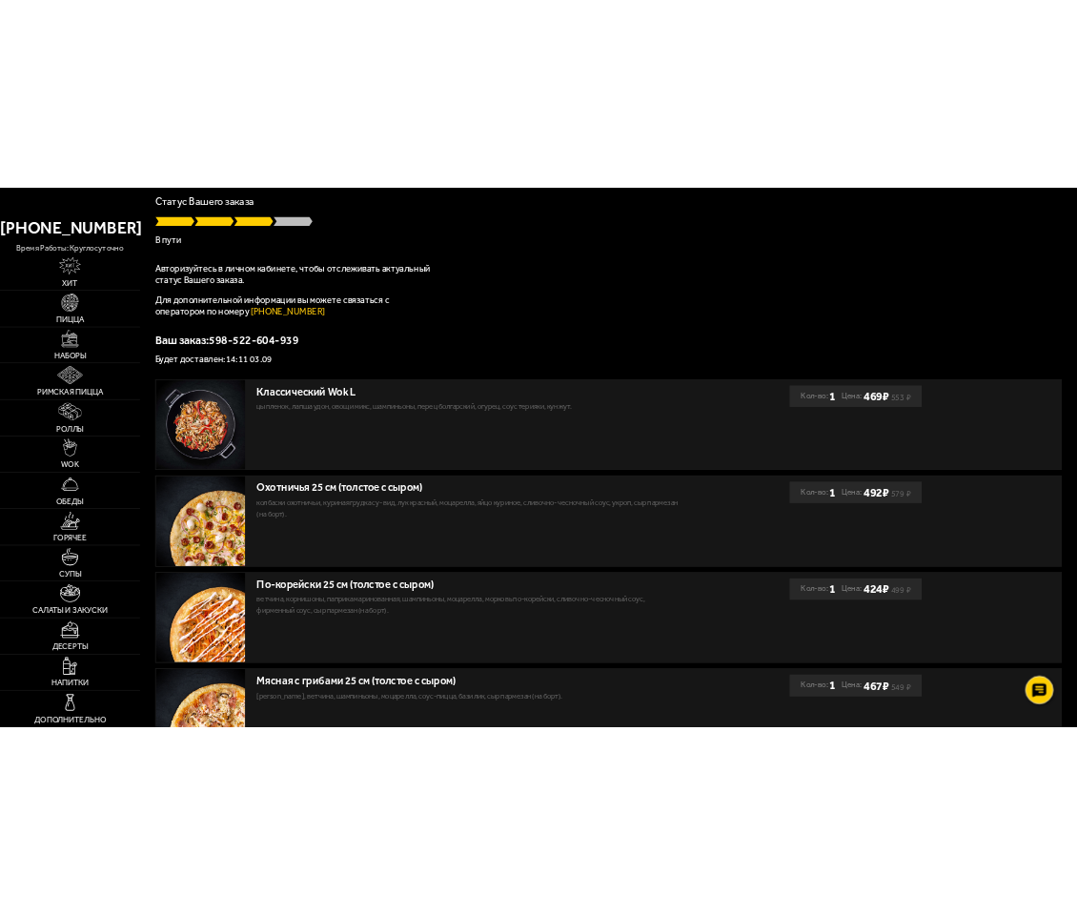
scroll to position [198, 0]
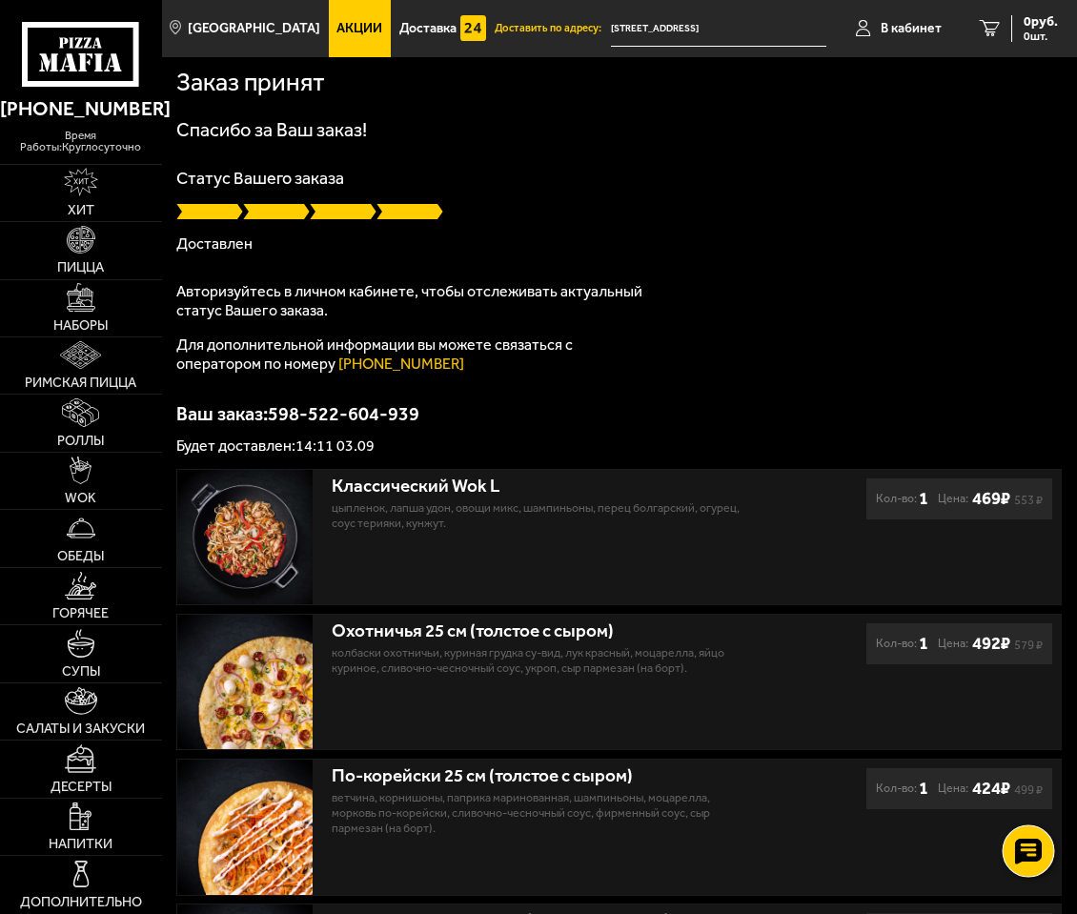
click at [1014, 850] on icon at bounding box center [1028, 850] width 28 height 27
click at [1043, 856] on div at bounding box center [1027, 851] width 52 height 52
